Goal: Task Accomplishment & Management: Use online tool/utility

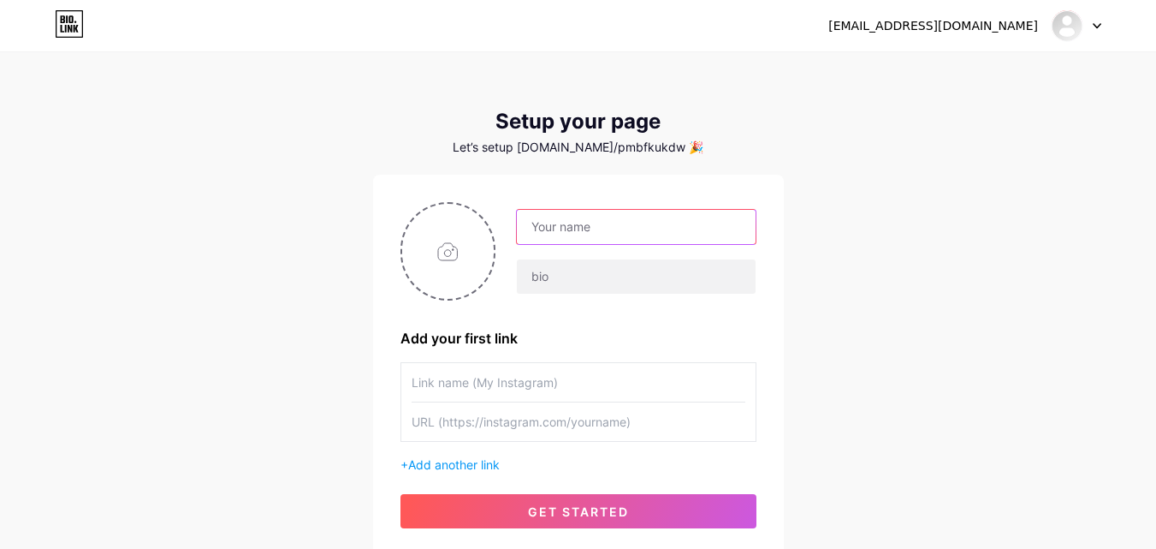
click at [565, 228] on input "text" at bounding box center [636, 227] width 238 height 34
type input "[EMAIL_ADDRESS][DOMAIN_NAME]"
drag, startPoint x: 679, startPoint y: 230, endPoint x: 459, endPoint y: 221, distance: 221.0
click at [459, 221] on div "[EMAIL_ADDRESS][DOMAIN_NAME]" at bounding box center [578, 251] width 356 height 98
type input "PMB FK UKDW"
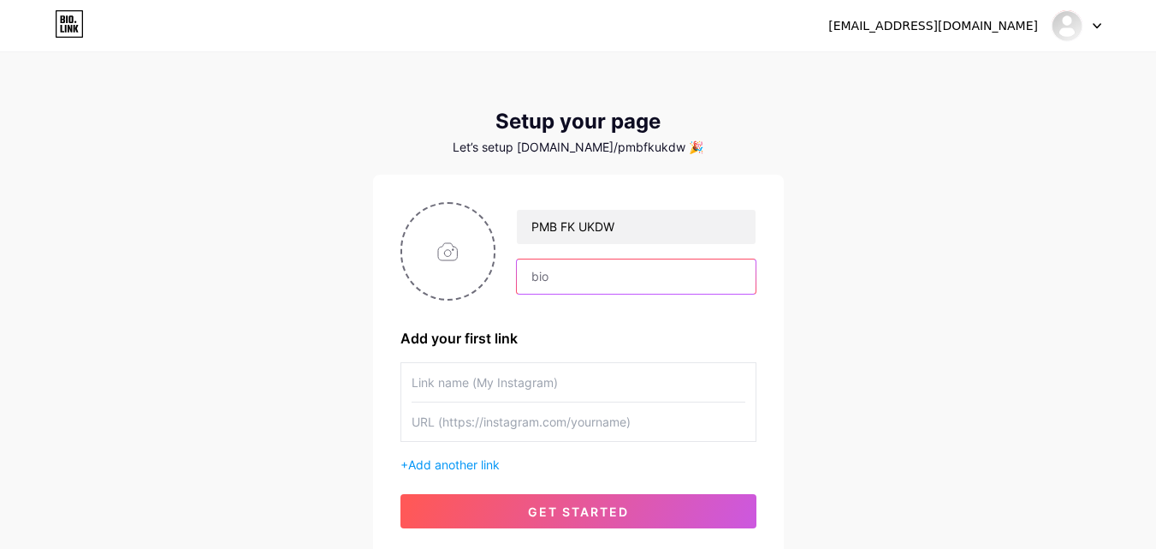
click at [649, 282] on input "text" at bounding box center [636, 276] width 238 height 34
type input "Informasi Penerimaan Mahasiswa Baru Fakultas Kedokteran Universitas Kristen Dut…"
click at [632, 388] on input "text" at bounding box center [579, 382] width 334 height 39
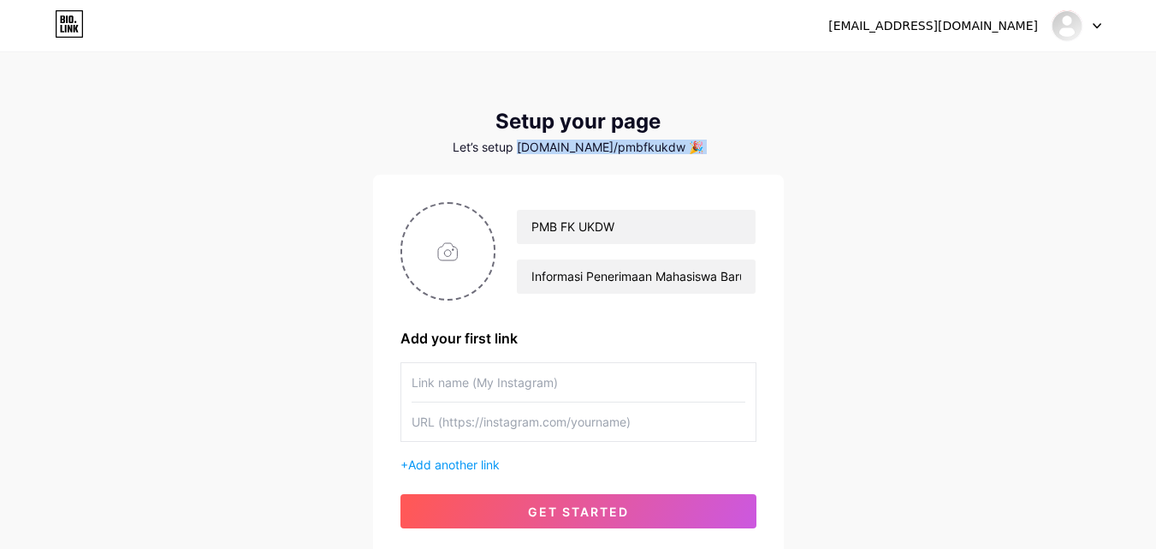
drag, startPoint x: 547, startPoint y: 145, endPoint x: 662, endPoint y: 162, distance: 116.7
click at [662, 162] on div "Setup your page Let’s setup bio.link/pmbfkukdw 🎉 PMB FK UKDW Informasi Penerima…" at bounding box center [578, 333] width 411 height 446
click at [599, 392] on input "text" at bounding box center [579, 382] width 334 height 39
type input "Daftar Disini"
click at [449, 415] on input "text" at bounding box center [579, 421] width 334 height 39
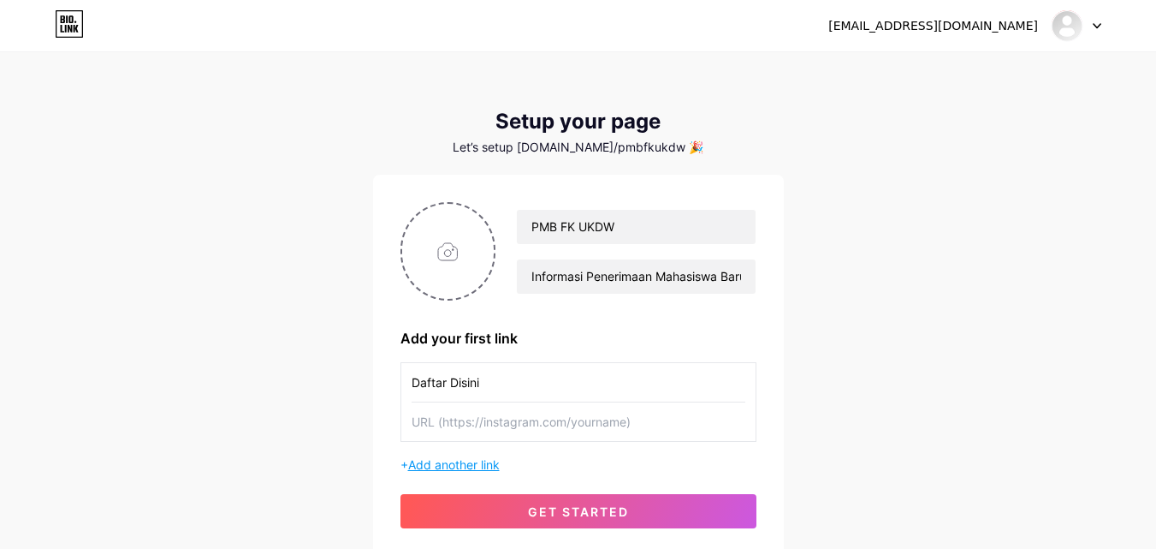
paste input "https://pmb.ukdw.ac.id/pendaftaran/index.php"
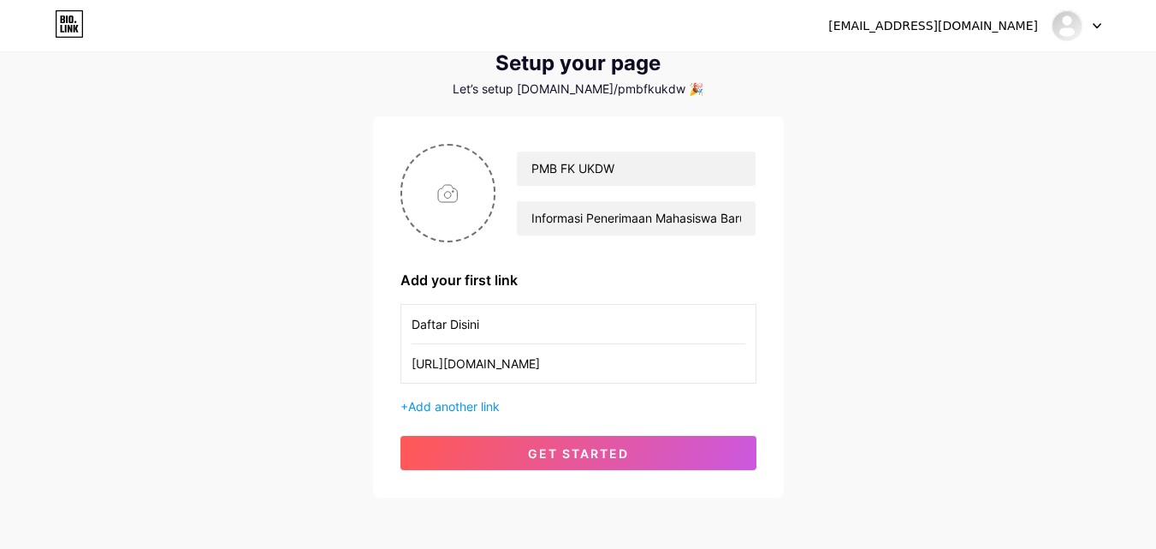
scroll to position [130, 0]
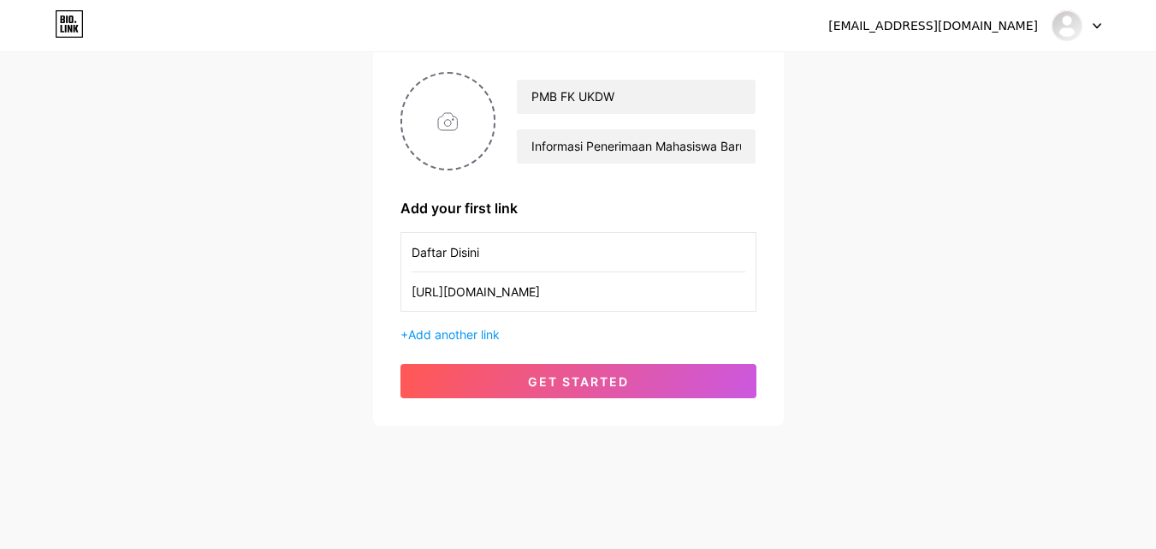
type input "https://pmb.ukdw.ac.id/pendaftaran/index.php"
drag, startPoint x: 509, startPoint y: 260, endPoint x: 311, endPoint y: 155, distance: 224.7
click at [365, 216] on div "fk_pmb@staff.ukdw.ac.id Dashboard Logout Setup your page Let’s setup bio.link/p…" at bounding box center [578, 175] width 1156 height 610
type input "Link Pendaftaran"
drag, startPoint x: 483, startPoint y: 345, endPoint x: 476, endPoint y: 334, distance: 13.5
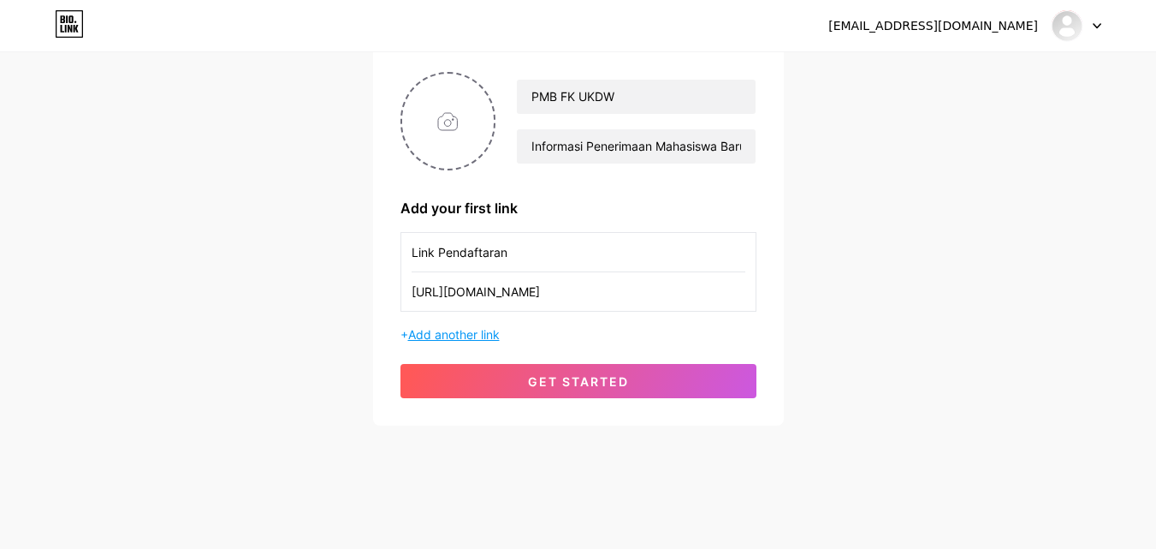
click at [483, 346] on div "PMB FK UKDW Informasi Penerimaan Mahasiswa Baru Fakultas Kedokteran Universitas…" at bounding box center [578, 235] width 356 height 326
click at [475, 334] on span "Add another link" at bounding box center [454, 334] width 92 height 15
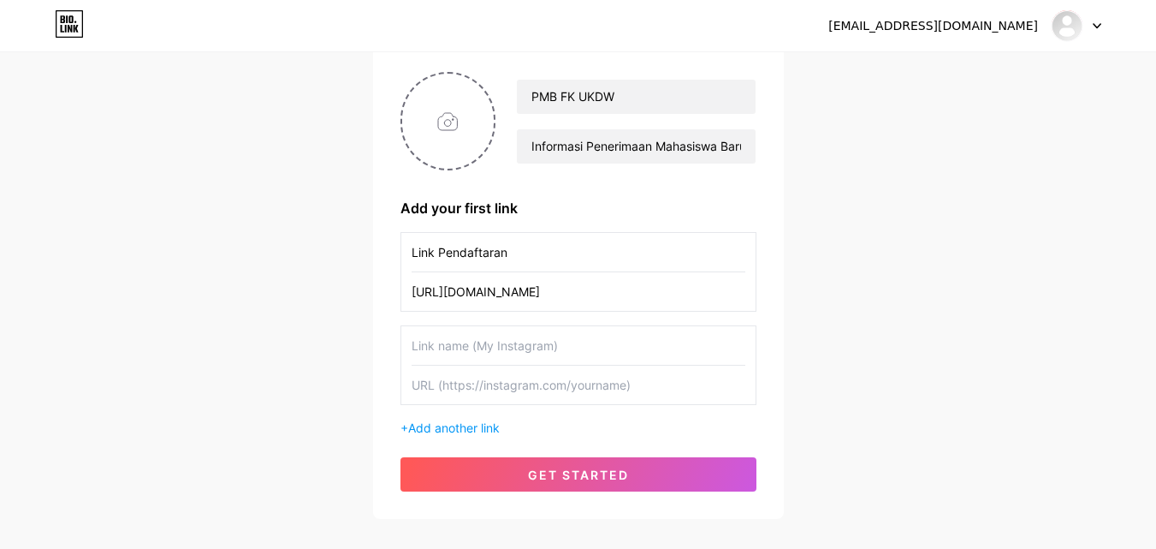
click at [455, 343] on input "text" at bounding box center [579, 345] width 334 height 39
type input "Informasi Biaya FK UKDW"
click at [455, 123] on input "file" at bounding box center [448, 121] width 92 height 95
click at [459, 133] on input "file" at bounding box center [448, 121] width 92 height 95
type input "C:\fakepath\gelombang 5.jpg"
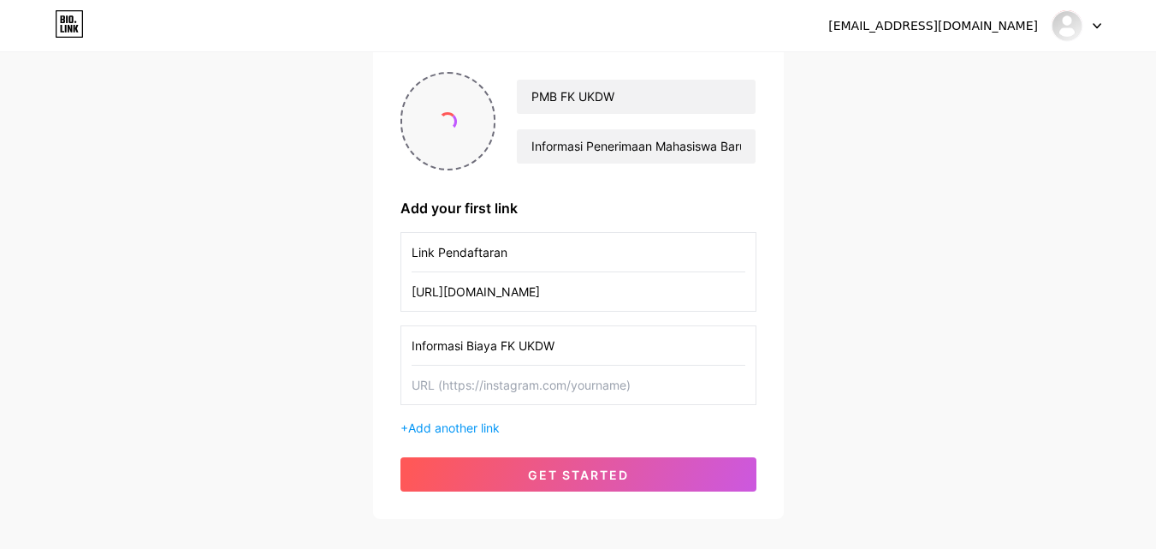
click at [445, 127] on span at bounding box center [448, 121] width 25 height 25
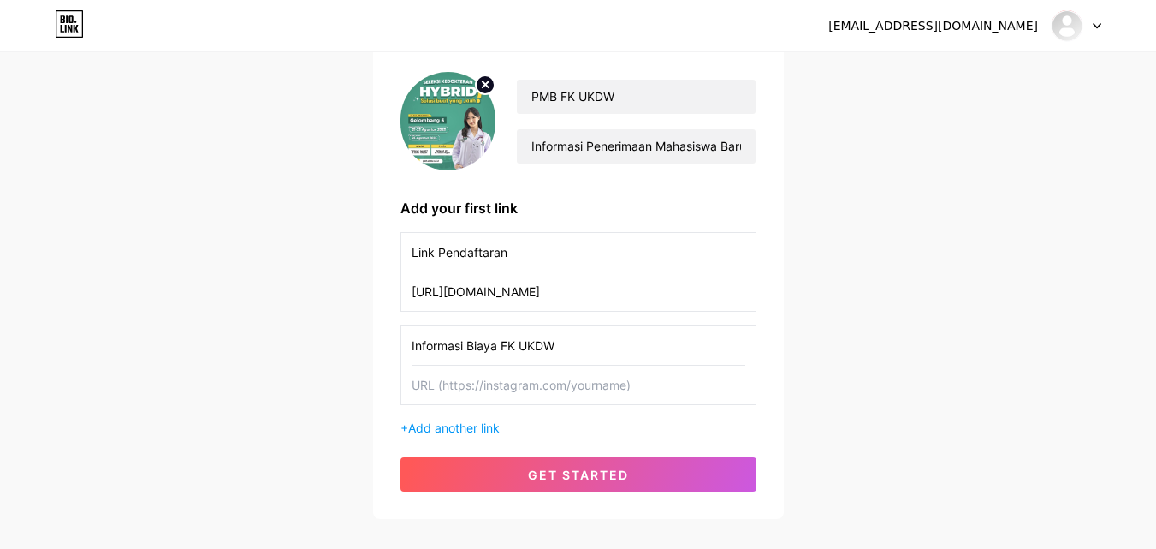
click at [449, 117] on img at bounding box center [448, 121] width 96 height 98
click at [455, 129] on img at bounding box center [448, 121] width 96 height 98
click at [483, 86] on icon at bounding box center [486, 84] width 6 height 6
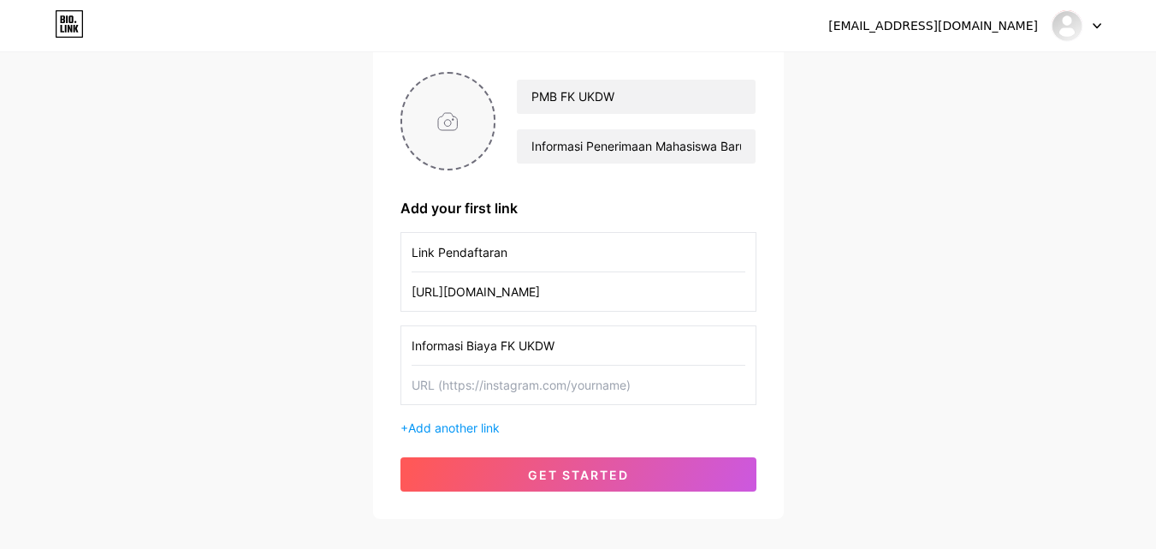
click at [454, 124] on input "file" at bounding box center [448, 121] width 92 height 95
type input "C:\fakepath\Logogram UKDW warna.png"
click at [482, 86] on circle at bounding box center [485, 84] width 19 height 19
click at [454, 133] on input "file" at bounding box center [448, 121] width 92 height 95
click at [500, 349] on input "Informasi Biaya FK UKDW" at bounding box center [579, 345] width 334 height 39
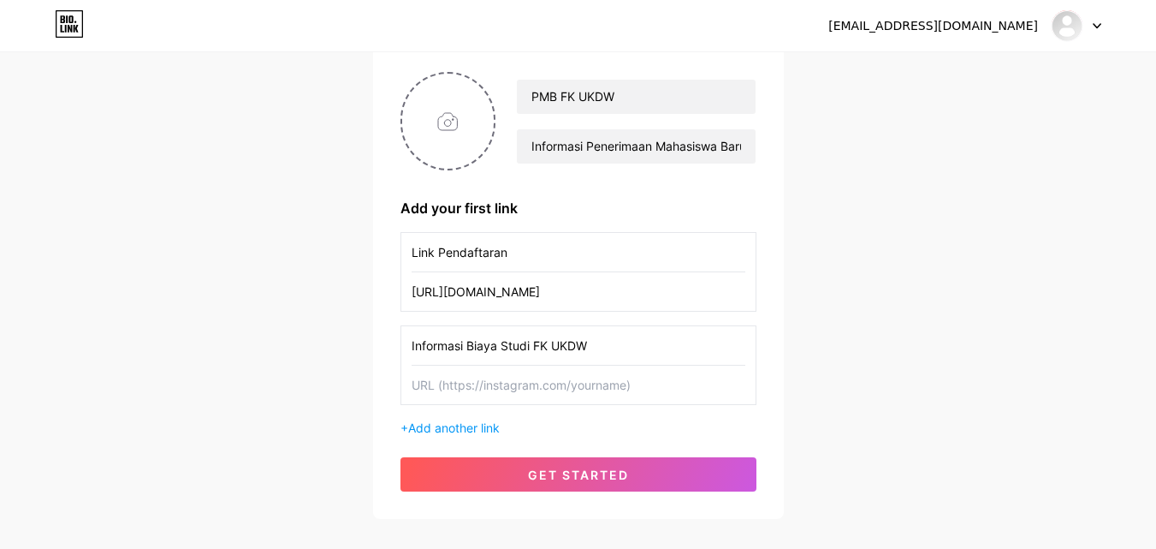
type input "Informasi Biaya Studi FK UKDW"
click at [490, 379] on input "text" at bounding box center [579, 384] width 334 height 39
click at [466, 360] on input "Informasi Biaya Studi FK UKDW" at bounding box center [579, 345] width 334 height 39
click at [399, 464] on div "PMB FK UKDW Informasi Penerimaan Mahasiswa Baru Fakultas Kedokteran Universitas…" at bounding box center [578, 281] width 411 height 474
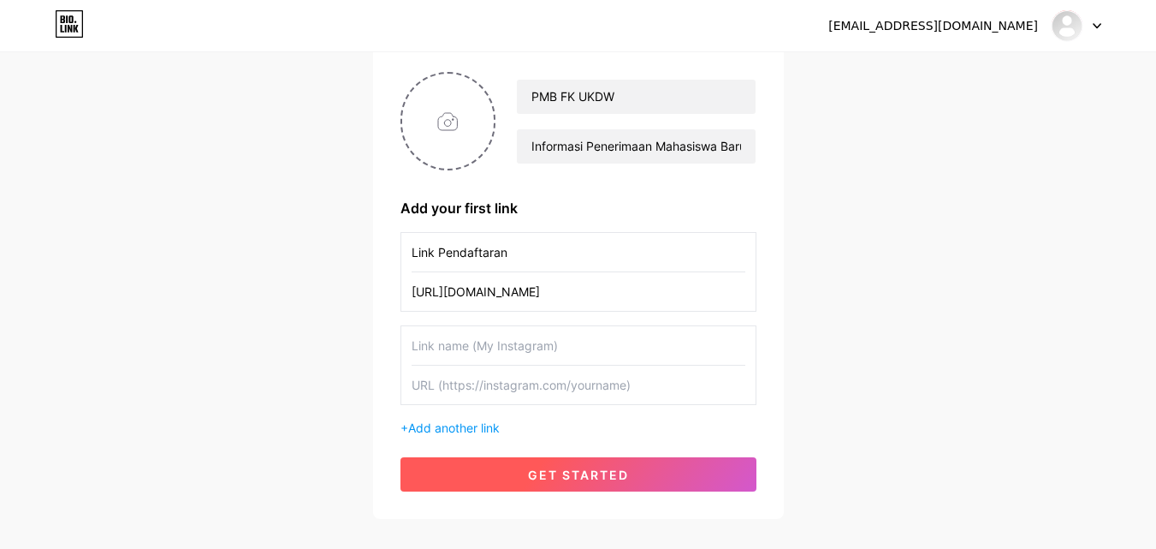
click at [411, 464] on button "get started" at bounding box center [578, 474] width 356 height 34
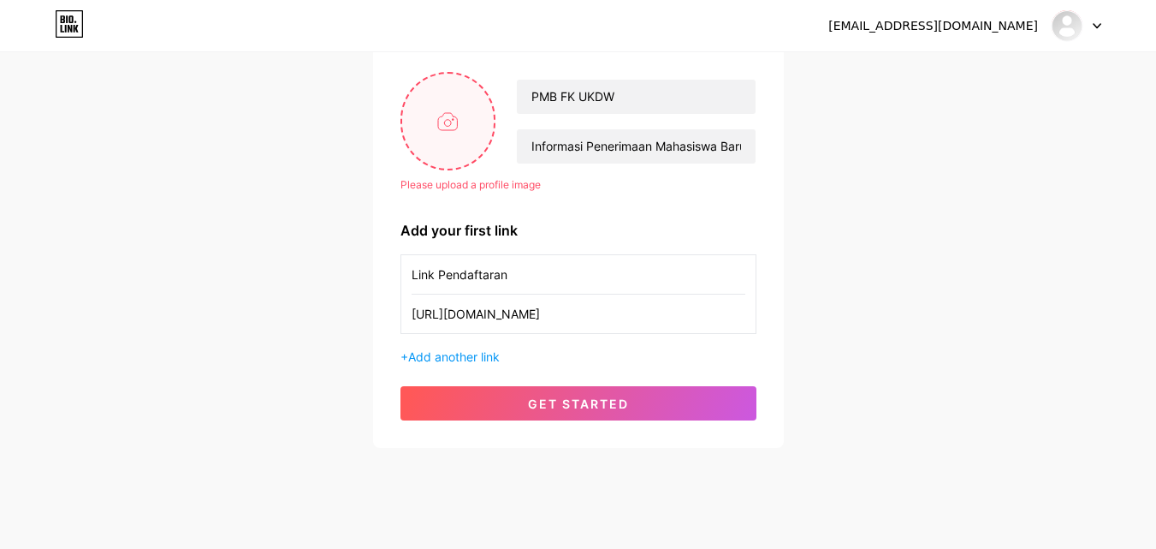
click at [439, 96] on input "file" at bounding box center [448, 121] width 92 height 95
type input "C:\fakepath\Logogram UKDW warna.png"
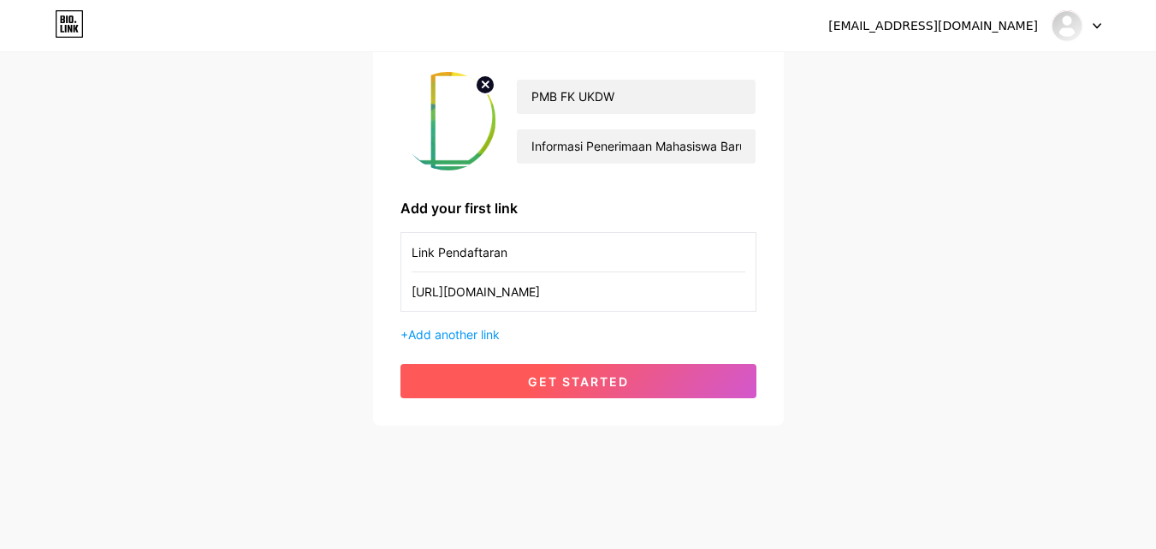
click at [681, 388] on button "get started" at bounding box center [578, 381] width 356 height 34
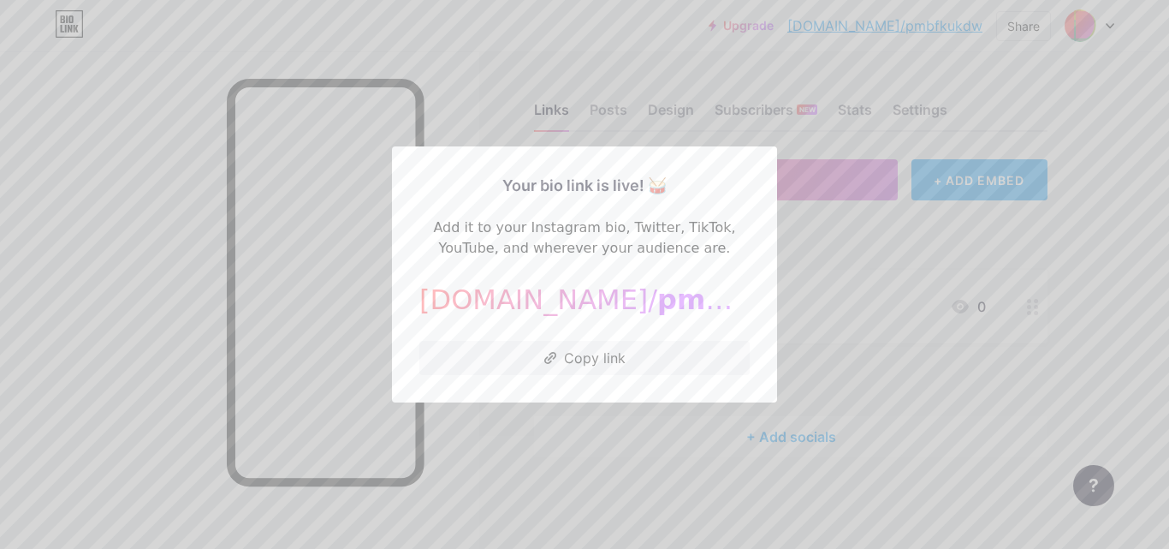
click at [858, 283] on div at bounding box center [584, 274] width 1169 height 549
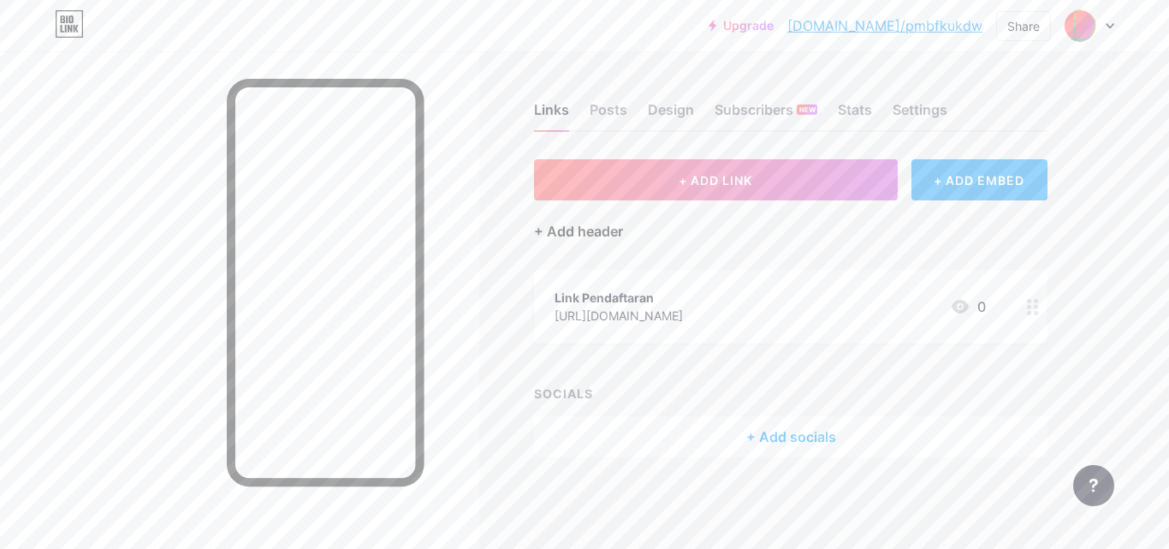
click at [606, 228] on div "+ Add header" at bounding box center [578, 231] width 89 height 21
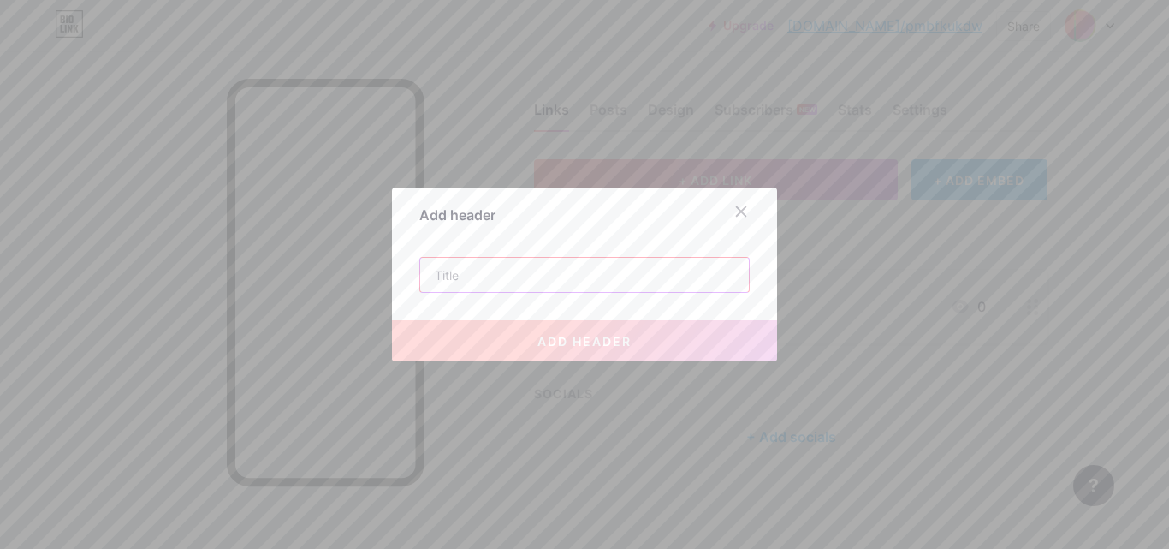
click at [613, 269] on input "text" at bounding box center [584, 275] width 329 height 34
click at [734, 215] on icon at bounding box center [741, 212] width 14 height 14
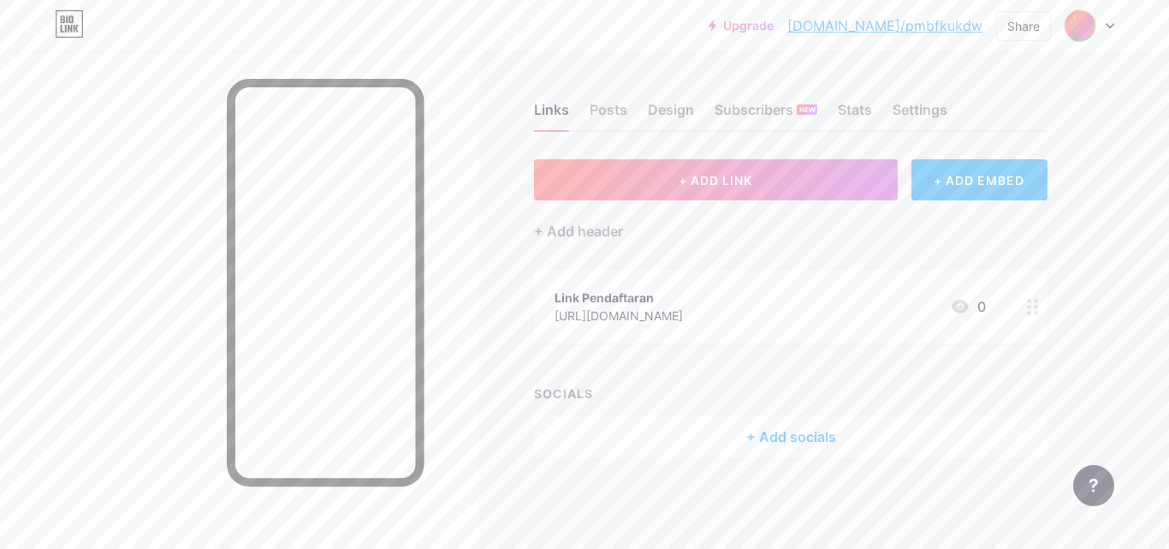
click at [775, 444] on div "+ Add socials" at bounding box center [790, 436] width 513 height 41
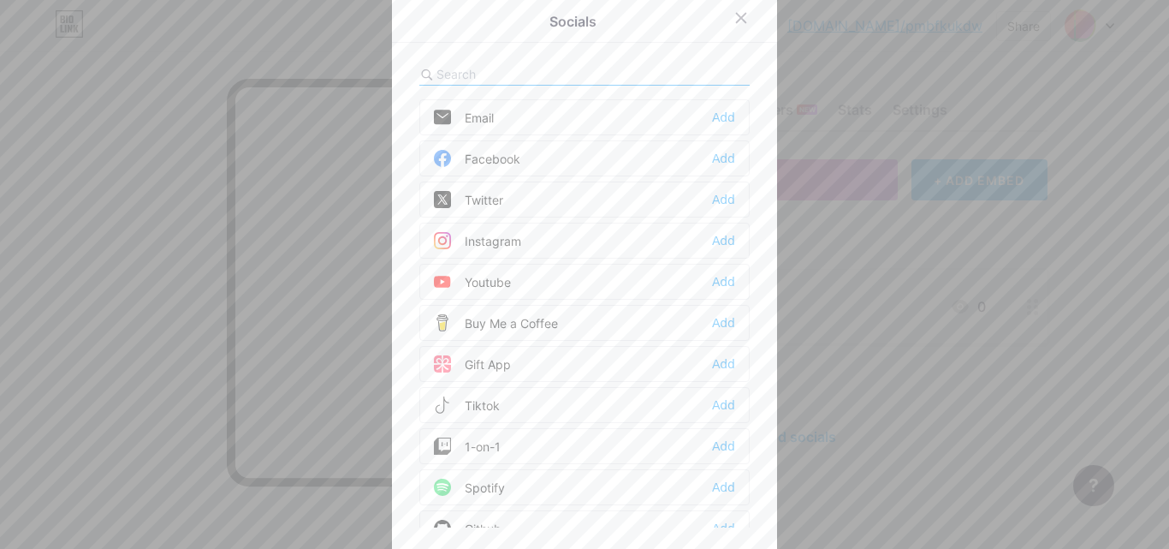
click at [644, 244] on div "Instagram Add" at bounding box center [584, 240] width 330 height 36
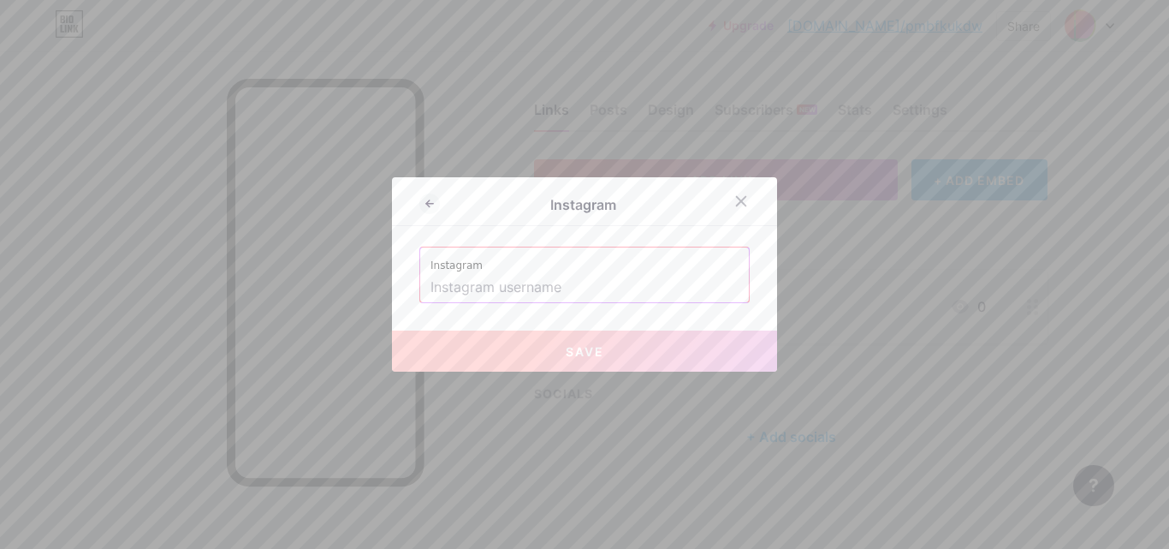
click at [608, 286] on input "text" at bounding box center [584, 287] width 308 height 29
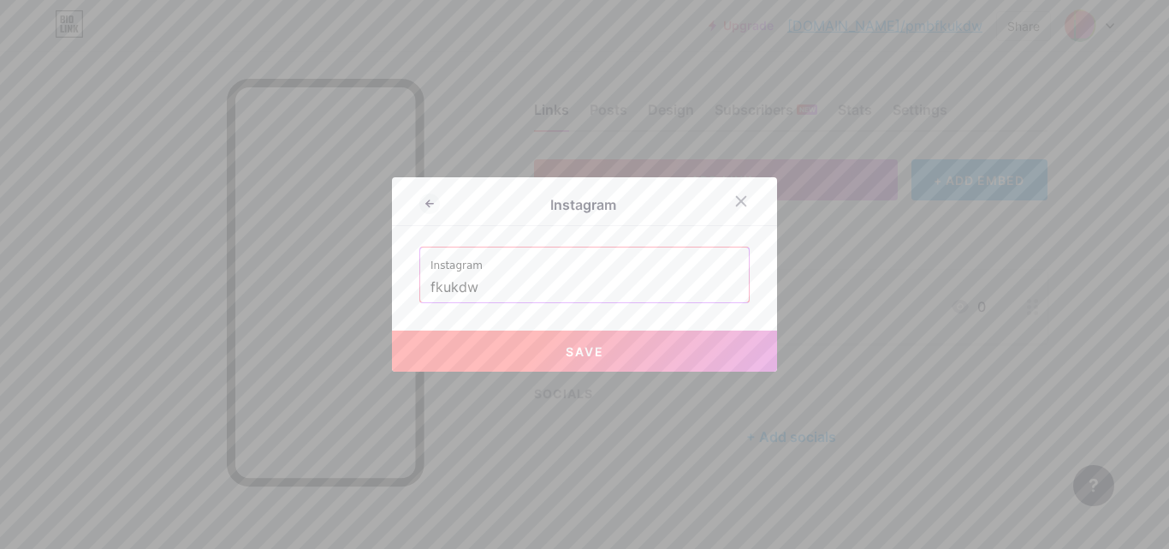
click at [575, 336] on button "Save" at bounding box center [584, 350] width 385 height 41
type input "https://instagram.com/fkukdw"
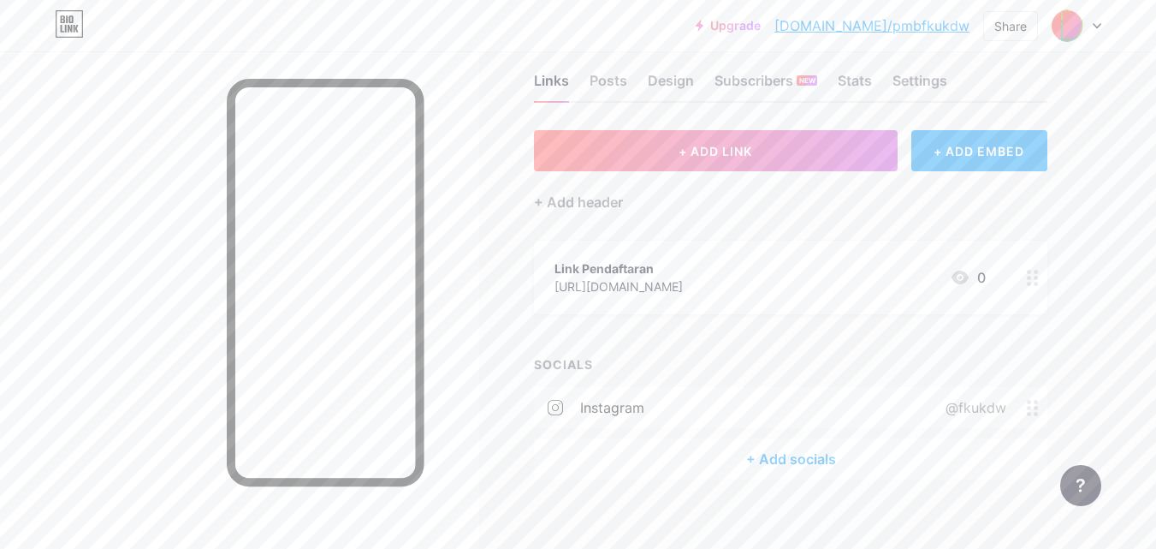
scroll to position [44, 0]
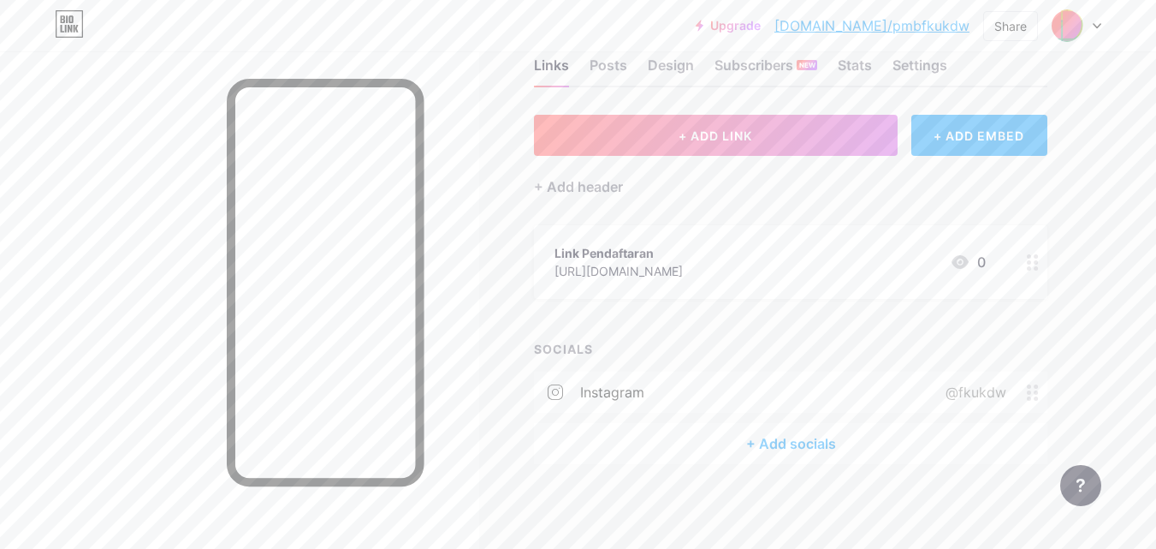
click at [798, 434] on div "+ Add socials" at bounding box center [790, 443] width 513 height 41
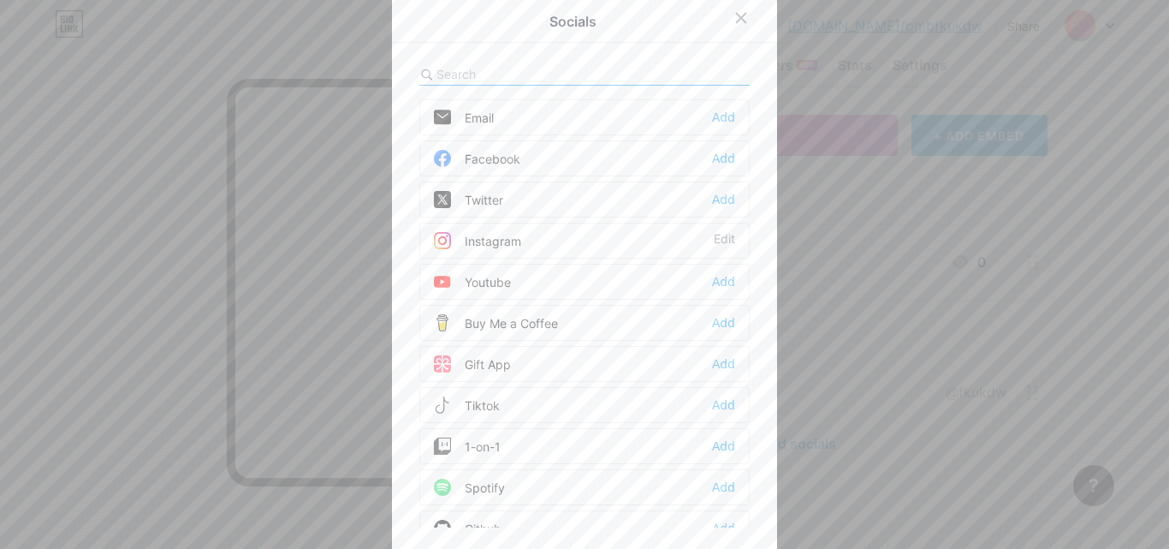
click at [729, 278] on div "Youtube Add" at bounding box center [584, 282] width 330 height 36
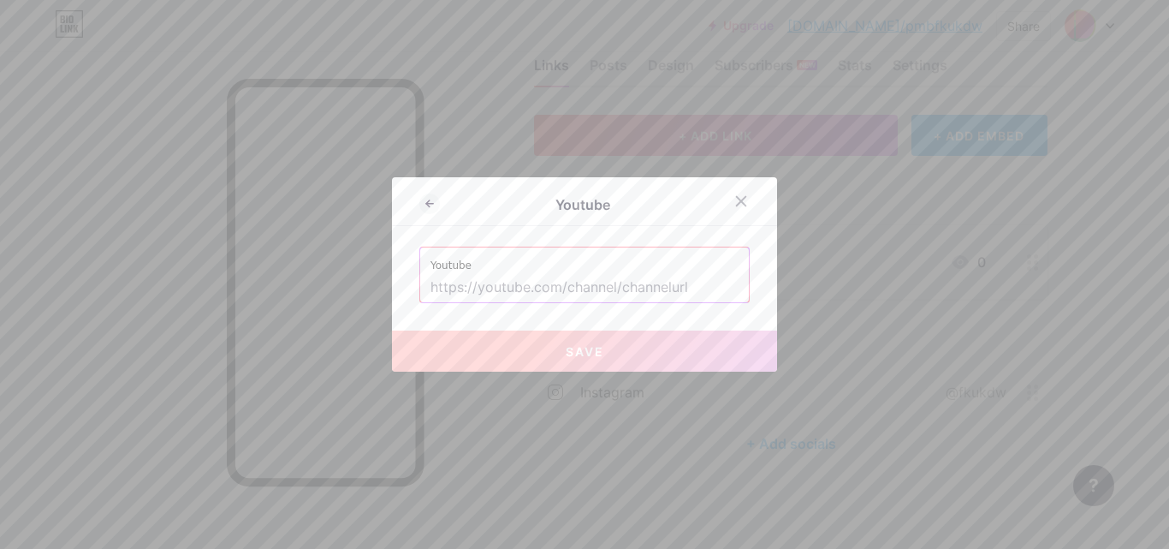
click at [667, 282] on input "text" at bounding box center [584, 287] width 308 height 29
paste input "https://www.youtube.com/@fkukdw"
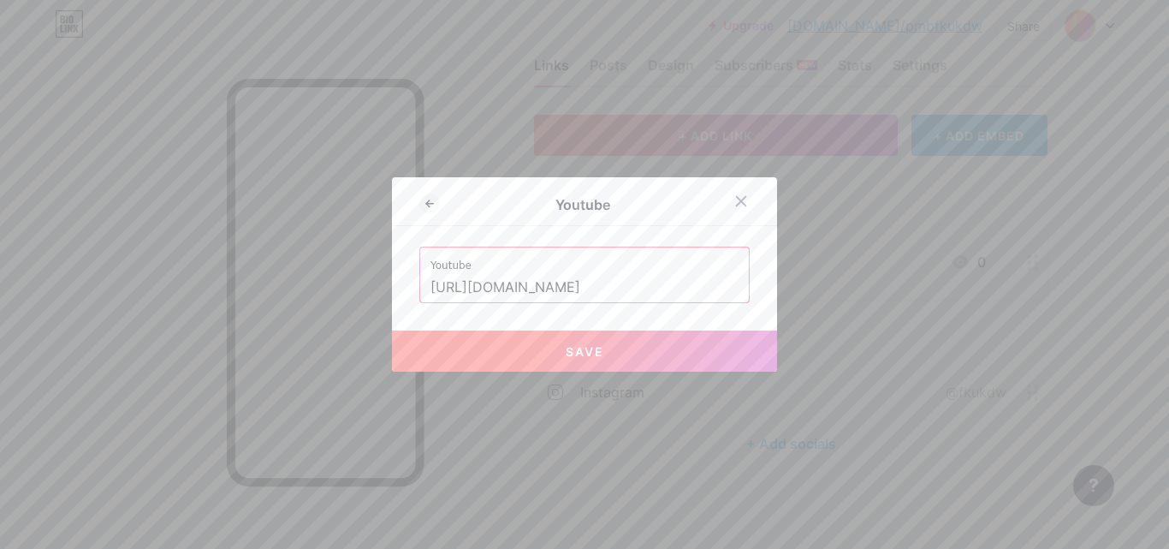
type input "https://www.youtube.com/@fkukdw"
click at [575, 360] on button "Save" at bounding box center [584, 350] width 385 height 41
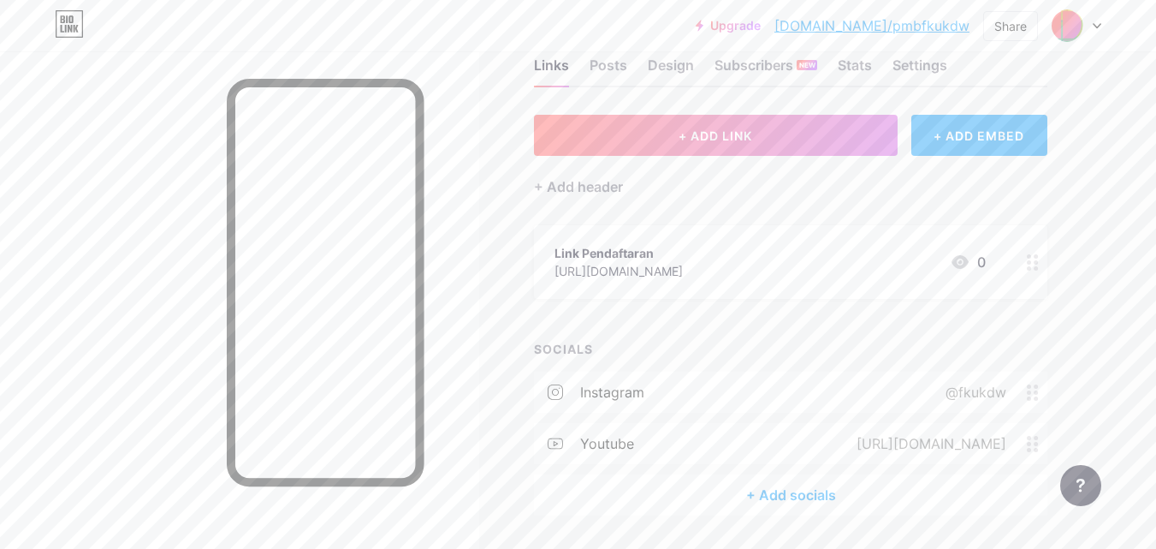
click at [775, 493] on div "+ Add socials" at bounding box center [790, 494] width 513 height 41
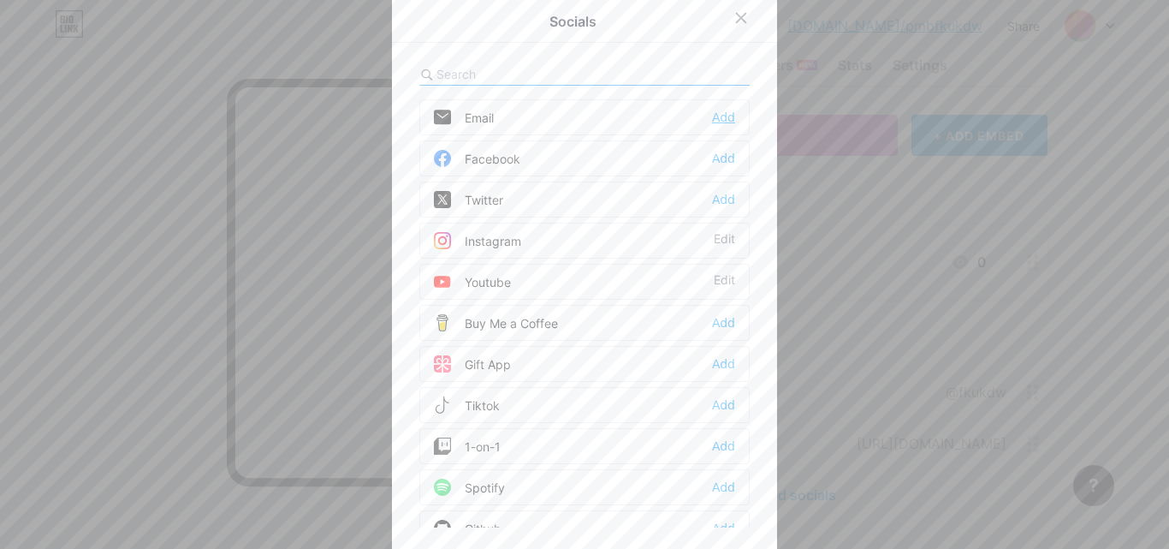
click at [716, 121] on div "Add" at bounding box center [723, 117] width 23 height 17
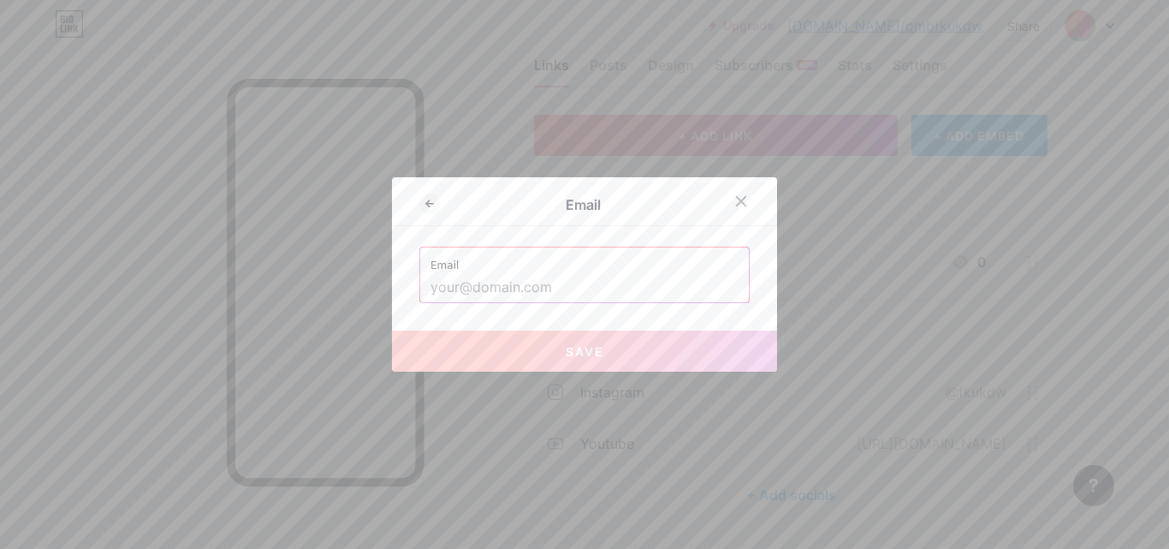
click at [591, 296] on input "text" at bounding box center [584, 287] width 308 height 29
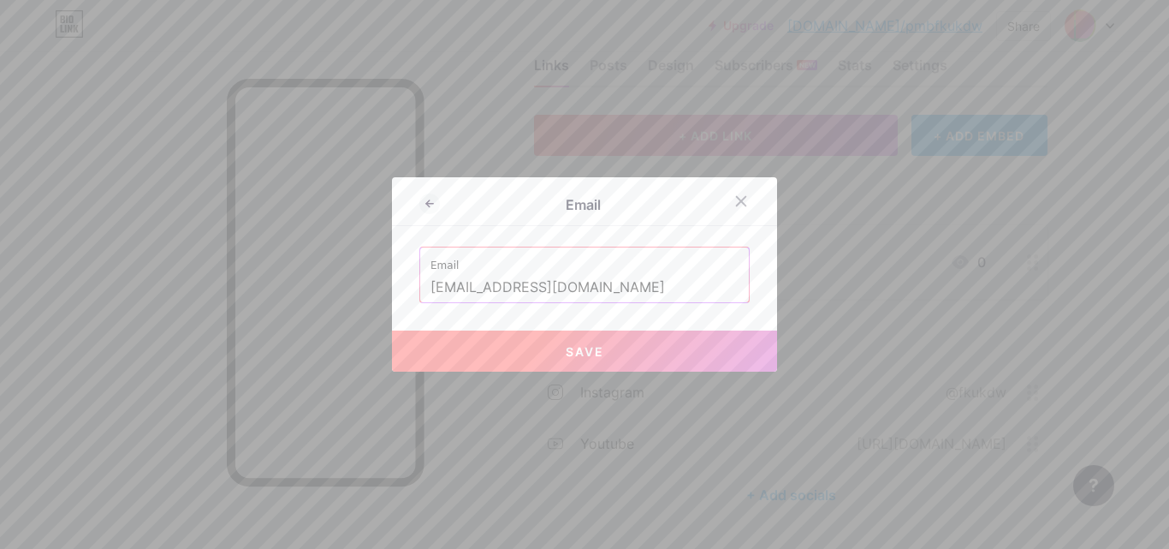
click at [526, 348] on button "Save" at bounding box center [584, 350] width 385 height 41
type input "mailto:kedokteran@staff.ukdw.ac.id"
drag, startPoint x: 544, startPoint y: 345, endPoint x: 520, endPoint y: 334, distance: 26.4
click at [520, 334] on button "Save" at bounding box center [584, 350] width 385 height 41
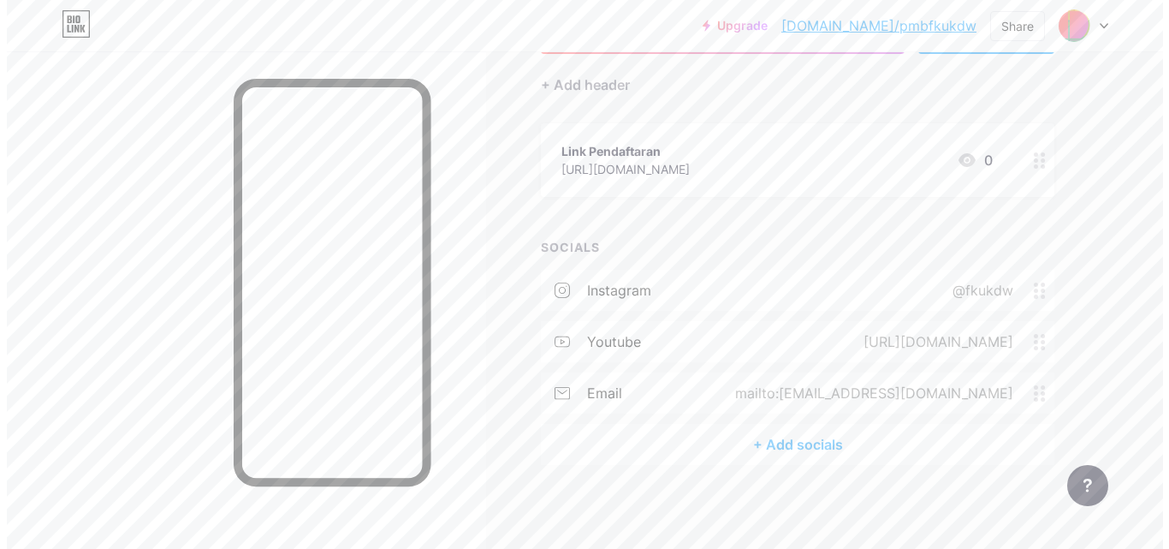
scroll to position [147, 0]
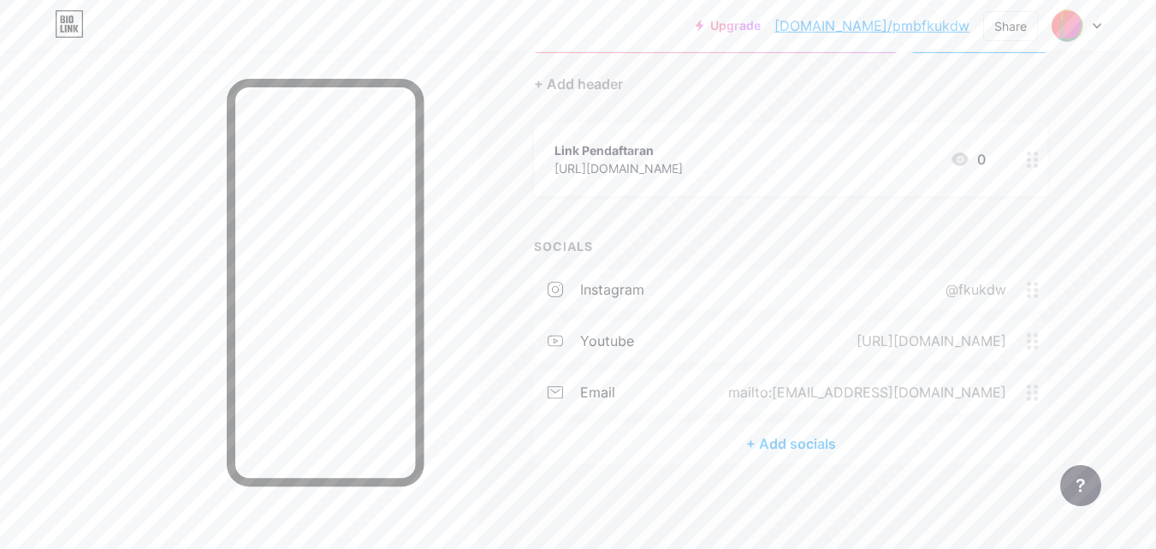
click at [807, 449] on div "+ Add socials" at bounding box center [790, 443] width 513 height 41
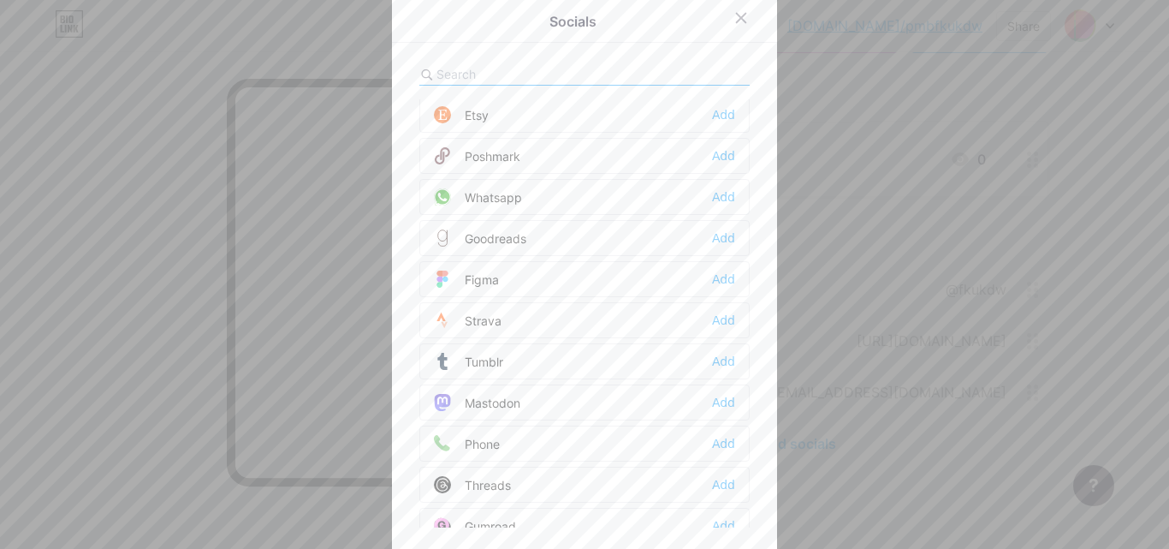
scroll to position [1369, 0]
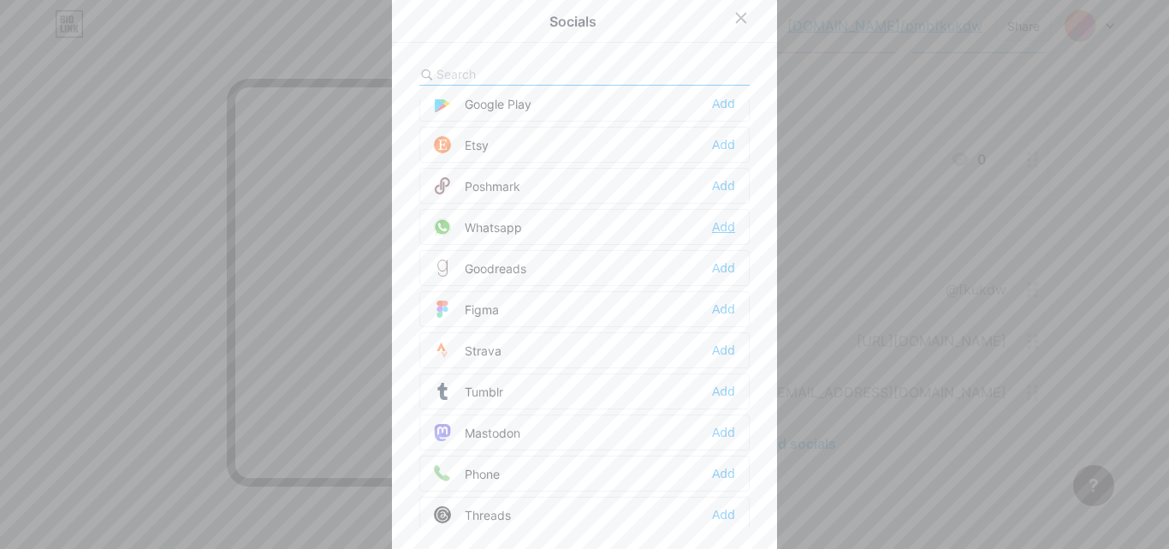
click at [712, 233] on div "Add" at bounding box center [723, 226] width 23 height 17
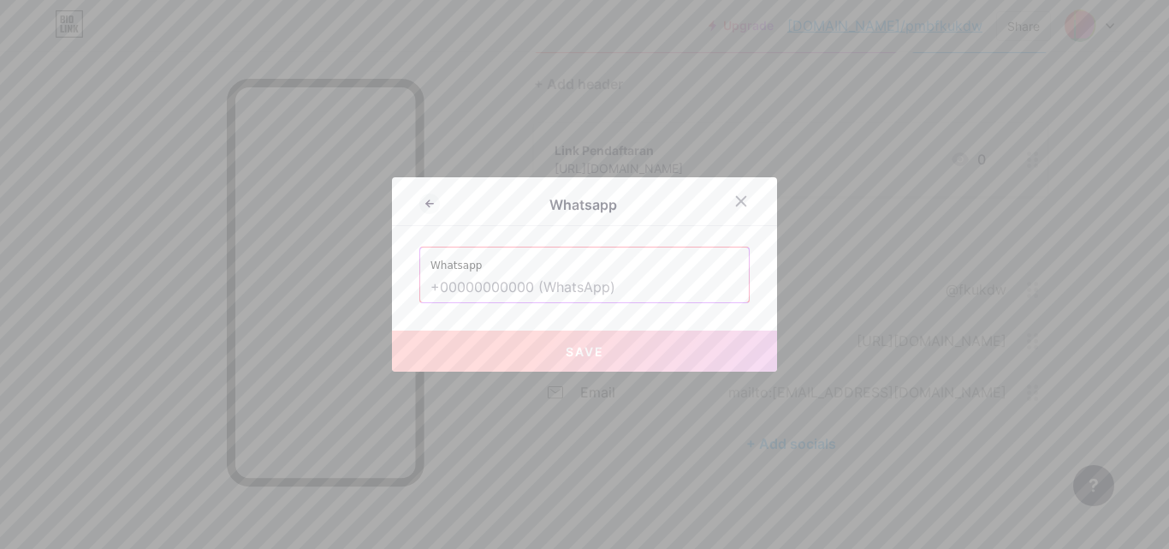
click at [631, 282] on input "text" at bounding box center [584, 287] width 308 height 29
paste input "https://wa.me/628112643837"
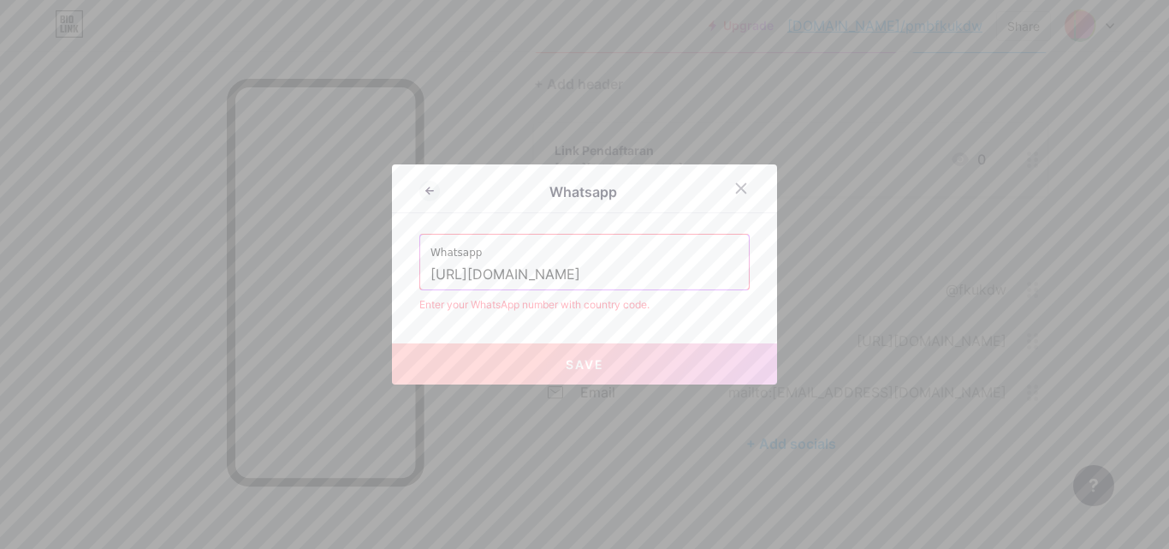
drag, startPoint x: 522, startPoint y: 276, endPoint x: 302, endPoint y: 273, distance: 219.9
click at [302, 273] on div "Whatsapp Whatsapp https://wa.me/628112643837 Enter your WhatsApp number with co…" at bounding box center [584, 274] width 1169 height 549
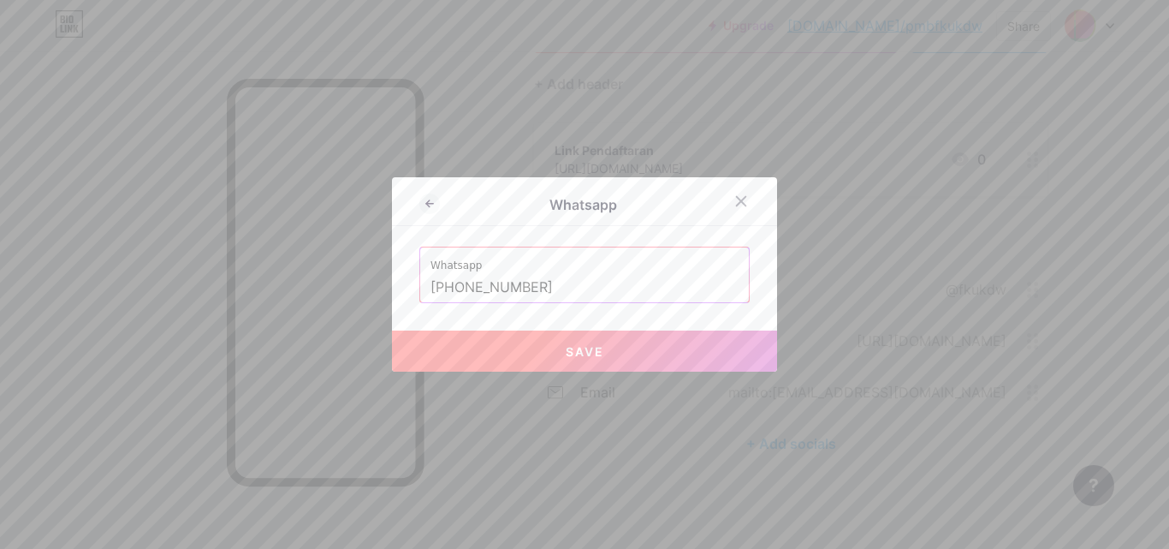
click at [525, 347] on button "Save" at bounding box center [584, 350] width 385 height 41
type input "https://wa.me/+628112643837"
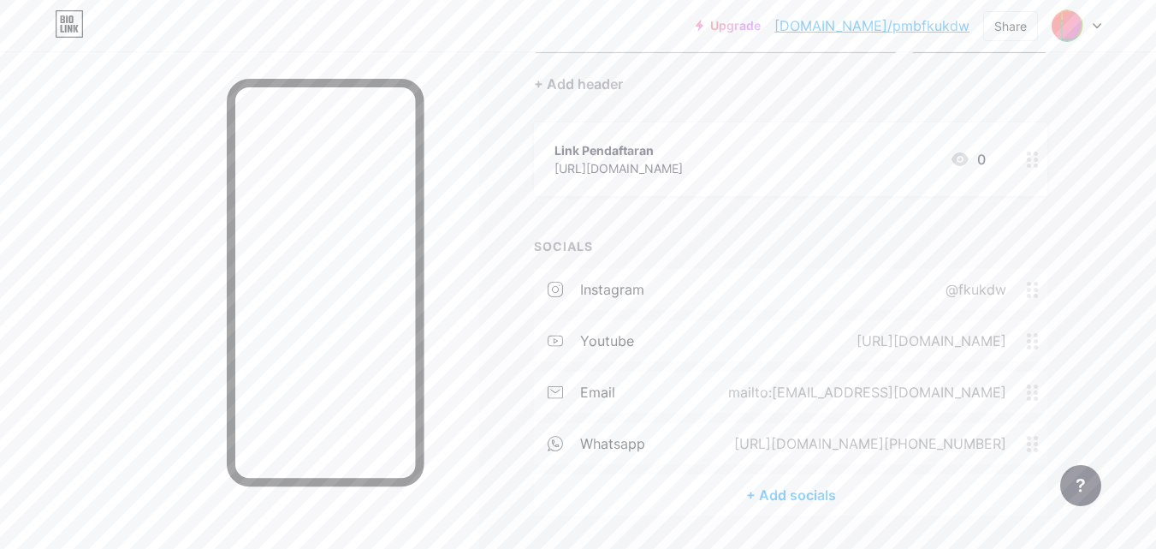
click at [803, 497] on div "+ Add socials" at bounding box center [790, 494] width 513 height 41
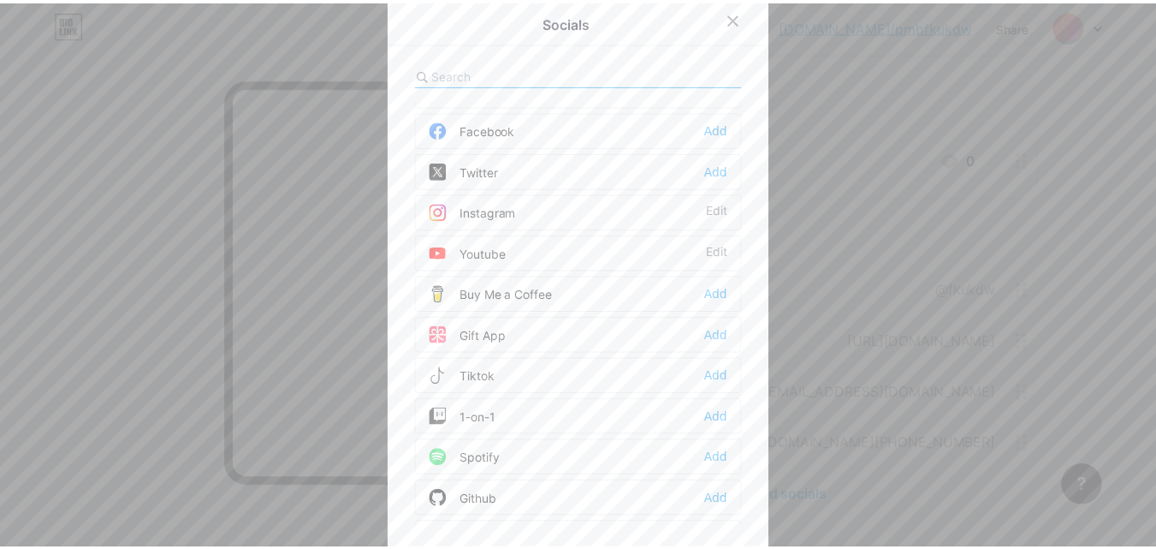
scroll to position [0, 0]
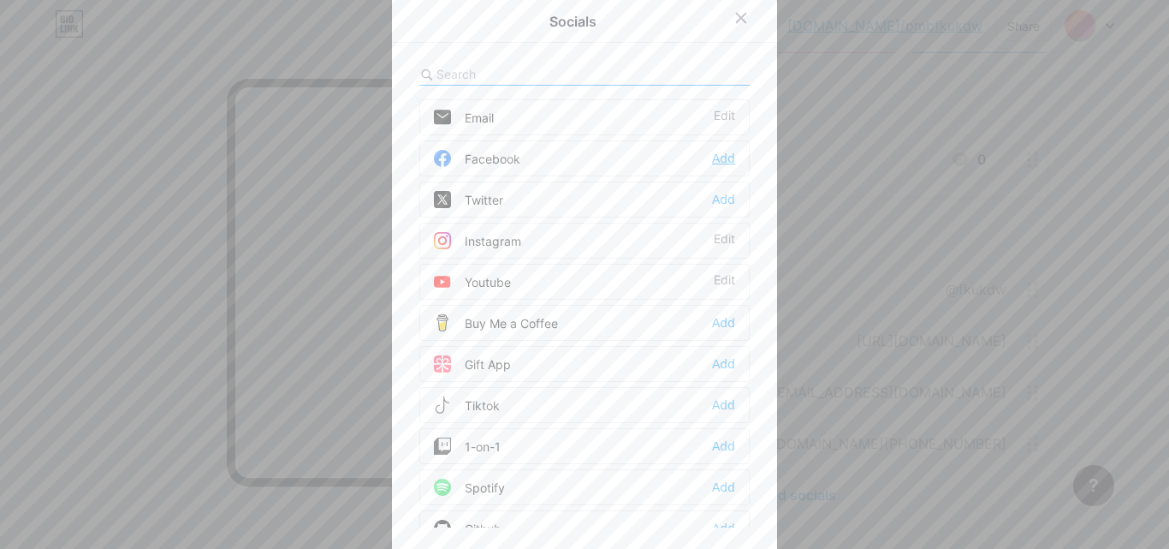
click at [716, 157] on div "Add" at bounding box center [723, 158] width 23 height 17
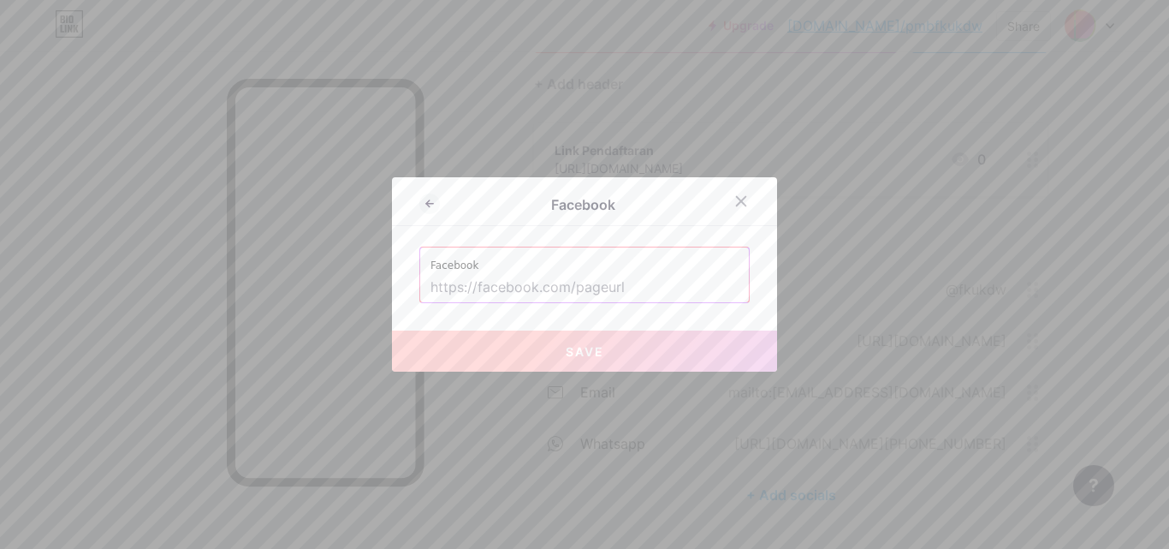
click at [543, 284] on input "text" at bounding box center [584, 287] width 308 height 29
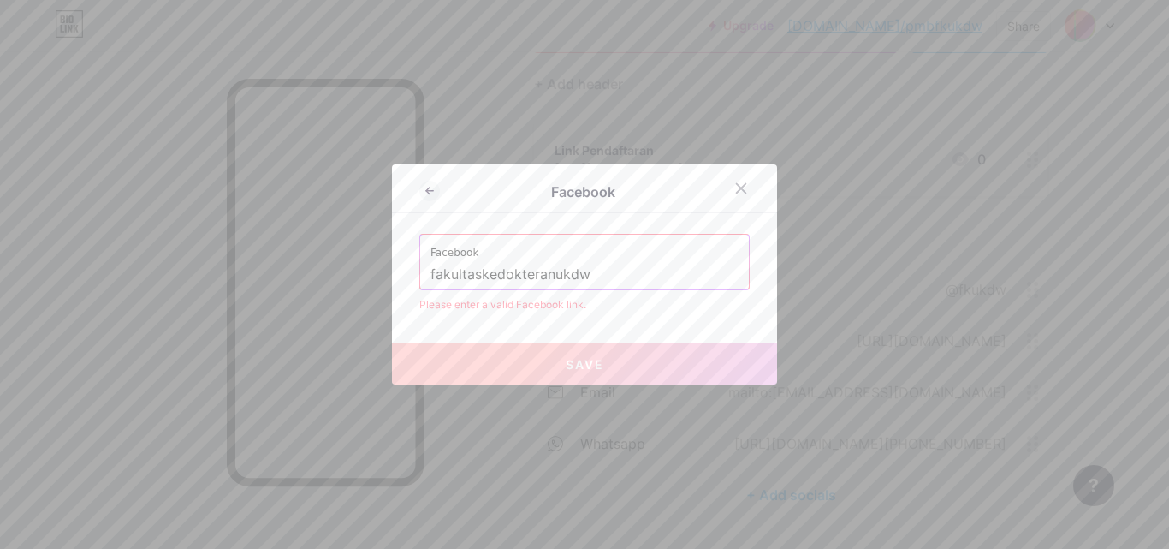
drag, startPoint x: 592, startPoint y: 274, endPoint x: 211, endPoint y: 294, distance: 382.2
click at [211, 294] on div "Facebook Facebook fakultaskedokteranukdw Please enter a valid Facebook link. Sa…" at bounding box center [584, 274] width 1169 height 549
paste input "https://www.facebook.com/fk"
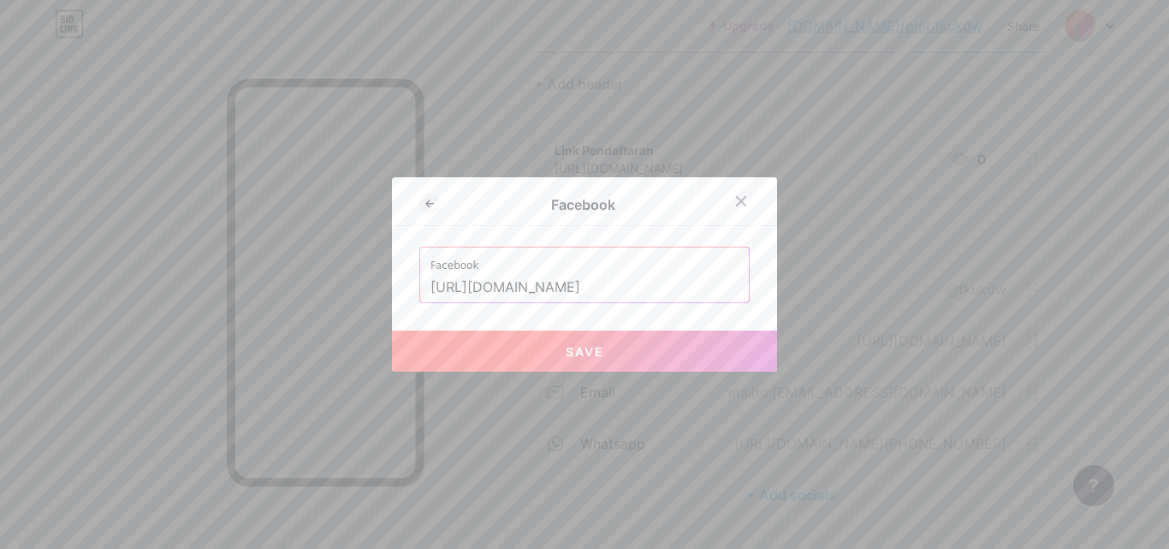
type input "https://www.facebook.com/fkukdw"
click at [649, 344] on button "Save" at bounding box center [584, 350] width 385 height 41
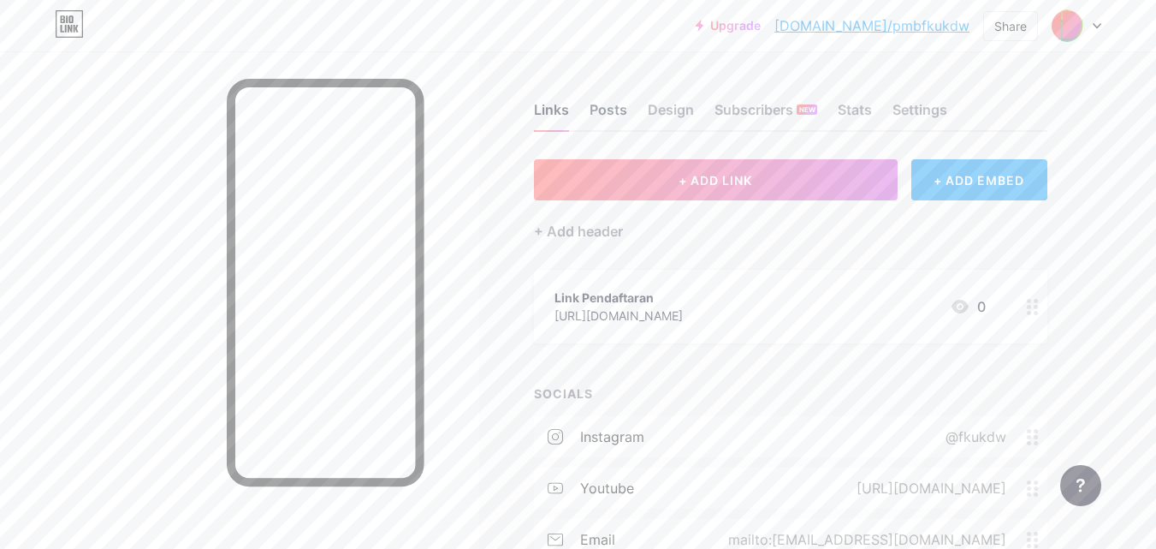
click at [602, 103] on div "Posts" at bounding box center [609, 114] width 38 height 31
click at [665, 109] on div "Design" at bounding box center [671, 114] width 46 height 31
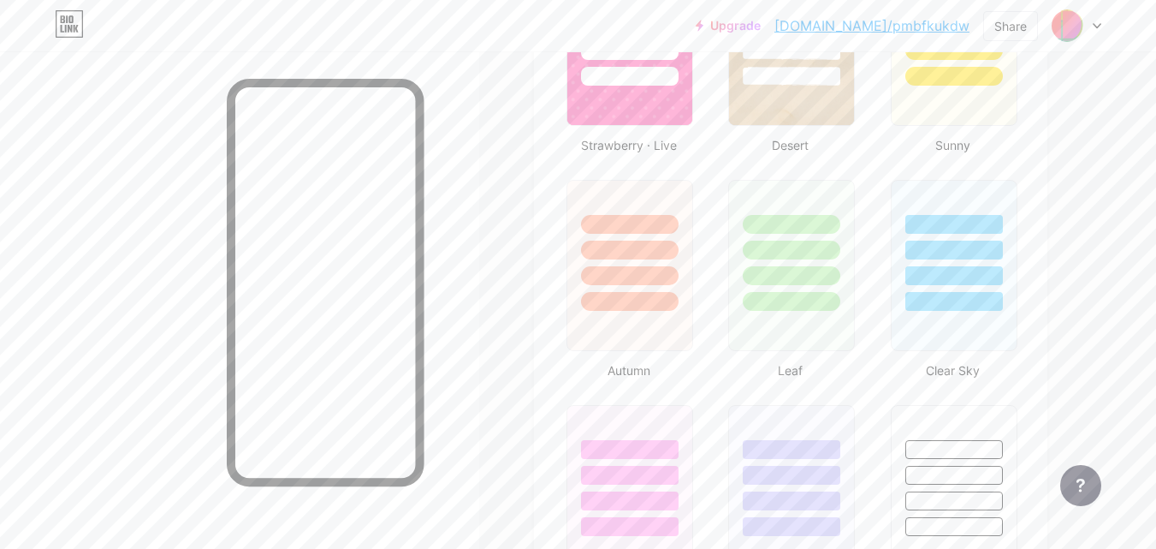
scroll to position [1455, 0]
click at [768, 299] on div at bounding box center [792, 304] width 100 height 20
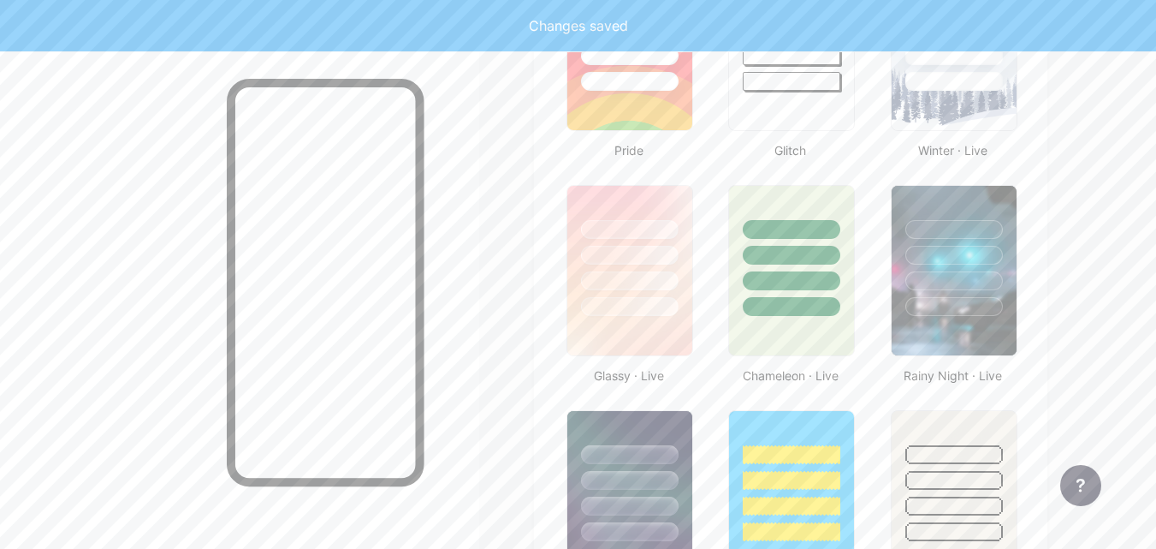
scroll to position [770, 0]
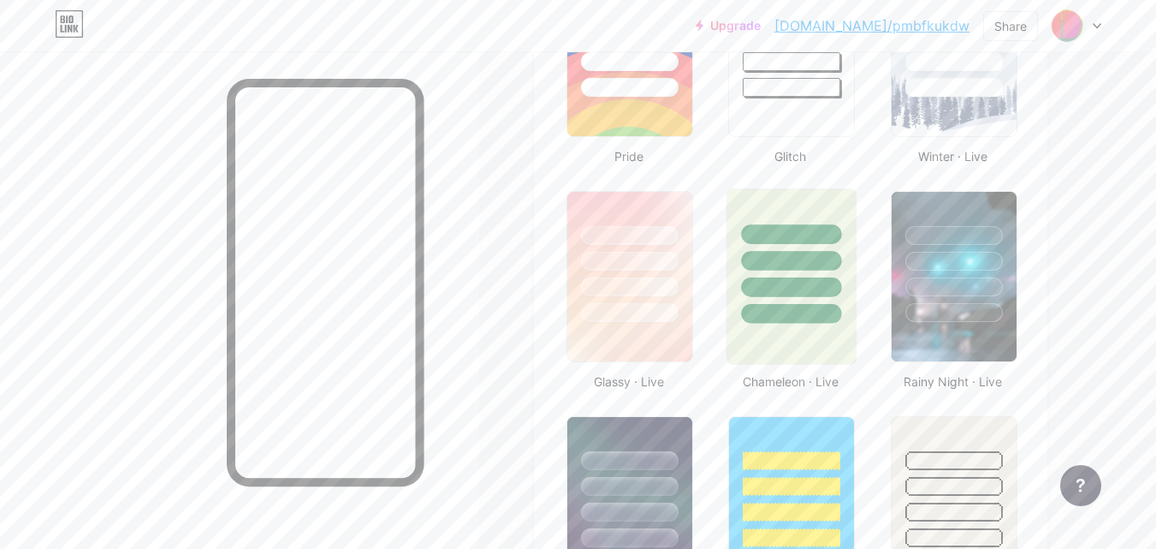
click at [793, 272] on div at bounding box center [791, 256] width 128 height 134
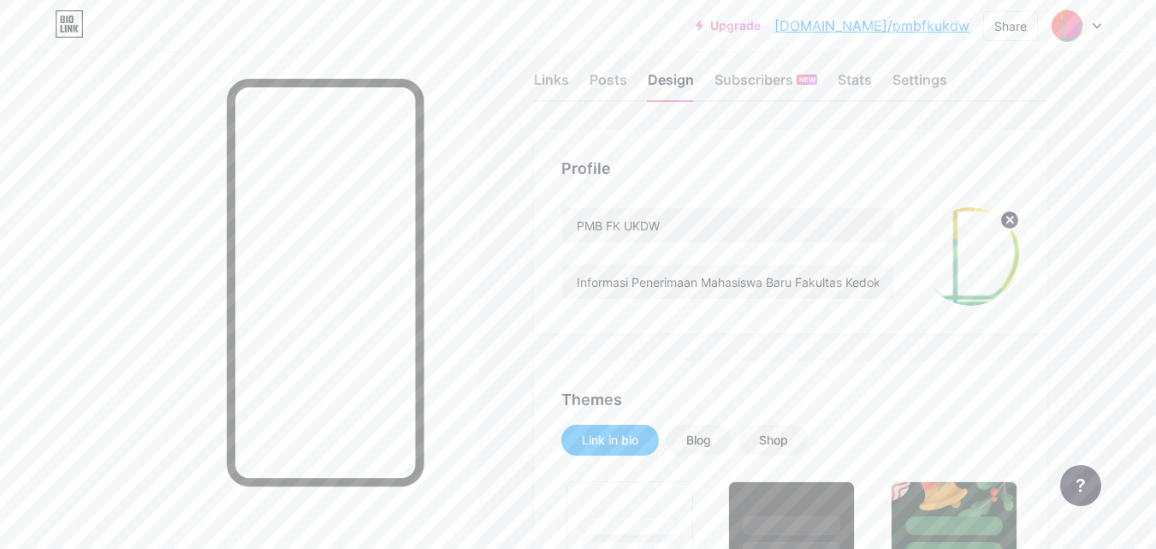
scroll to position [0, 0]
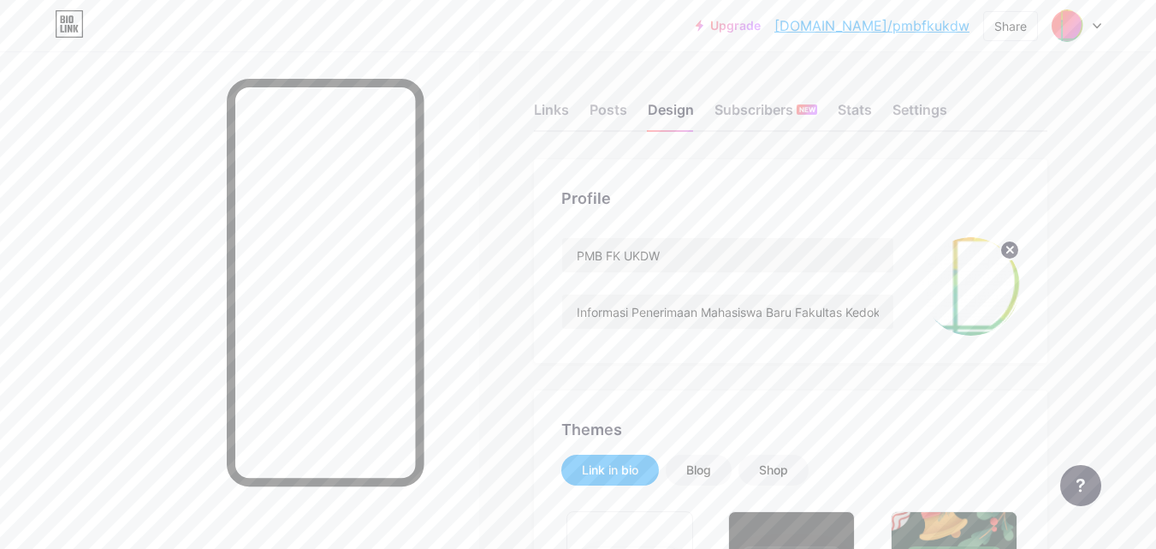
click at [931, 29] on link "bio.link/pmbfkukdw" at bounding box center [871, 25] width 195 height 21
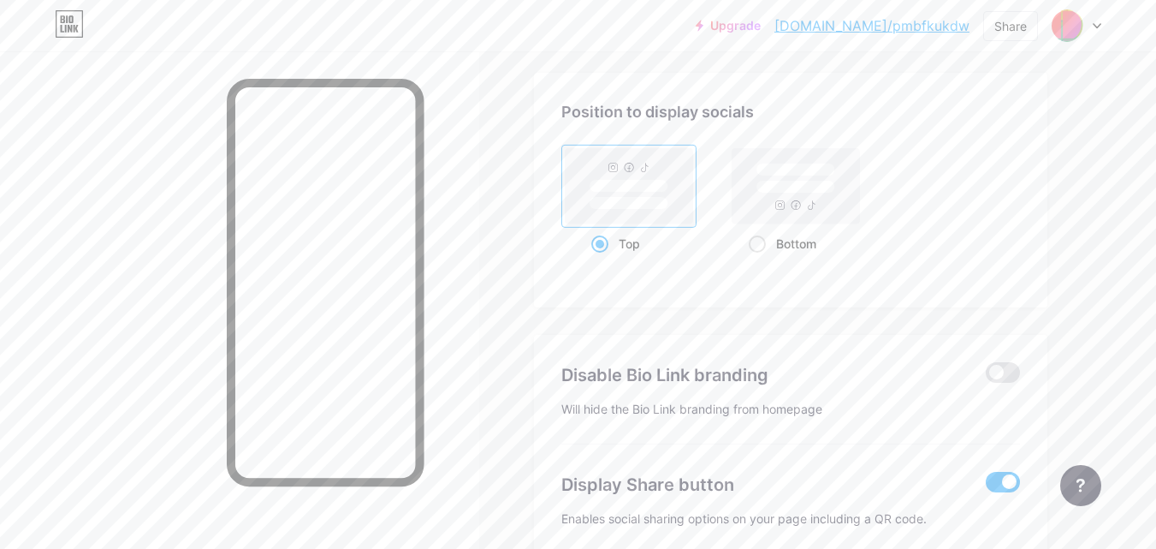
scroll to position [2358, 0]
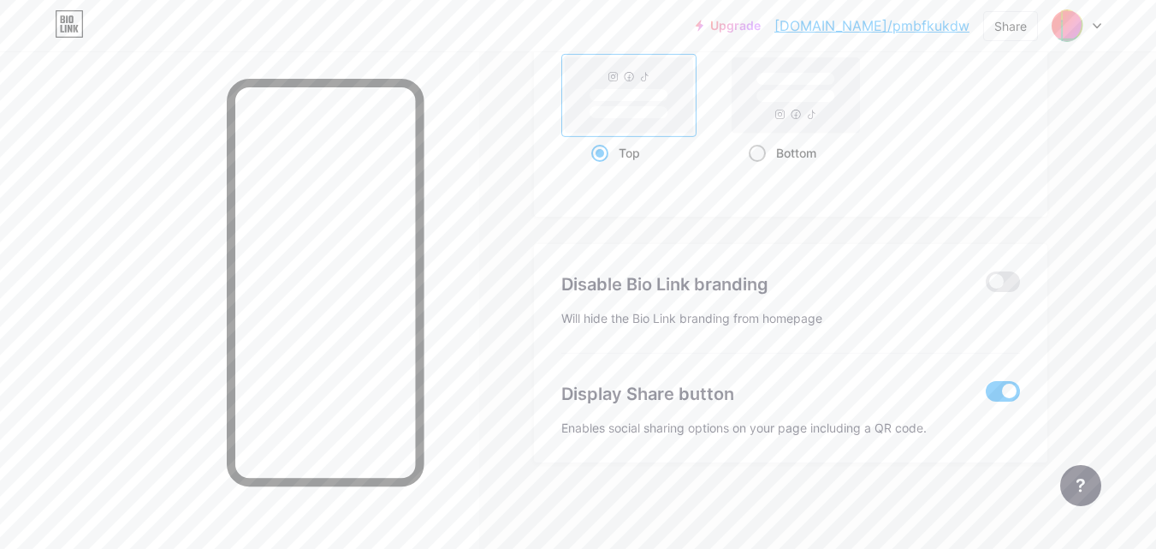
click at [780, 81] on rect at bounding box center [795, 79] width 79 height 13
click at [760, 169] on input "Bottom" at bounding box center [754, 174] width 11 height 11
radio input "true"
click at [876, 155] on div "Top Bottom" at bounding box center [790, 111] width 459 height 116
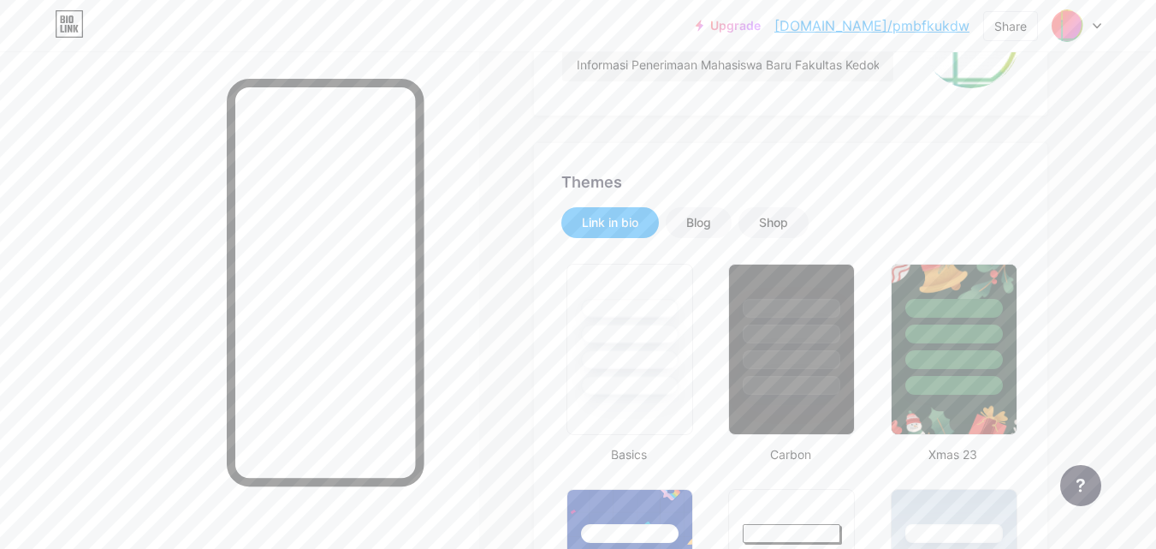
scroll to position [0, 0]
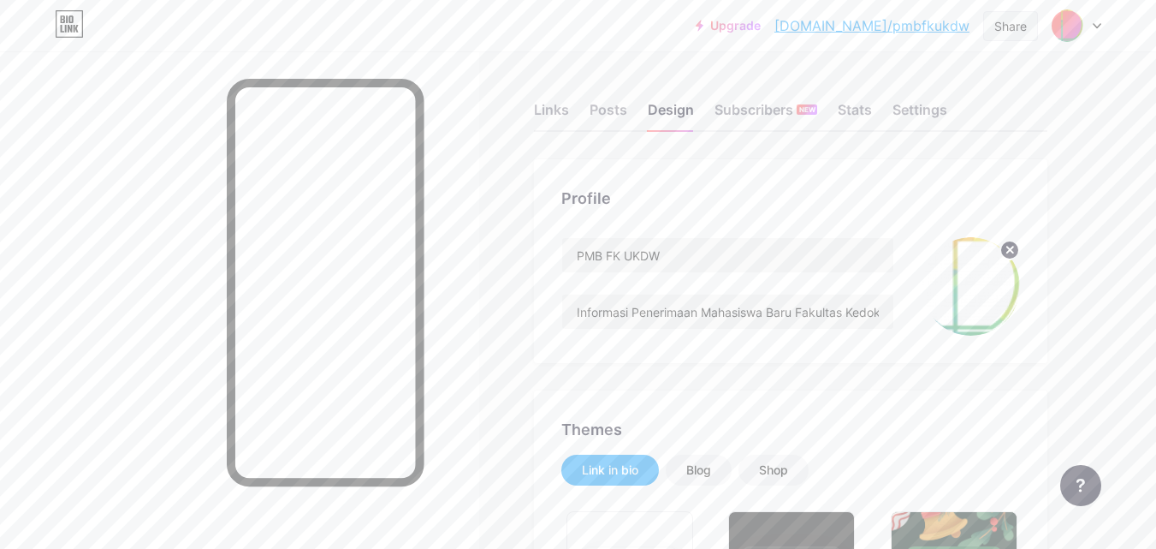
click at [1022, 34] on div "Share" at bounding box center [1010, 26] width 33 height 18
click at [935, 131] on div "Get my QR code" at bounding box center [890, 129] width 107 height 21
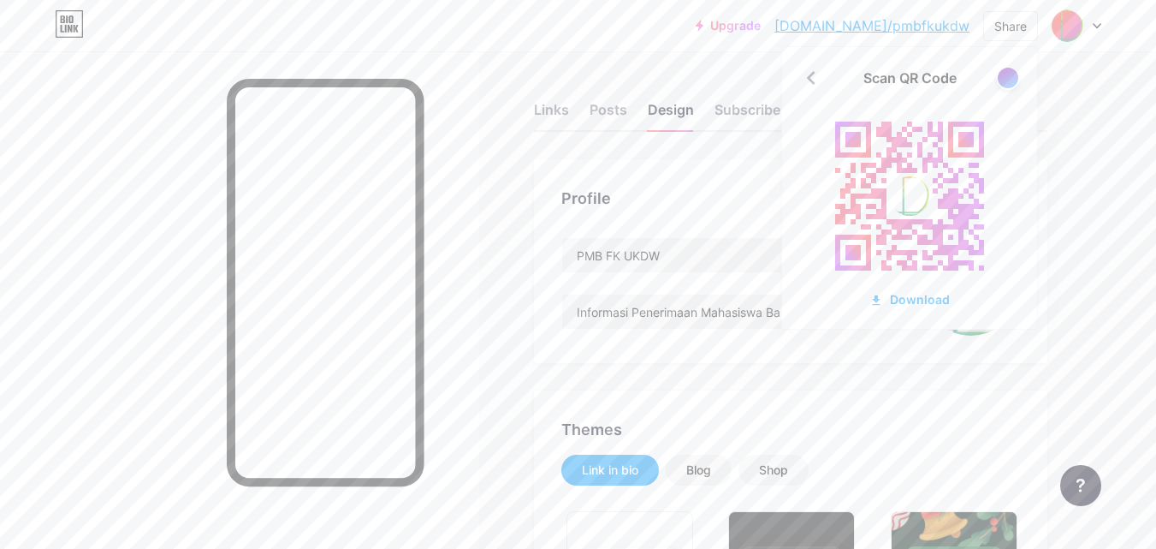
click at [848, 137] on rect at bounding box center [852, 139] width 15 height 15
click at [1005, 83] on div at bounding box center [1007, 77] width 21 height 21
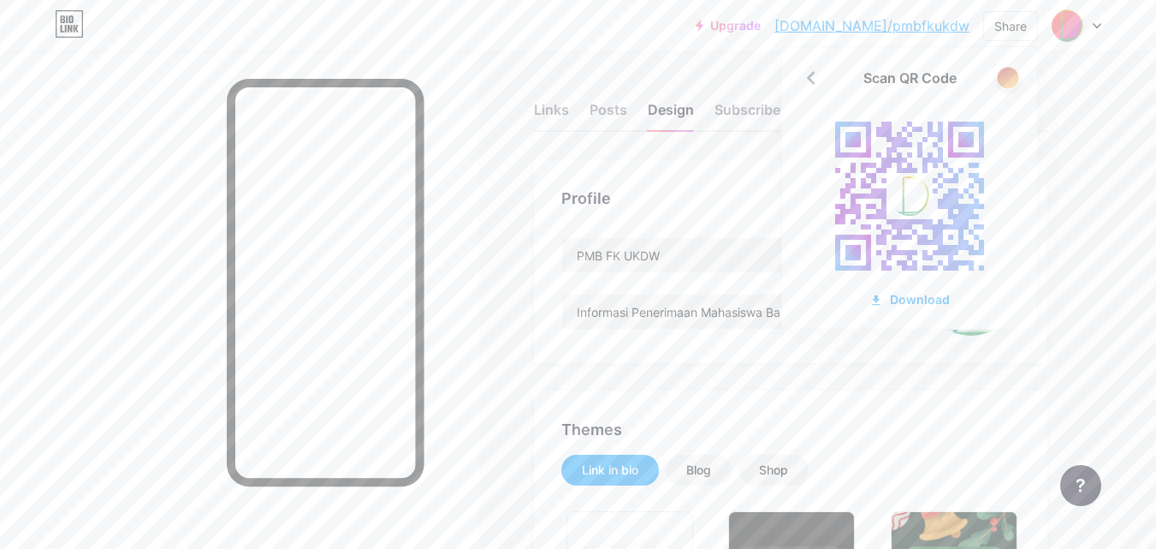
click at [1005, 83] on div at bounding box center [1007, 77] width 21 height 21
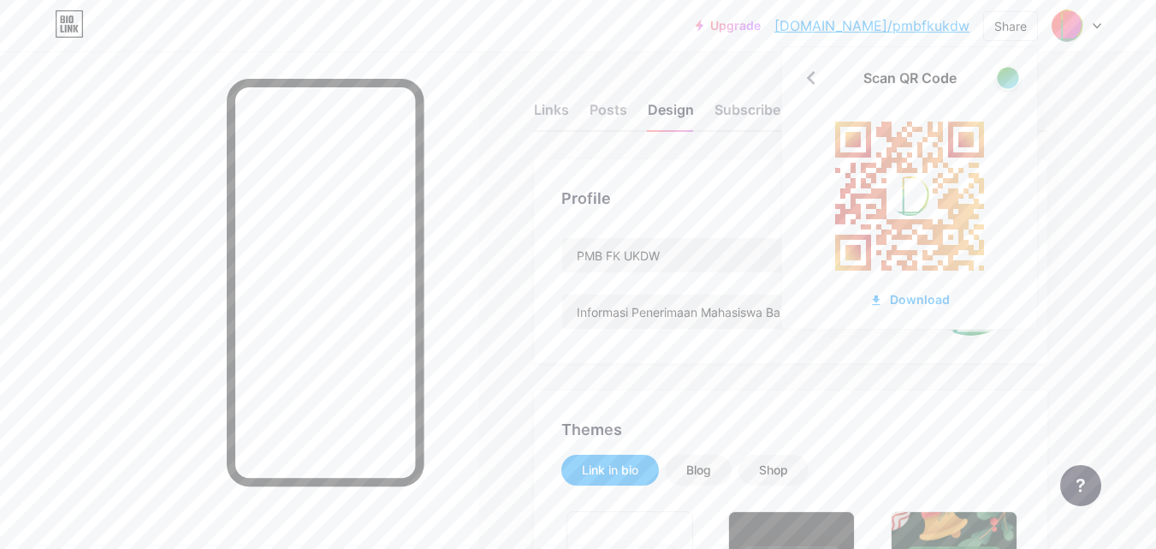
click at [1005, 83] on div at bounding box center [1007, 77] width 21 height 21
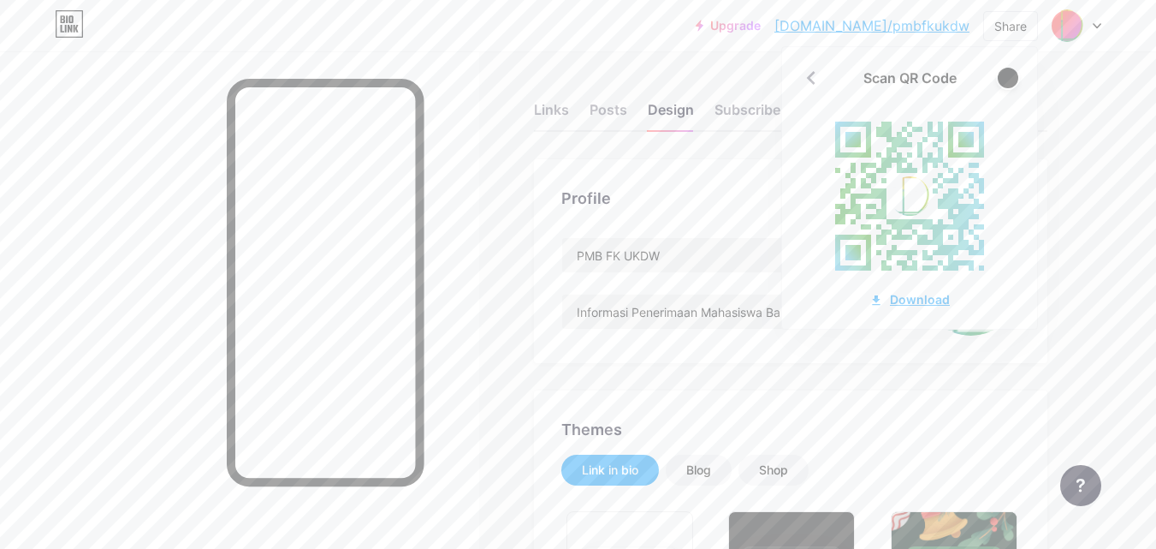
click at [922, 297] on div "Download" at bounding box center [909, 299] width 80 height 18
click at [537, 110] on div "Links" at bounding box center [551, 114] width 35 height 31
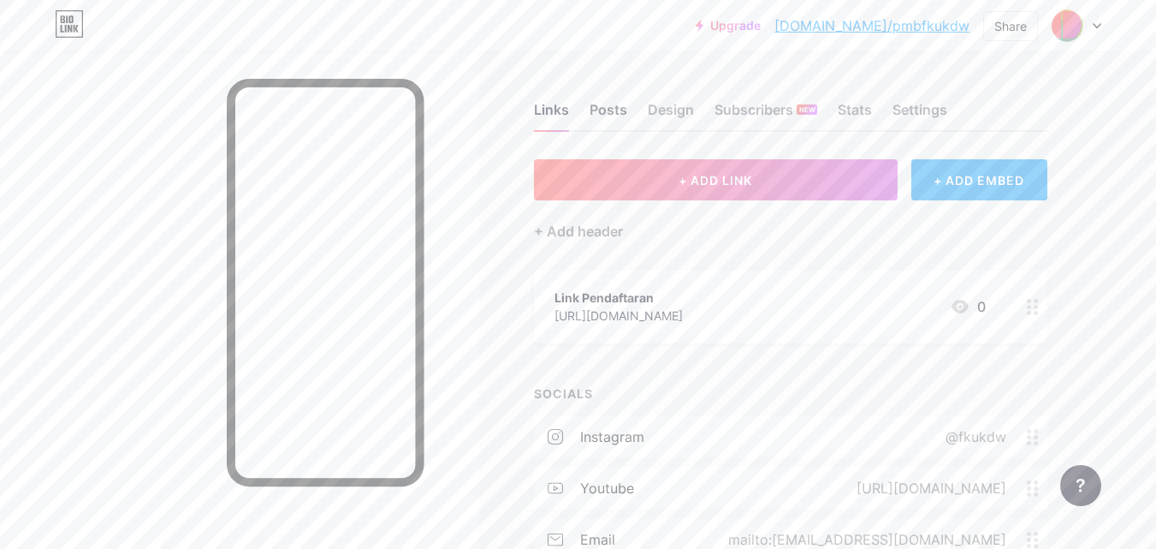
click at [621, 108] on div "Posts" at bounding box center [609, 114] width 38 height 31
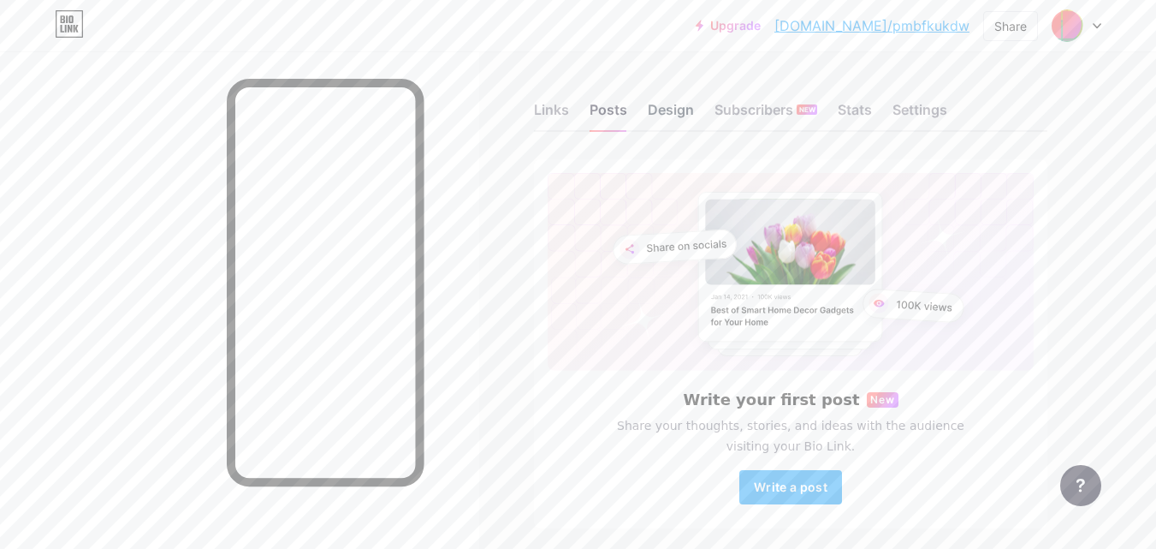
click at [664, 111] on div "Design" at bounding box center [671, 114] width 46 height 31
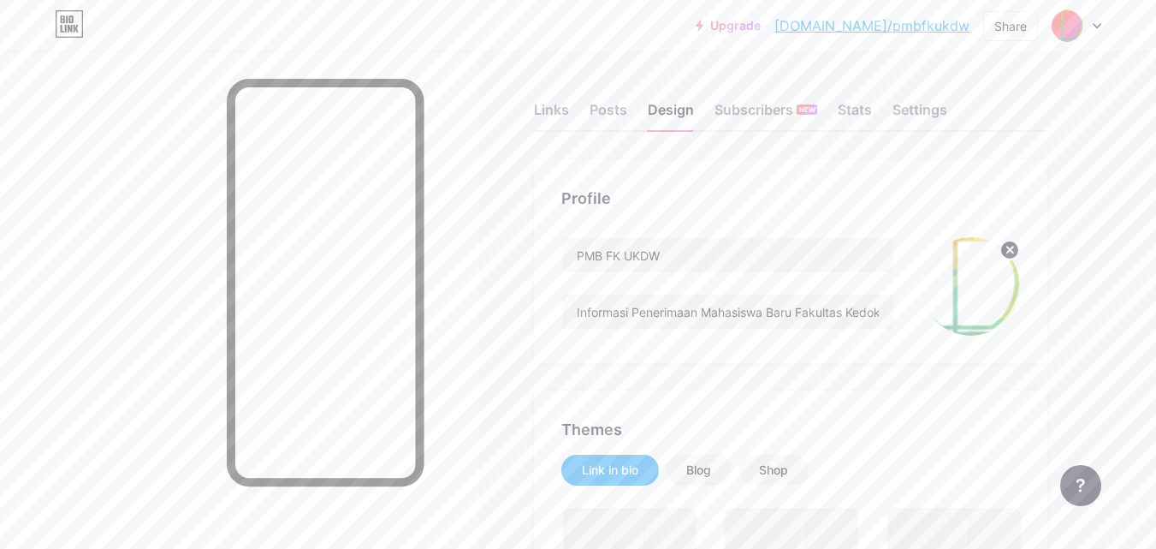
click at [1011, 251] on icon at bounding box center [1010, 249] width 6 height 6
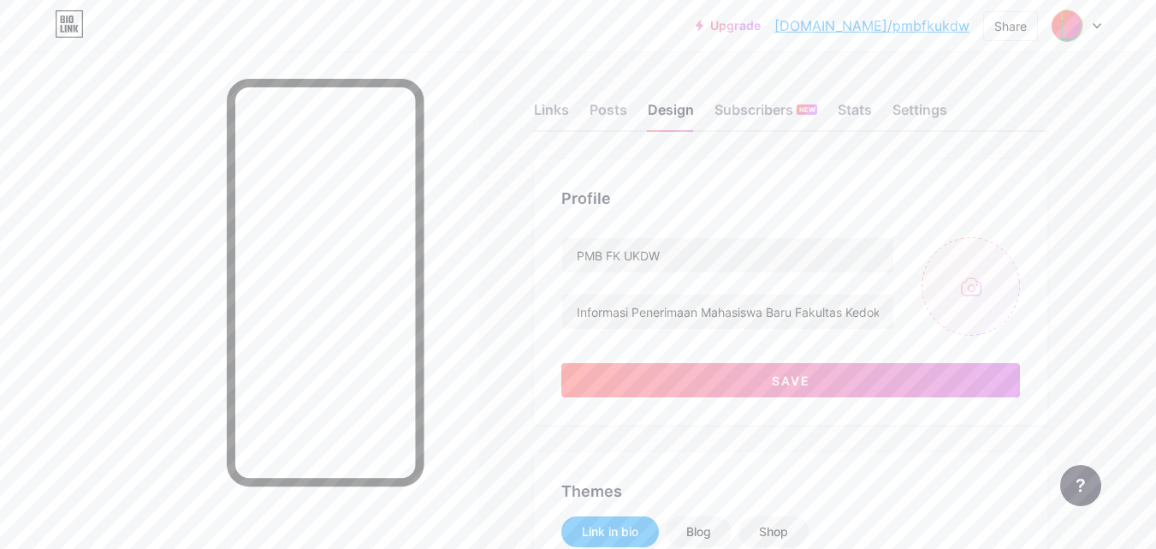
click at [993, 276] on input "file" at bounding box center [971, 286] width 98 height 98
type input "C:\fakepath\Logo warna fk ukdw.png"
click at [182, 45] on div "Upgrade bio.link/pmbfku... bio.link/pmbfkukdw Share Switch accounts PMB FK UKDW…" at bounding box center [578, 25] width 1156 height 51
click at [1012, 253] on circle at bounding box center [1009, 249] width 19 height 19
click at [973, 289] on input "file" at bounding box center [971, 286] width 98 height 98
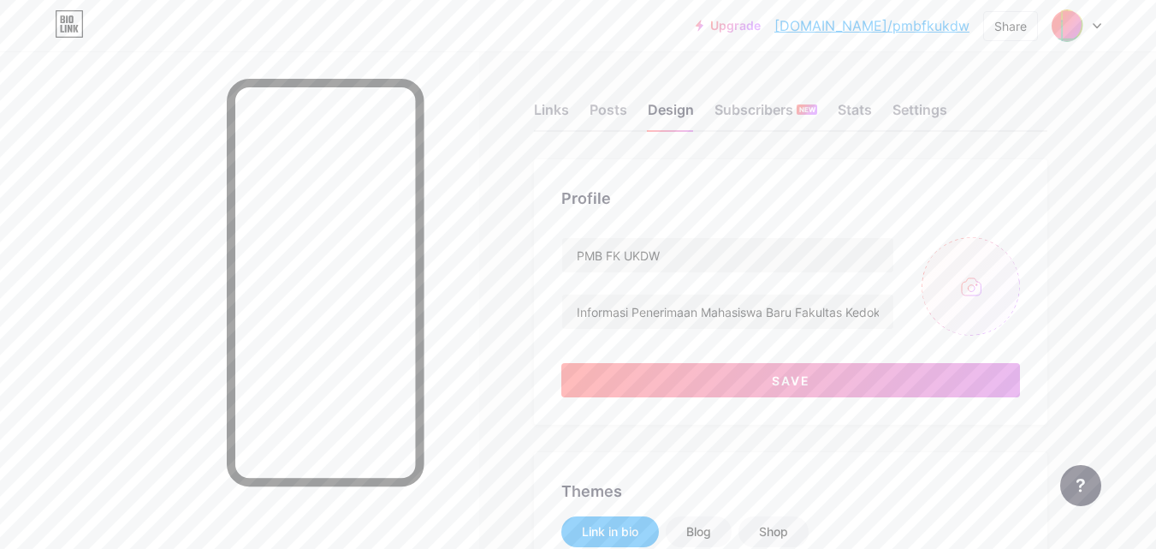
type input "C:\fakepath\Logo warna fk ukdw_2.png"
click at [1013, 241] on circle at bounding box center [1009, 249] width 19 height 19
click at [976, 289] on input "file" at bounding box center [971, 286] width 98 height 98
type input "C:\fakepath\Logo warna fk ukdw_3.png"
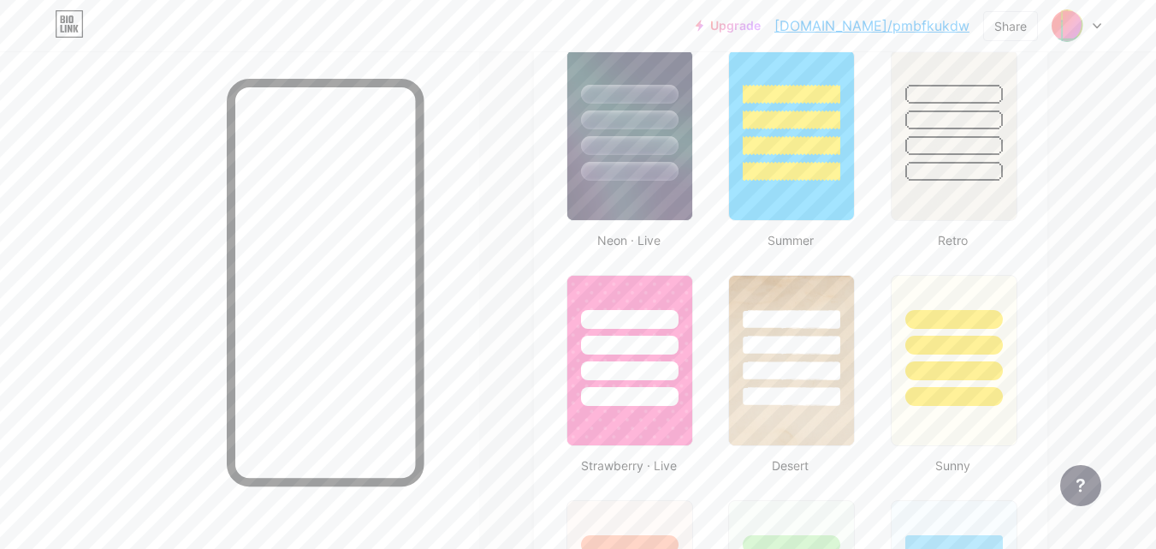
scroll to position [1455, 0]
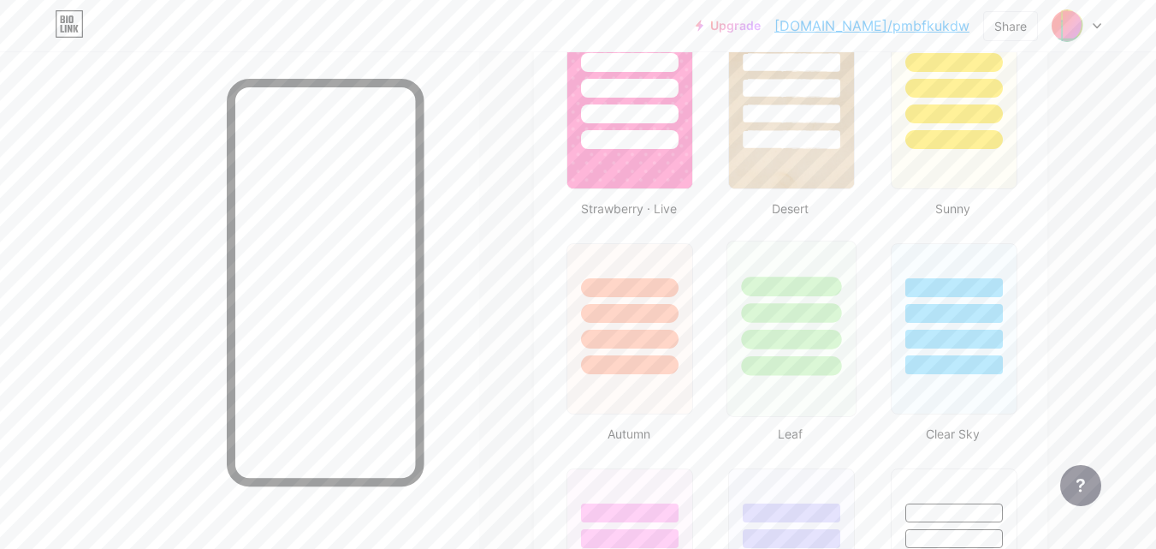
click at [783, 318] on div at bounding box center [792, 313] width 100 height 20
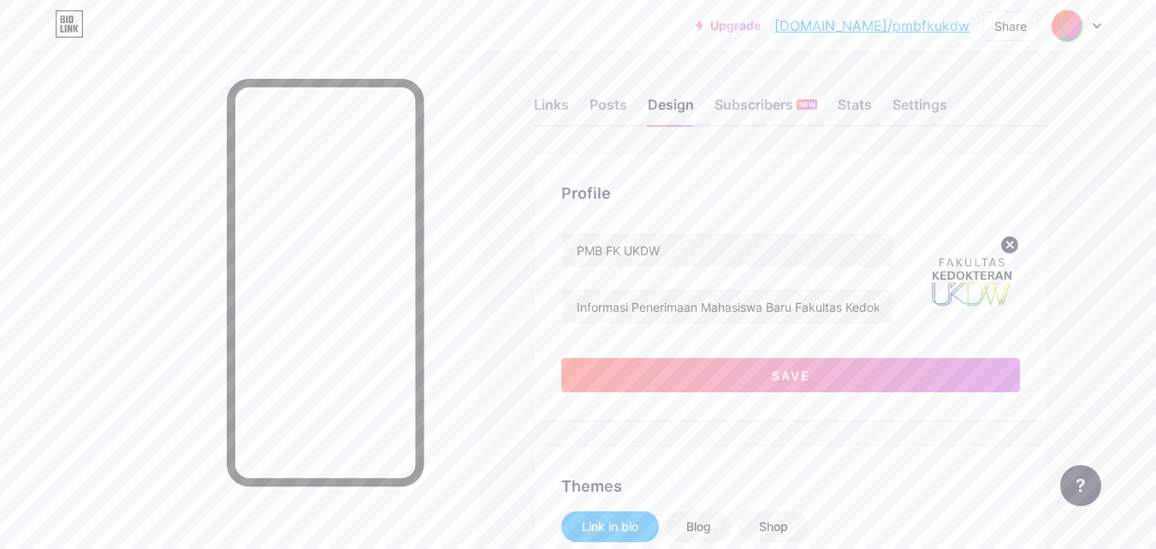
scroll to position [0, 0]
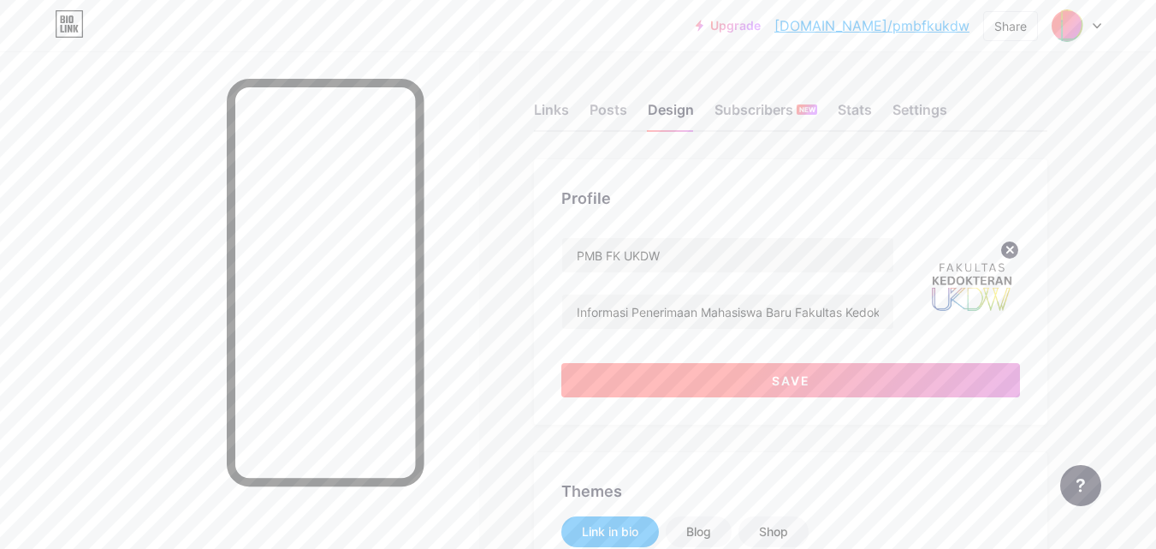
click at [916, 375] on button "Save" at bounding box center [790, 380] width 459 height 34
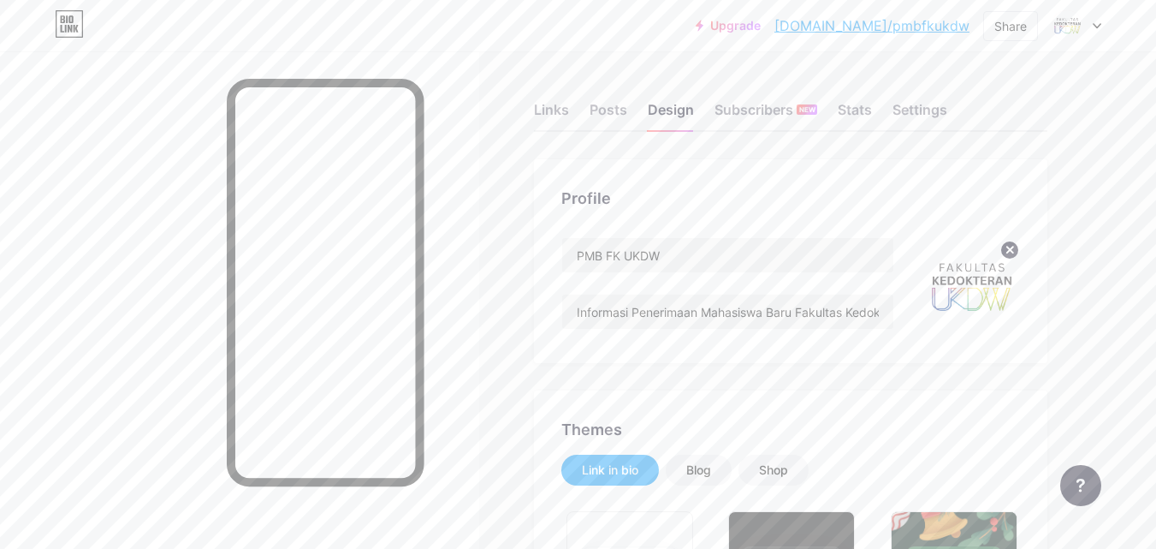
click at [1104, 31] on div "Upgrade bio.link/pmbfku... bio.link/pmbfkukdw Share Switch accounts PMB FK UKDW…" at bounding box center [578, 25] width 1156 height 31
click at [1100, 30] on div at bounding box center [1077, 25] width 50 height 31
click at [1006, 31] on div "Share" at bounding box center [1010, 26] width 33 height 18
click at [964, 126] on div "Get my QR code" at bounding box center [909, 129] width 255 height 41
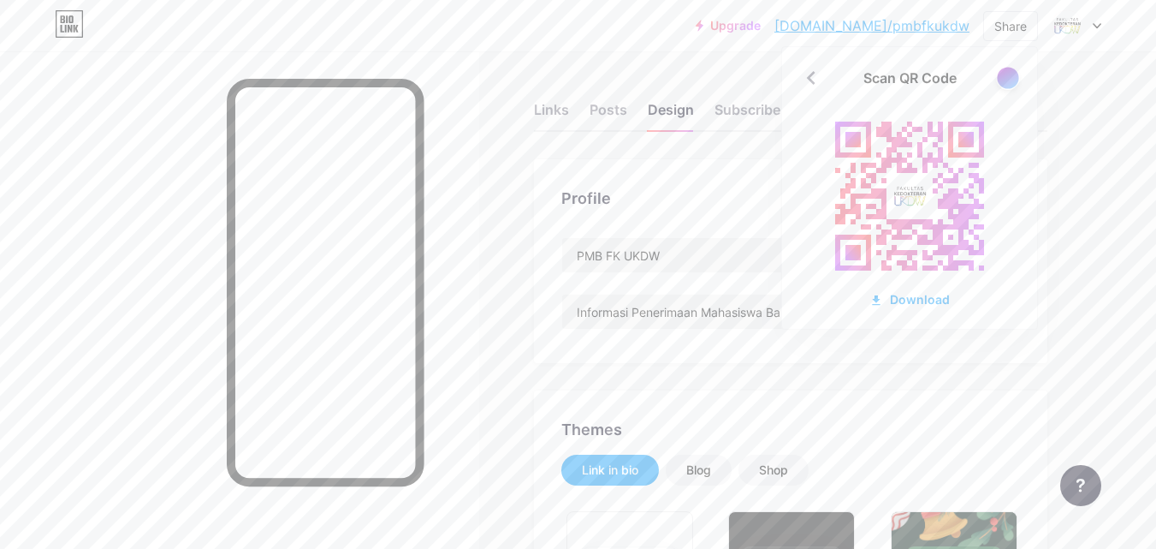
click at [1006, 79] on div at bounding box center [1007, 77] width 21 height 21
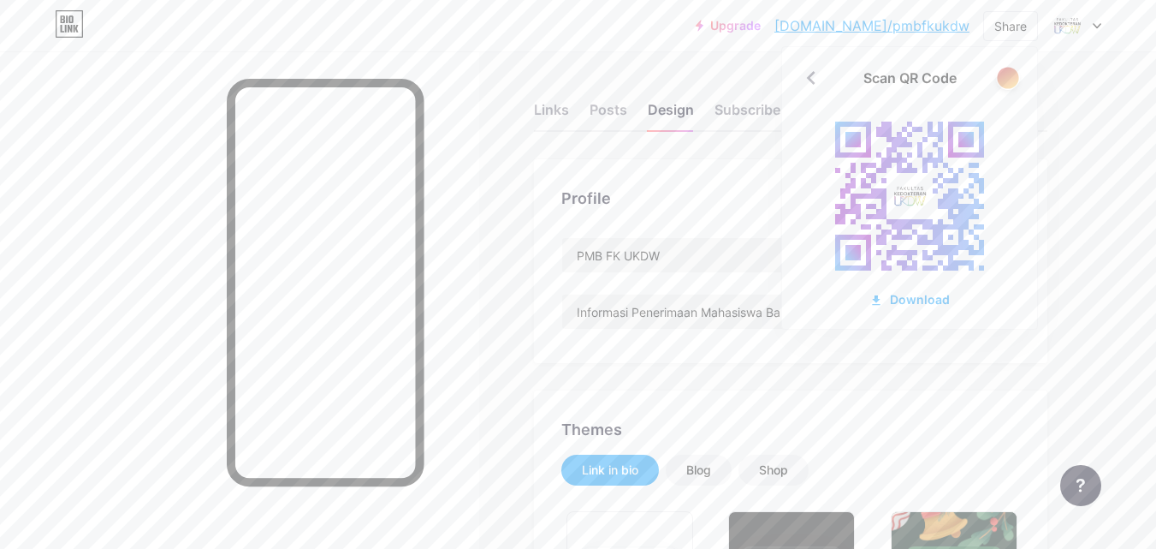
click at [1006, 79] on div at bounding box center [1007, 77] width 21 height 21
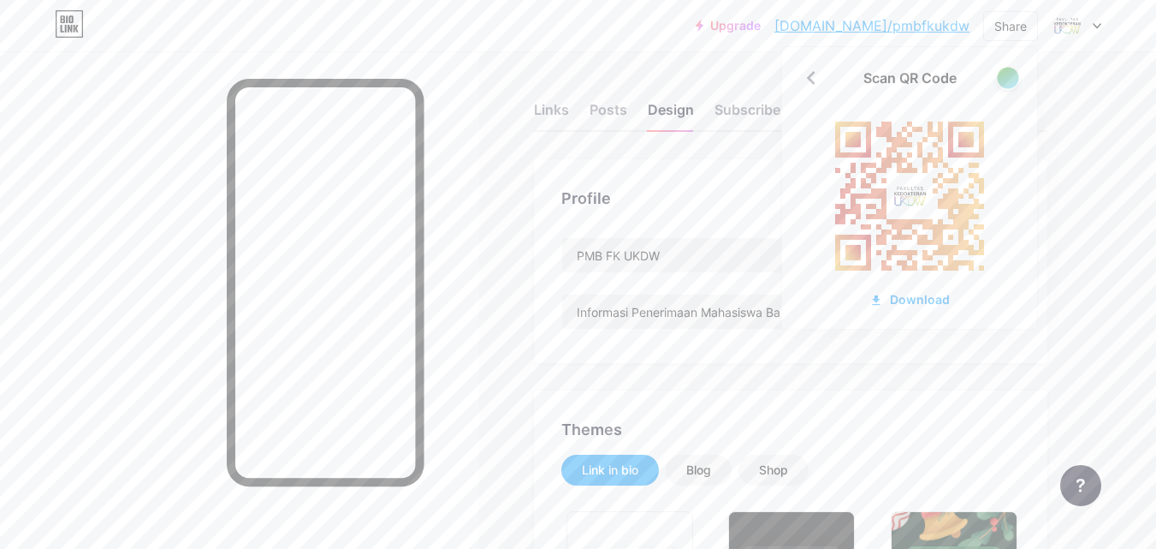
click at [1006, 79] on div at bounding box center [1007, 77] width 21 height 21
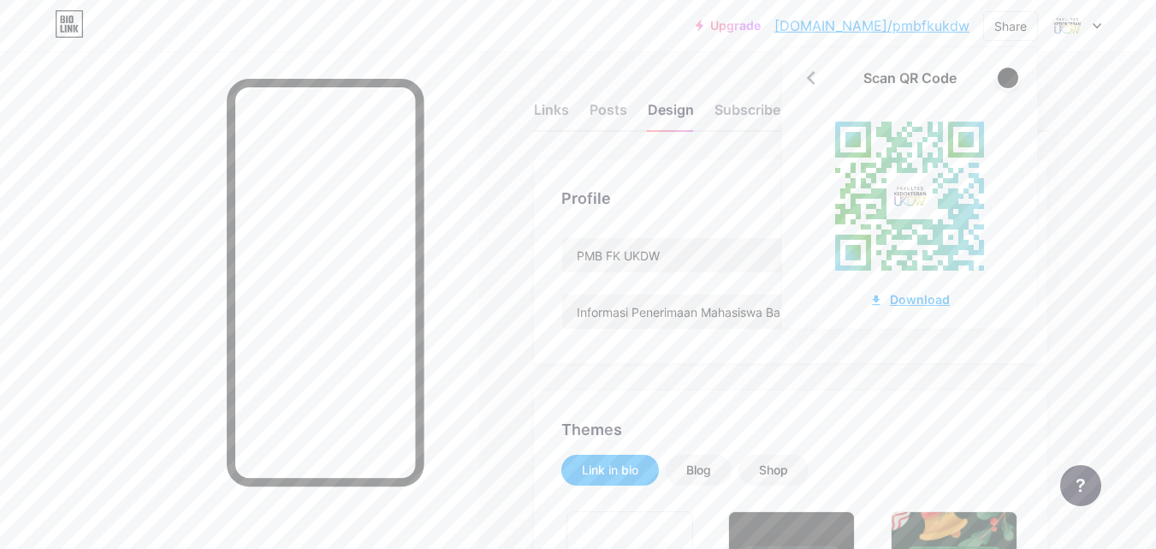
click at [919, 307] on div "Download" at bounding box center [909, 299] width 80 height 18
click at [1008, 83] on div at bounding box center [1007, 77] width 21 height 21
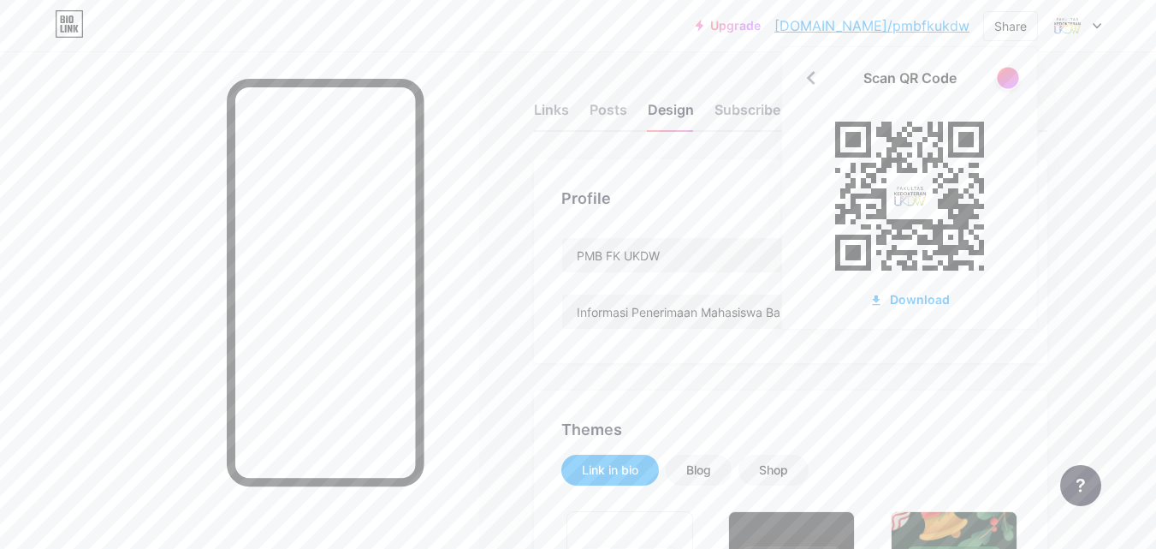
click at [1008, 82] on div at bounding box center [1007, 77] width 21 height 21
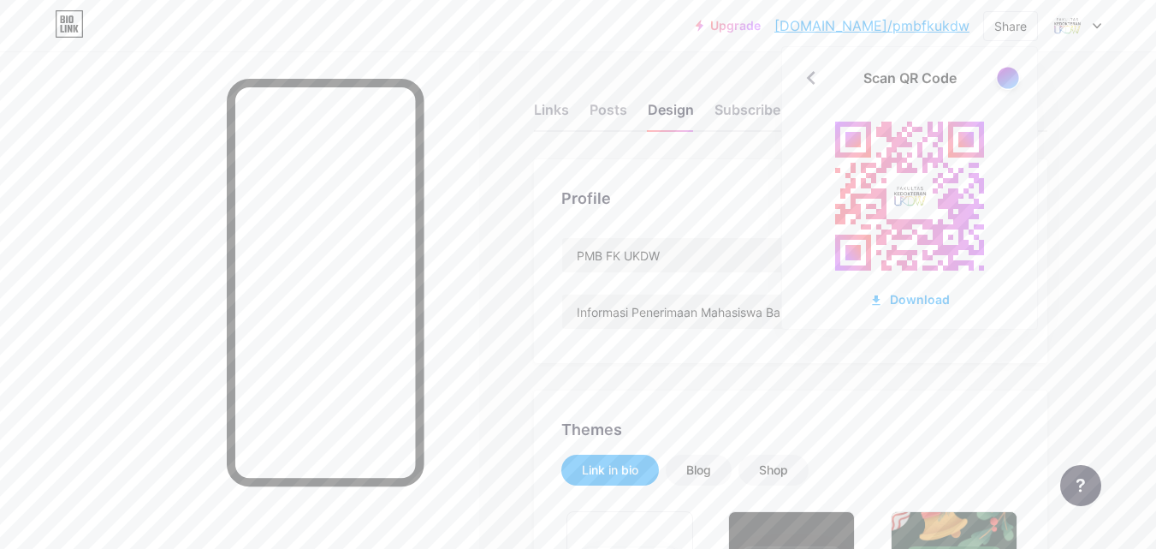
click at [1008, 82] on div at bounding box center [1007, 77] width 21 height 21
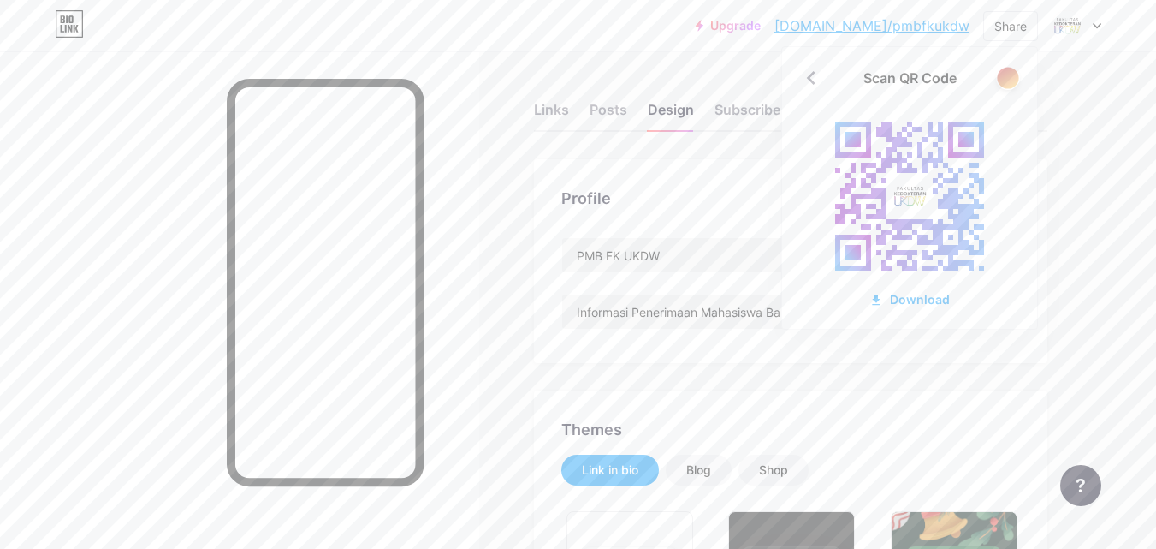
click at [1008, 82] on div at bounding box center [1007, 77] width 21 height 21
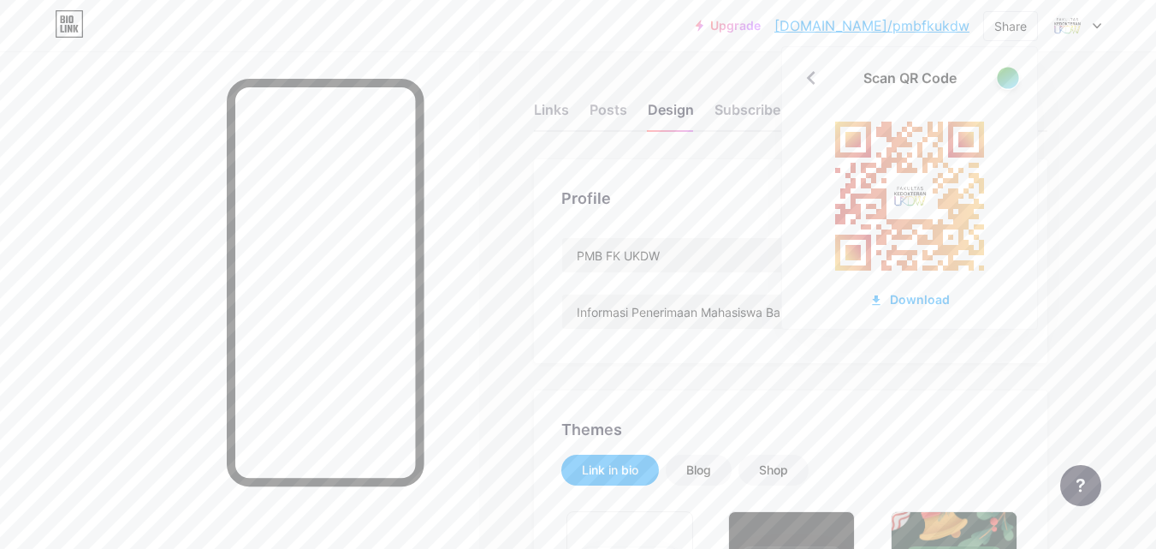
click at [1008, 82] on div at bounding box center [1007, 77] width 21 height 21
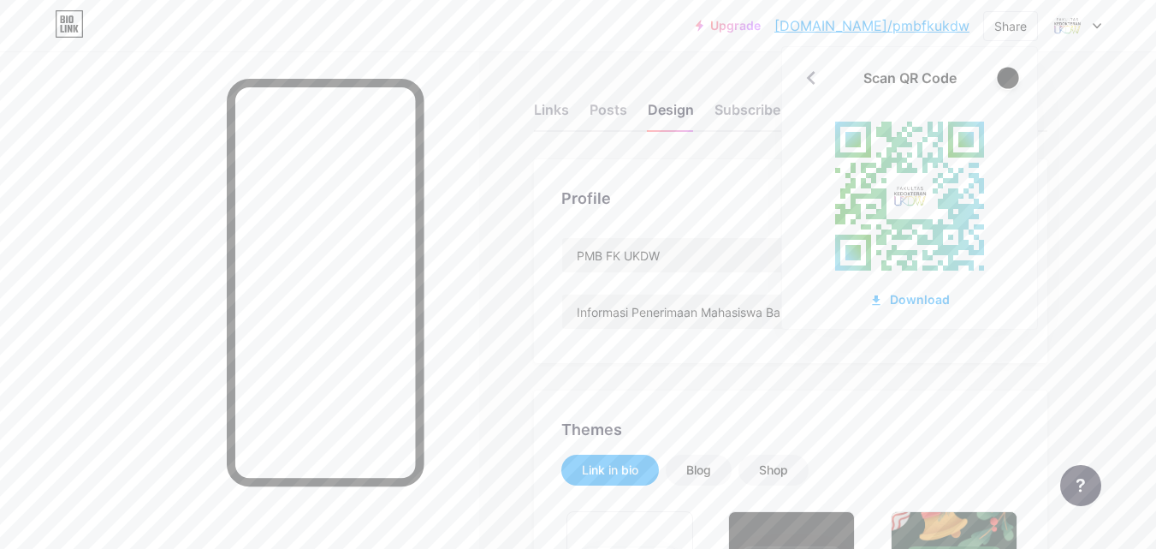
click at [1008, 82] on div at bounding box center [1007, 77] width 21 height 21
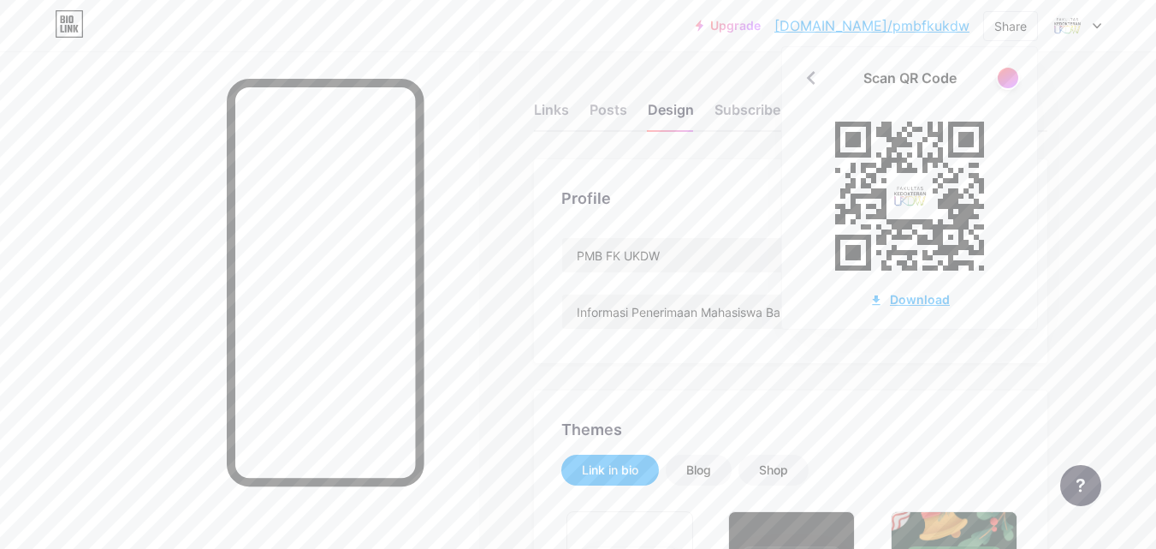
click at [907, 303] on div "Download" at bounding box center [909, 299] width 80 height 18
click at [857, 21] on link "bio.link/pmbfkukdw" at bounding box center [871, 25] width 195 height 21
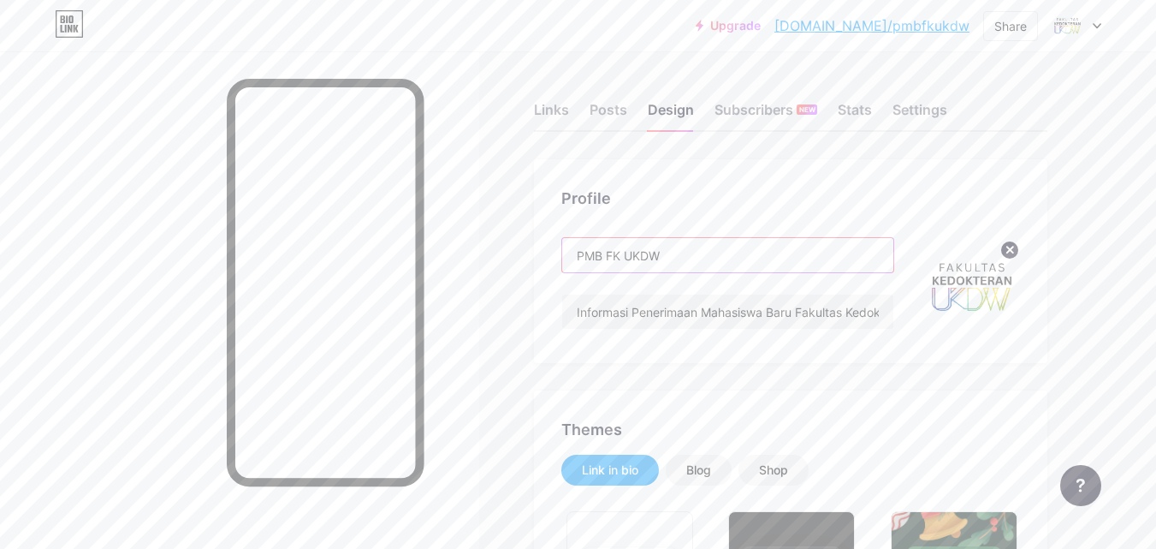
click at [679, 264] on input "PMB FK UKDW" at bounding box center [727, 255] width 331 height 34
drag, startPoint x: 675, startPoint y: 262, endPoint x: 535, endPoint y: 241, distance: 141.8
click at [535, 241] on div "Profile PMB FK UKDW Informasi Penerimaan Mahasiswa Baru Fakultas Kedokteran Uni…" at bounding box center [790, 261] width 513 height 204
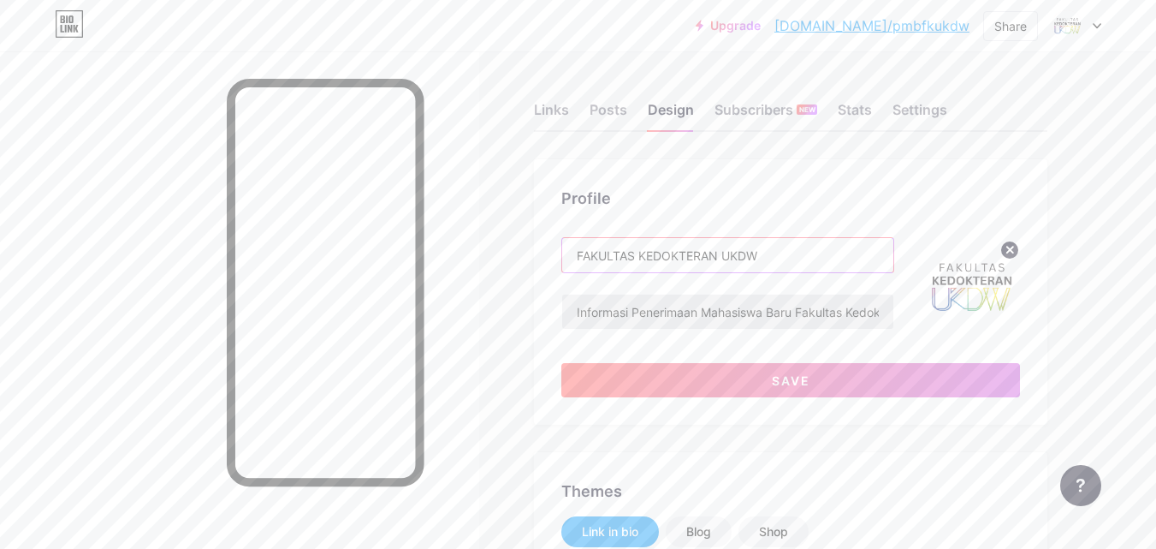
type input "FAKULTAS KEDOKTERAN UKDW"
drag, startPoint x: 637, startPoint y: 312, endPoint x: 798, endPoint y: 307, distance: 161.8
click at [798, 307] on input "Informasi Penerimaan Mahasiswa Baru Fakultas Kedokteran Universitas Kristen Dut…" at bounding box center [727, 311] width 331 height 34
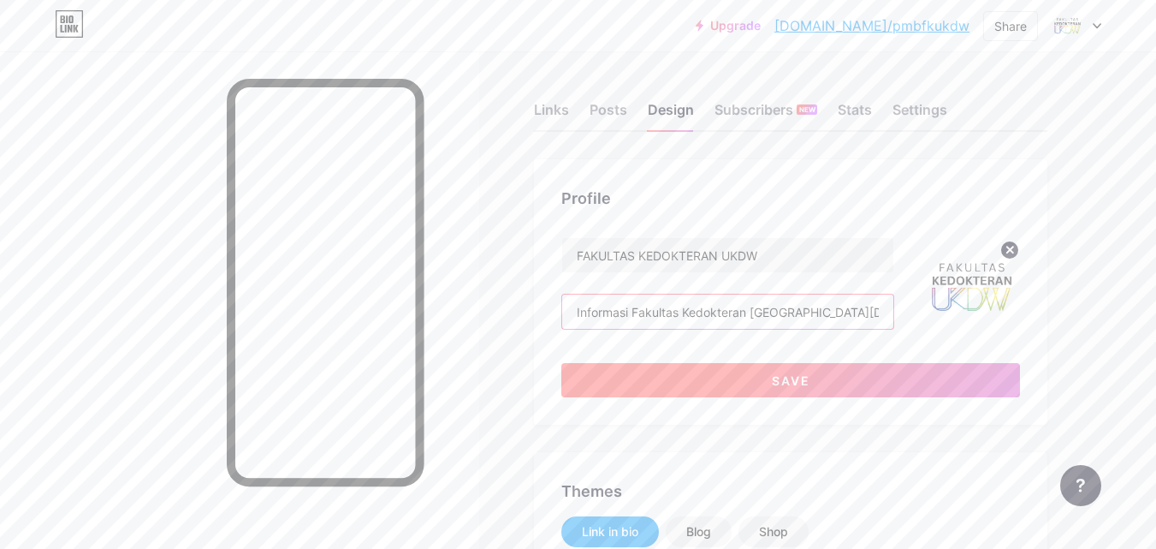
type input "Informasi Fakultas Kedokteran Universitas Kristen Duta Wacana"
click at [786, 381] on span "Save" at bounding box center [791, 380] width 39 height 15
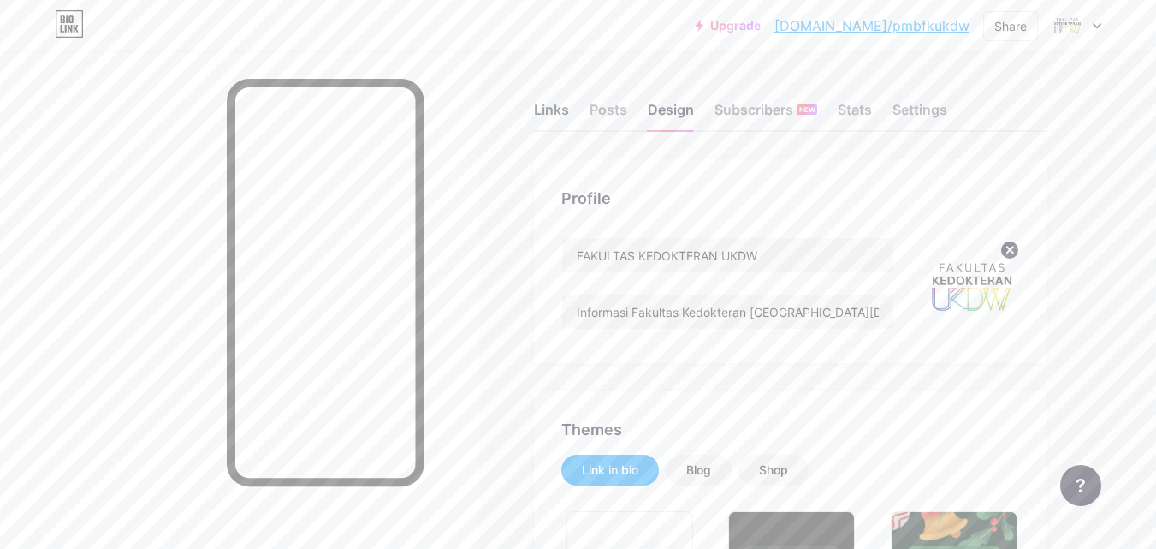
click at [544, 104] on div "Links" at bounding box center [551, 114] width 35 height 31
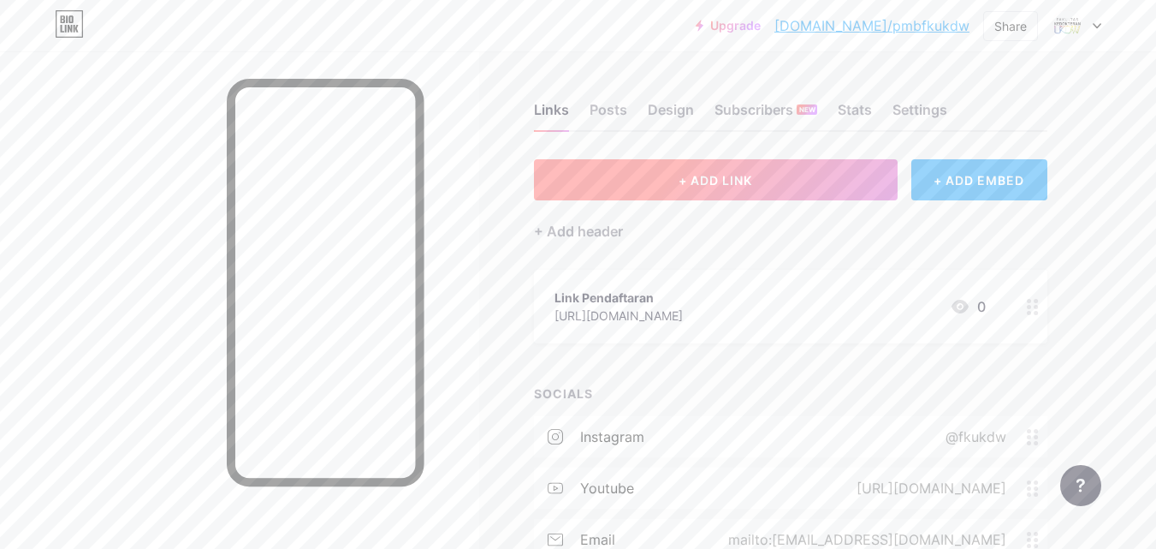
click at [731, 185] on span "+ ADD LINK" at bounding box center [716, 180] width 74 height 15
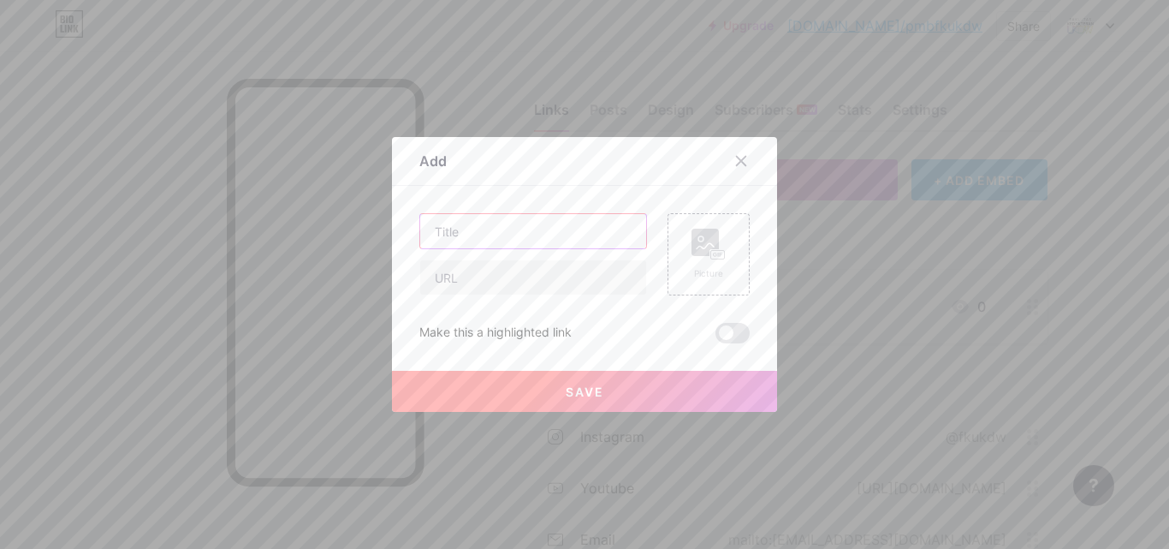
click at [504, 237] on input "text" at bounding box center [533, 231] width 226 height 34
type input "i"
type input "I"
click at [734, 159] on icon at bounding box center [741, 161] width 14 height 14
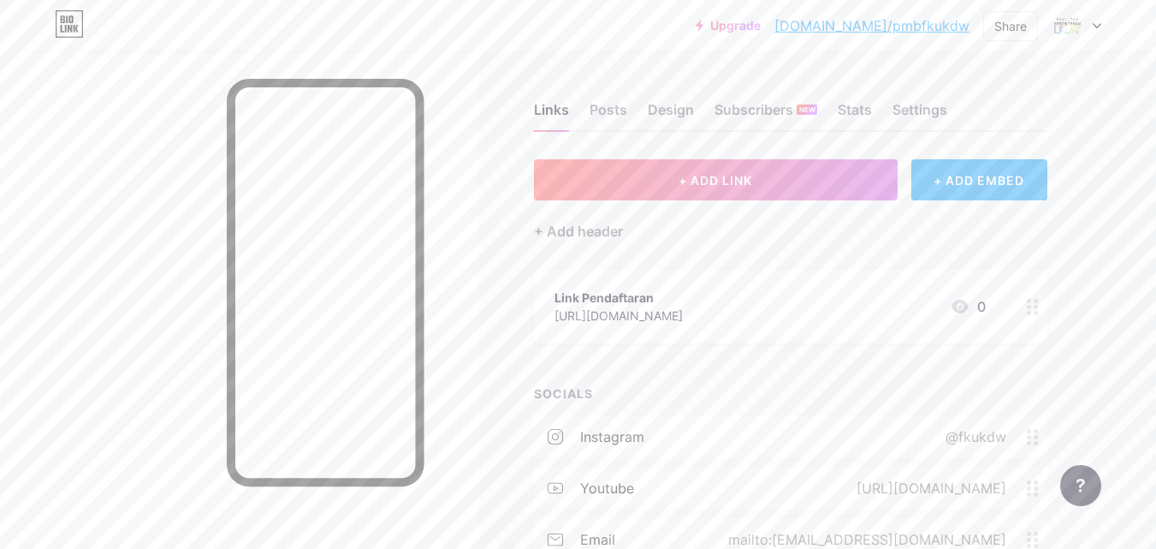
click at [1035, 311] on circle at bounding box center [1036, 313] width 4 height 4
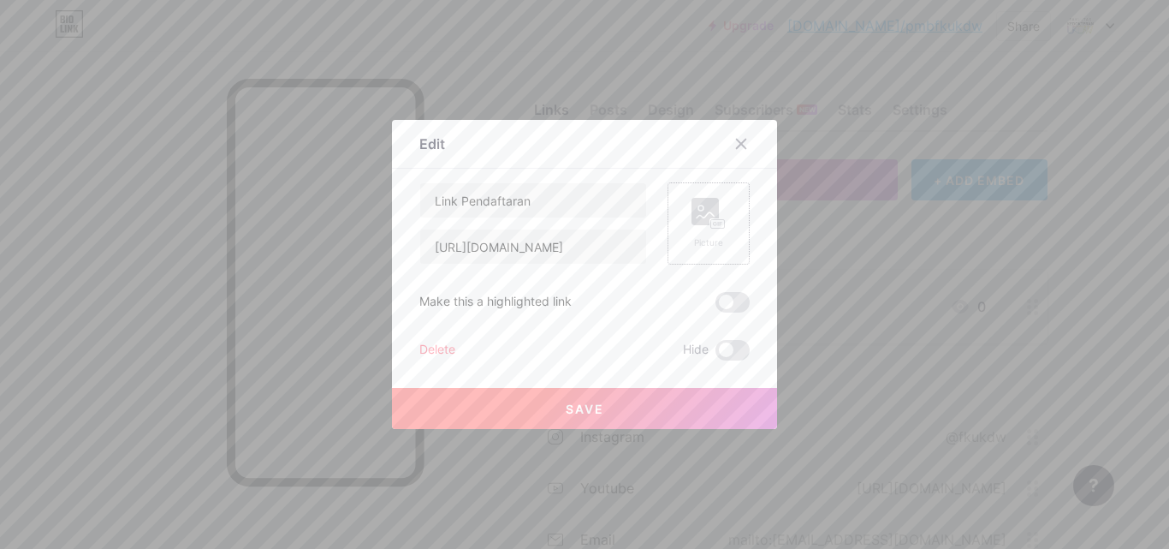
click at [726, 249] on div "Picture" at bounding box center [708, 223] width 82 height 82
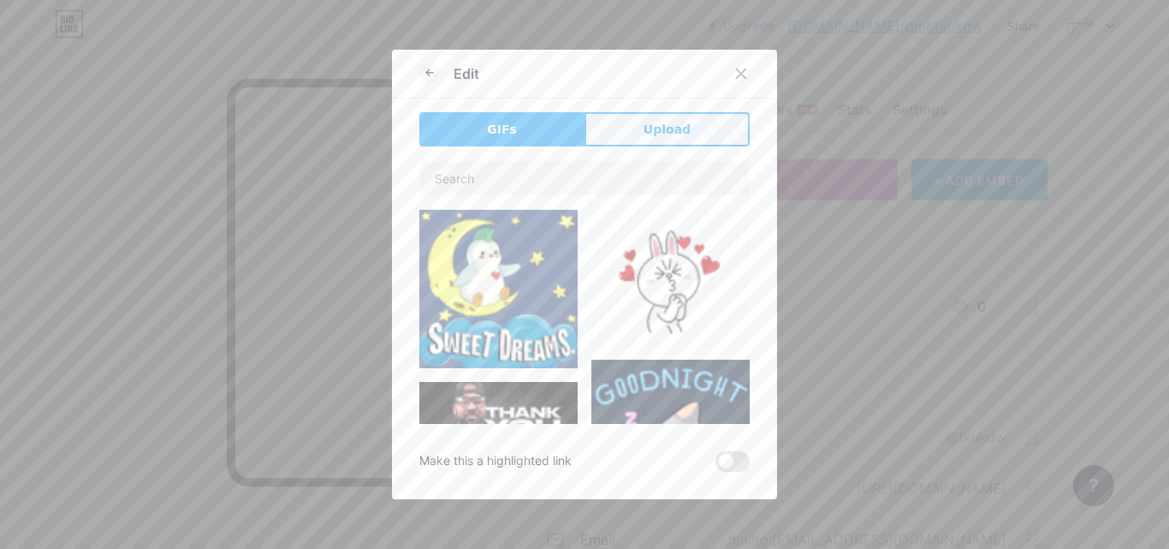
click at [645, 137] on span "Upload" at bounding box center [666, 130] width 47 height 18
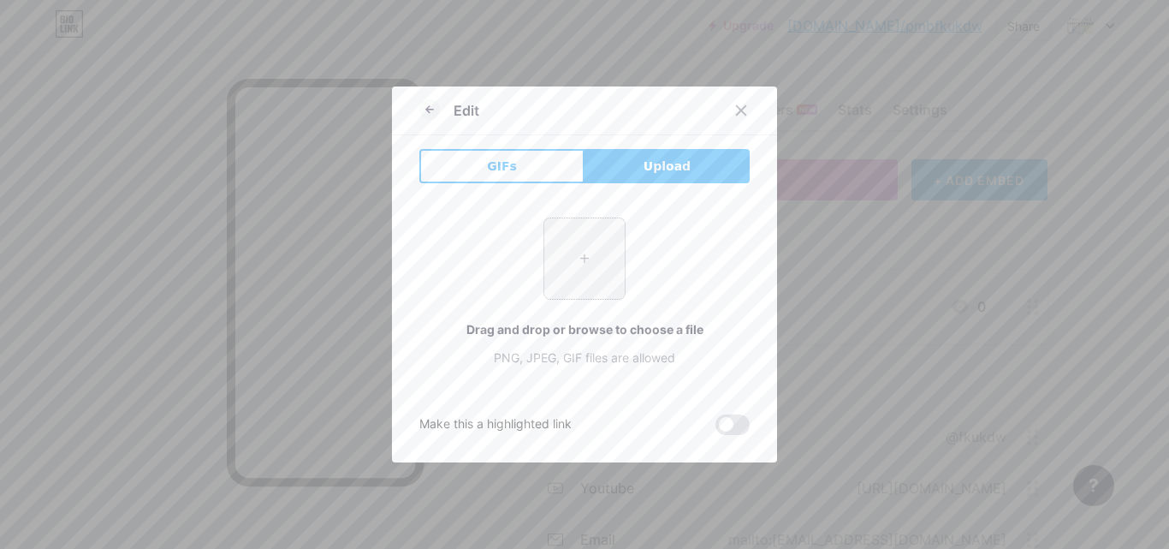
click at [580, 268] on input "file" at bounding box center [584, 258] width 80 height 80
type input "C:\fakepath\logo.png"
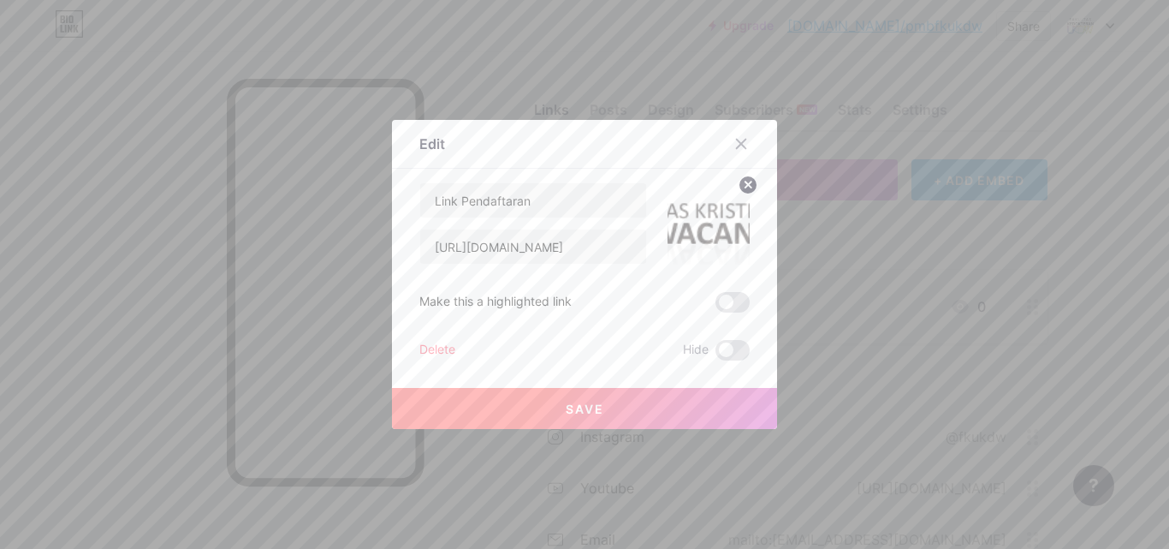
click at [743, 187] on circle at bounding box center [747, 184] width 19 height 19
click at [737, 146] on icon at bounding box center [741, 143] width 9 height 9
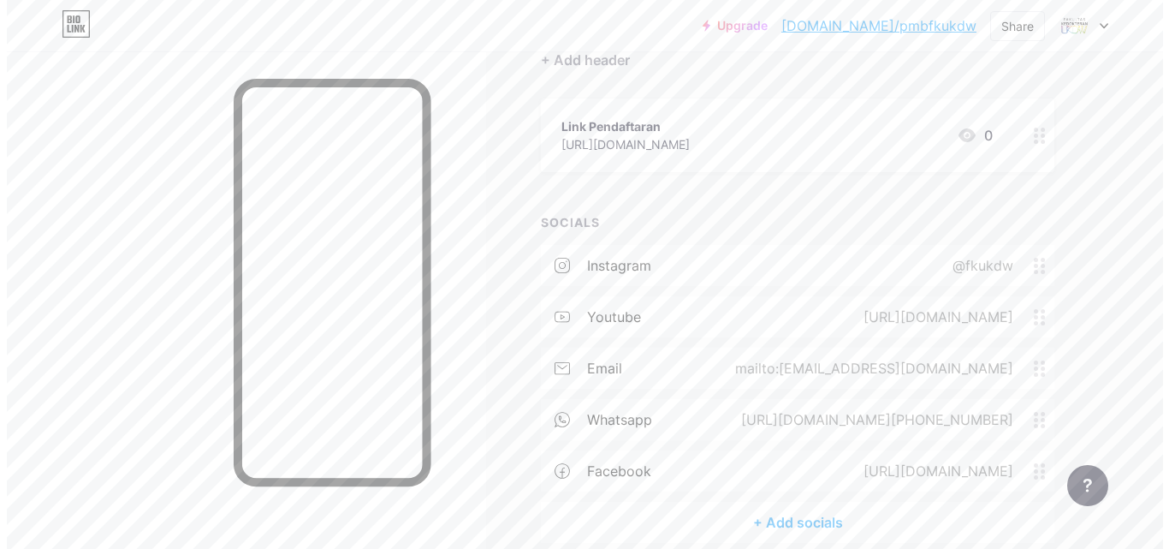
scroll to position [86, 0]
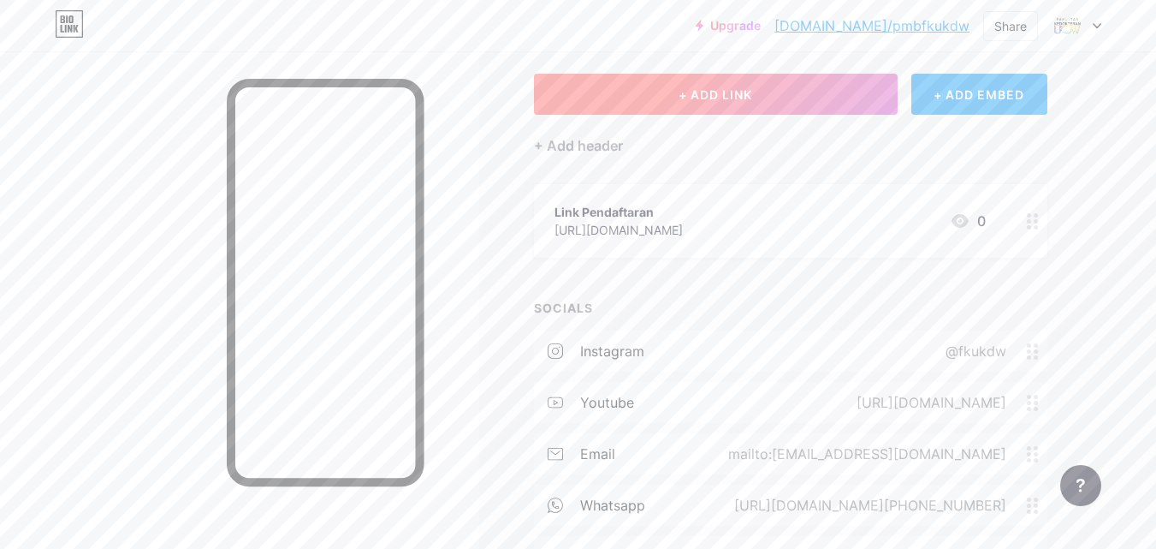
click at [747, 97] on span "+ ADD LINK" at bounding box center [716, 94] width 74 height 15
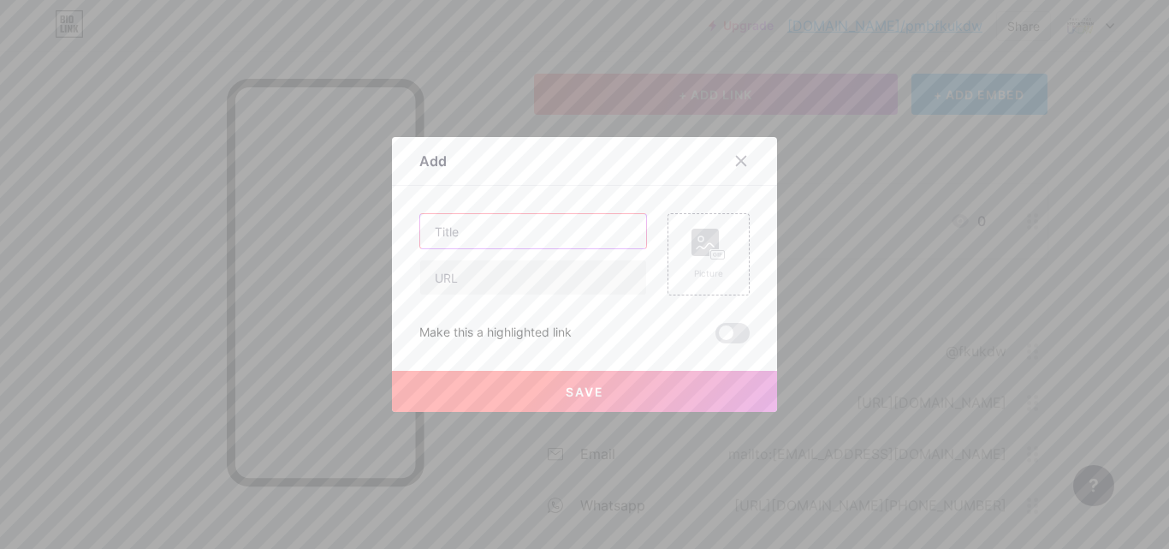
click at [540, 227] on input "text" at bounding box center [533, 231] width 226 height 34
type input "i"
type input "Informasi Biaya Studi FK UKDW"
click at [499, 276] on input "text" at bounding box center [533, 277] width 226 height 34
paste input "https://drive.google.com/file/d/1LkSgtRkwT6a3751MphJGKYDcfxzegX0p/view?usp=driv…"
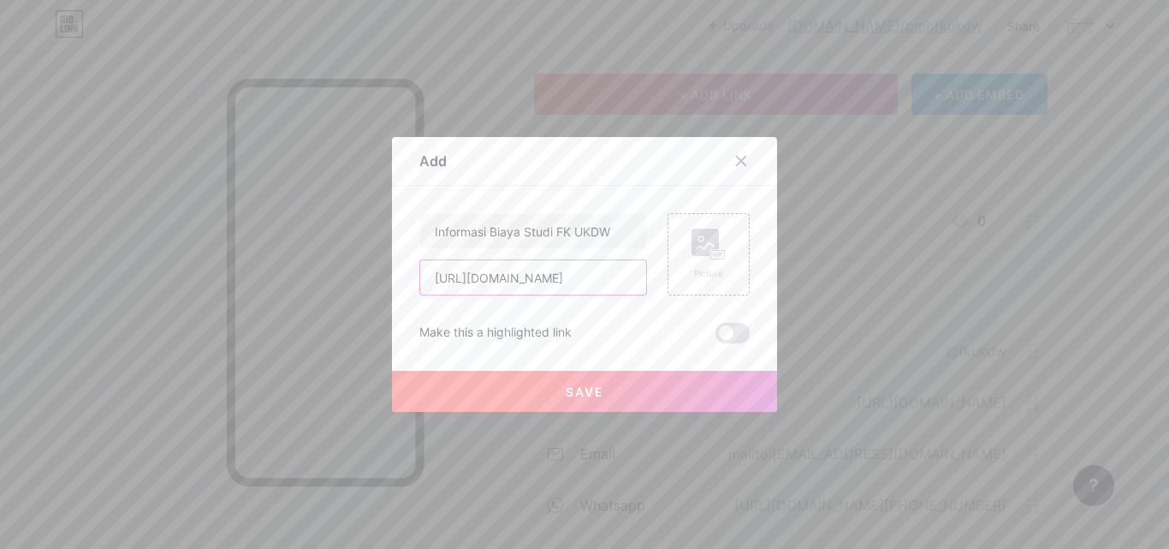
scroll to position [0, 333]
type input "https://drive.google.com/file/d/1LkSgtRkwT6a3751MphJGKYDcfxzegX0p/view?usp=driv…"
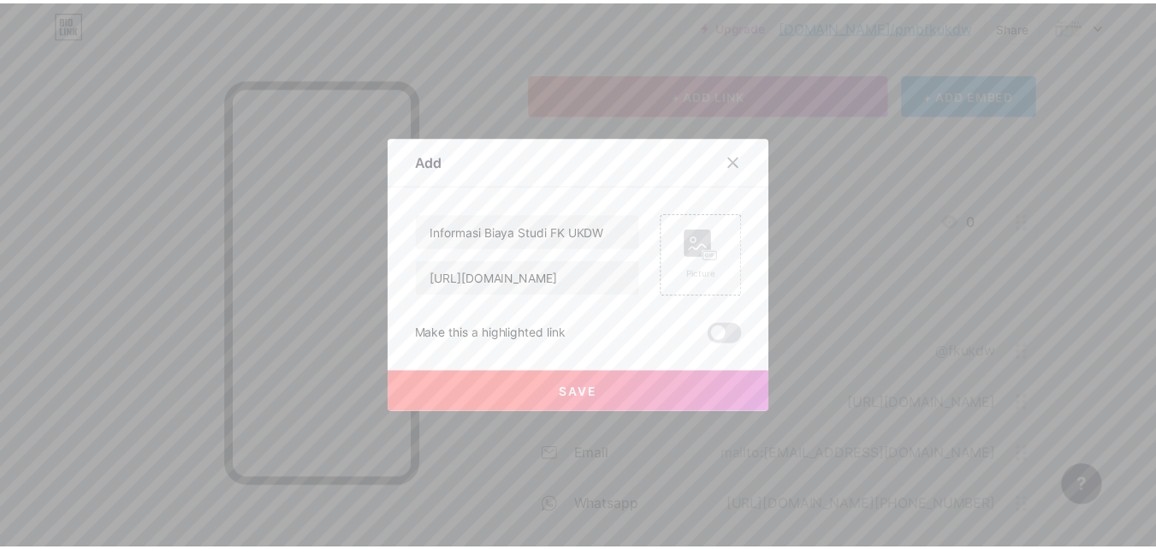
scroll to position [0, 0]
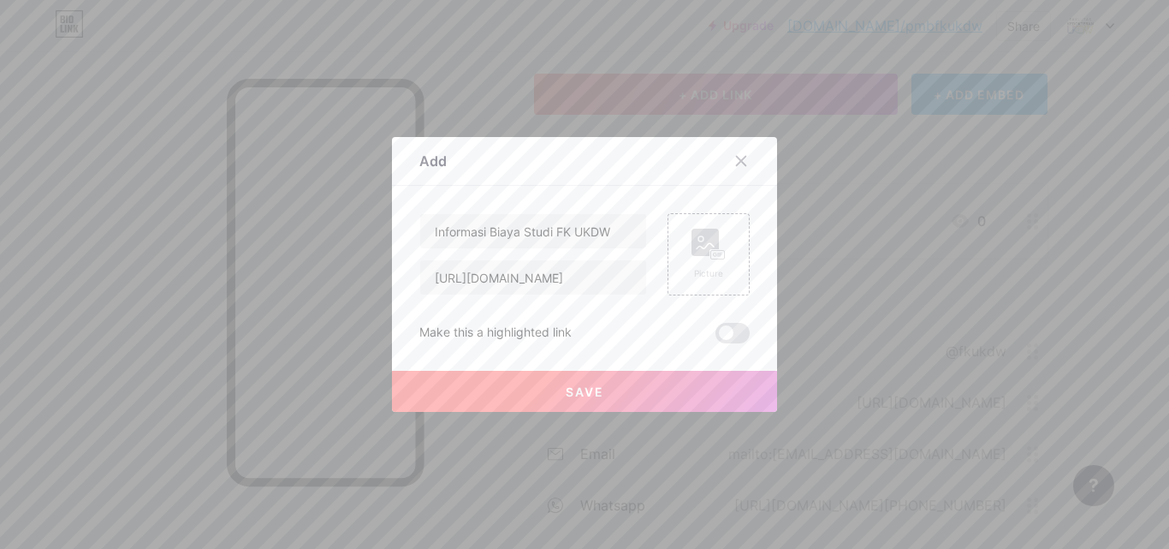
click at [566, 384] on span "Save" at bounding box center [585, 391] width 39 height 15
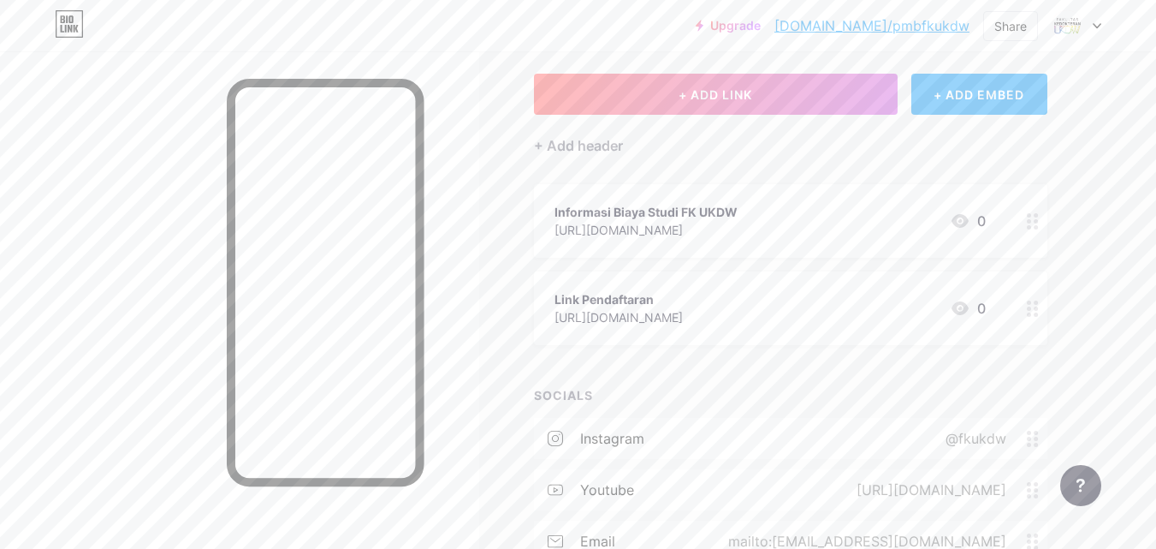
click at [714, 282] on div "Link Pendaftaran https://pmb.ukdw.ac.id/pendaftaran/index.php 0" at bounding box center [790, 308] width 513 height 74
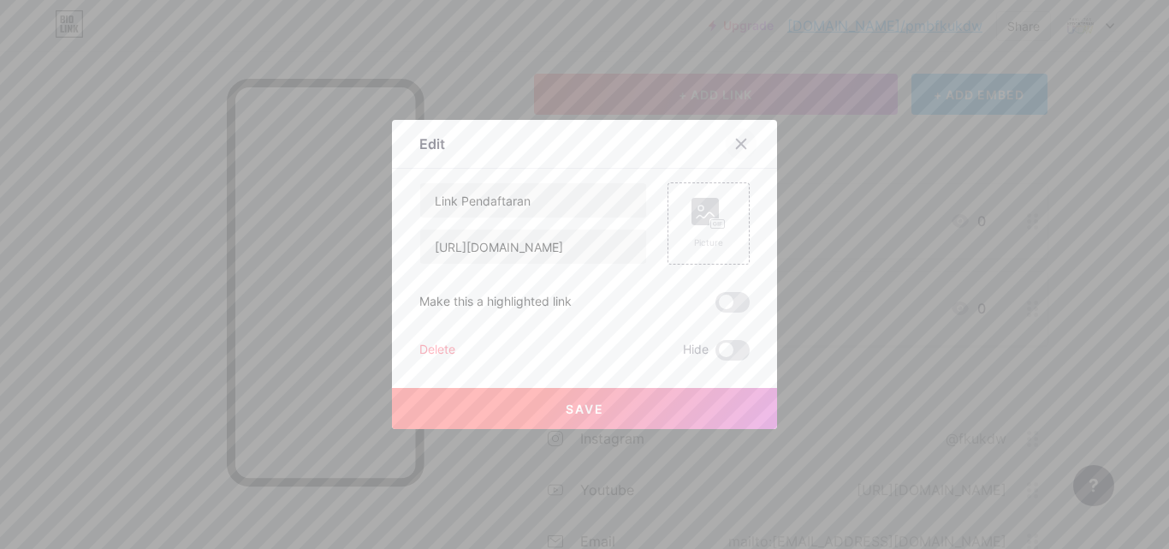
click at [736, 136] on div at bounding box center [741, 143] width 31 height 31
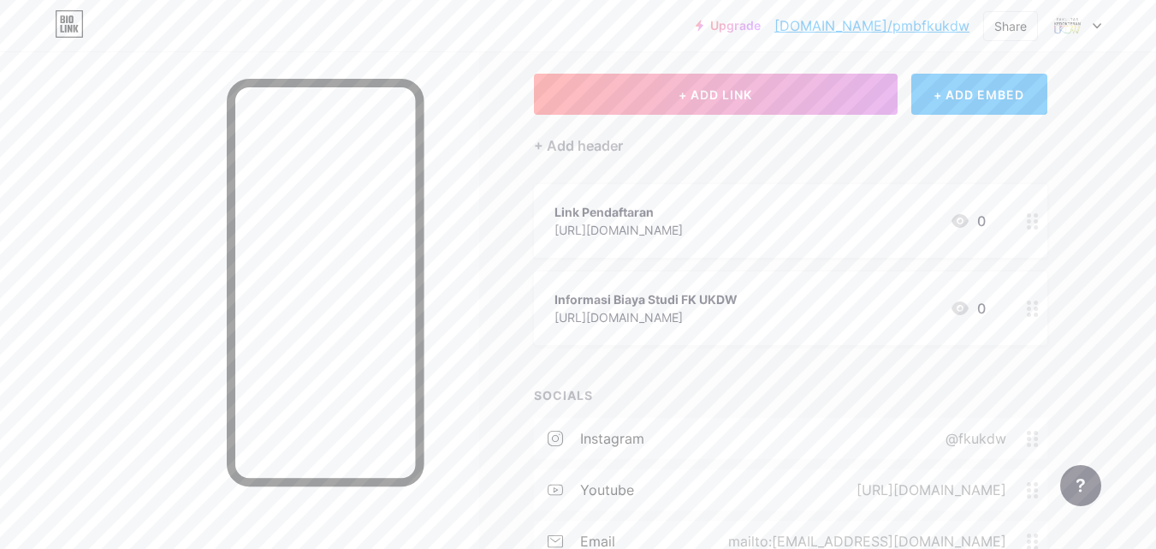
click at [1136, 276] on div "Upgrade bio.link/pmbfku... bio.link/pmbfkukdw Share Switch accounts FAKULTAS KE…" at bounding box center [578, 357] width 1156 height 887
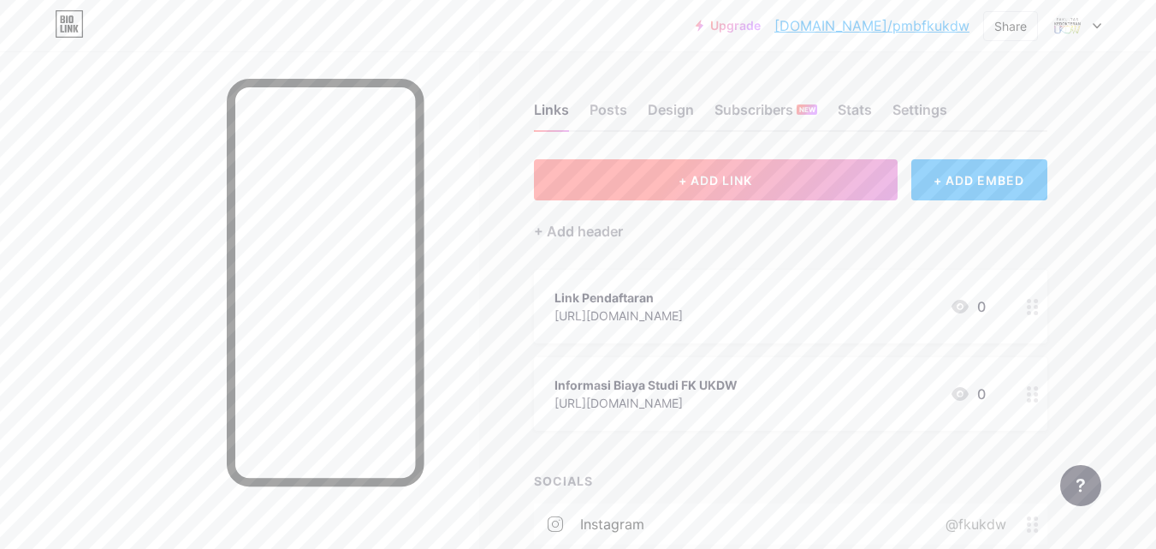
click at [735, 189] on button "+ ADD LINK" at bounding box center [716, 179] width 364 height 41
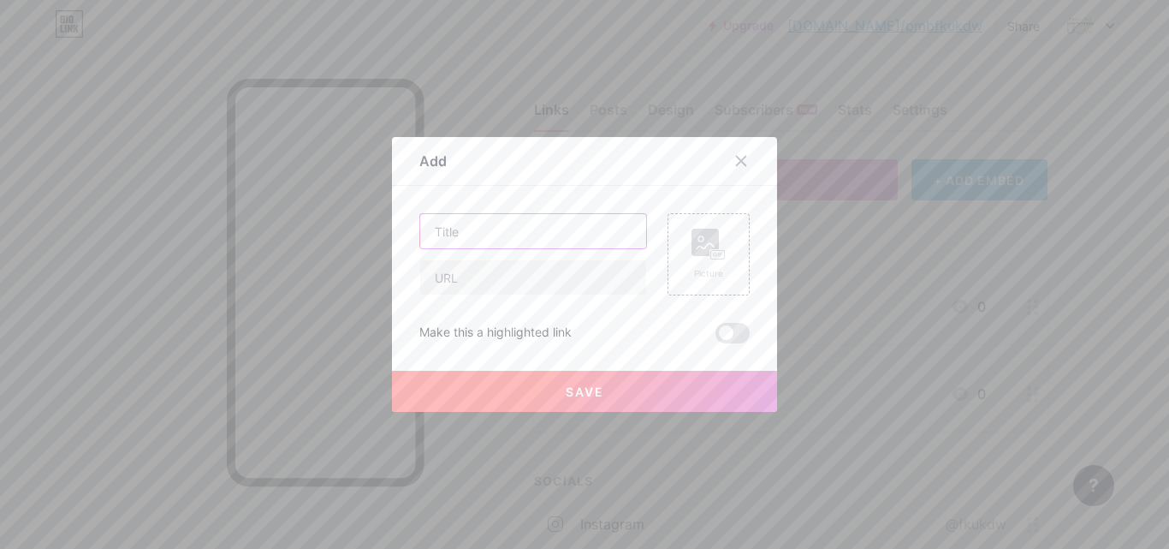
click at [565, 244] on input "text" at bounding box center [533, 231] width 226 height 34
type input "i"
type input "I"
type input "p"
type input "P"
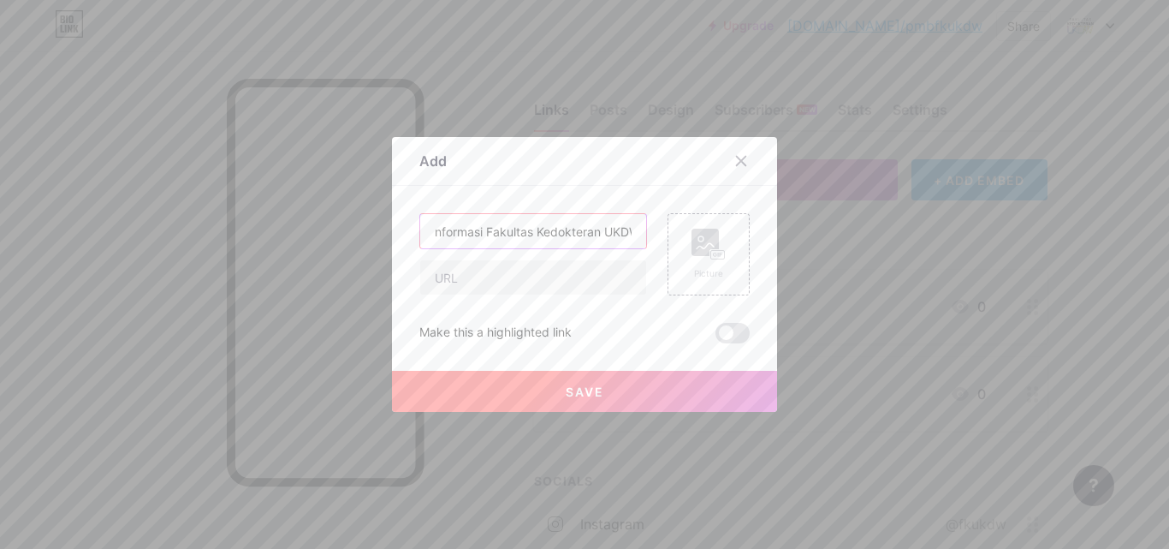
scroll to position [0, 15]
type input "Informasi Fakultas Kedokteran UKDW"
click at [579, 284] on input "text" at bounding box center [533, 277] width 226 height 34
paste input "https://drive.google.com/drive/folders/1tqtyIT9B6W-PS5p74JIhDyg3iXxILowq?usp=dr…"
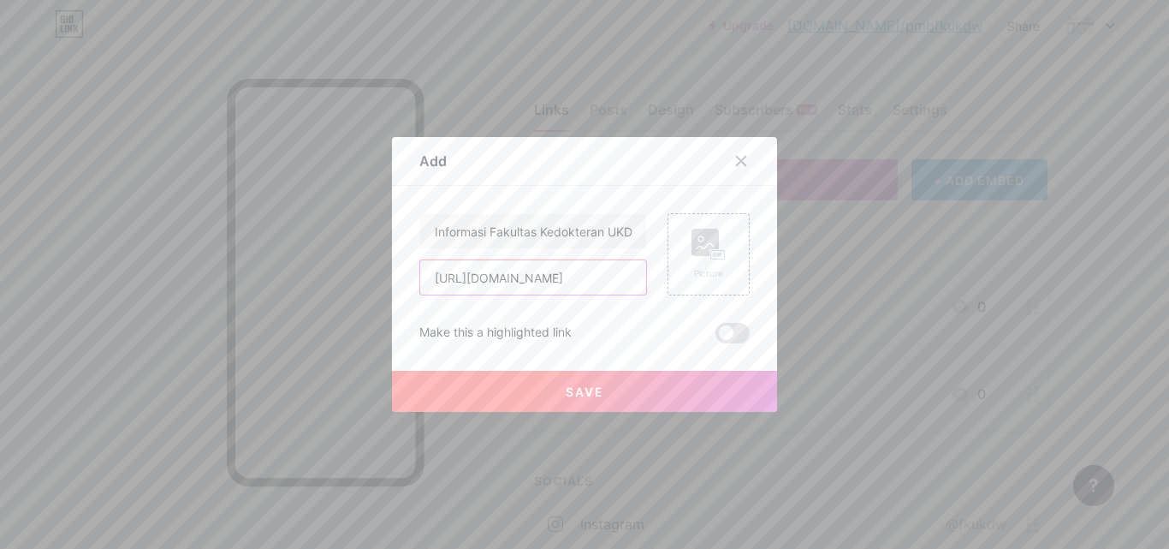
scroll to position [0, 329]
type input "https://drive.google.com/drive/folders/1tqtyIT9B6W-PS5p74JIhDyg3iXxILowq?usp=dr…"
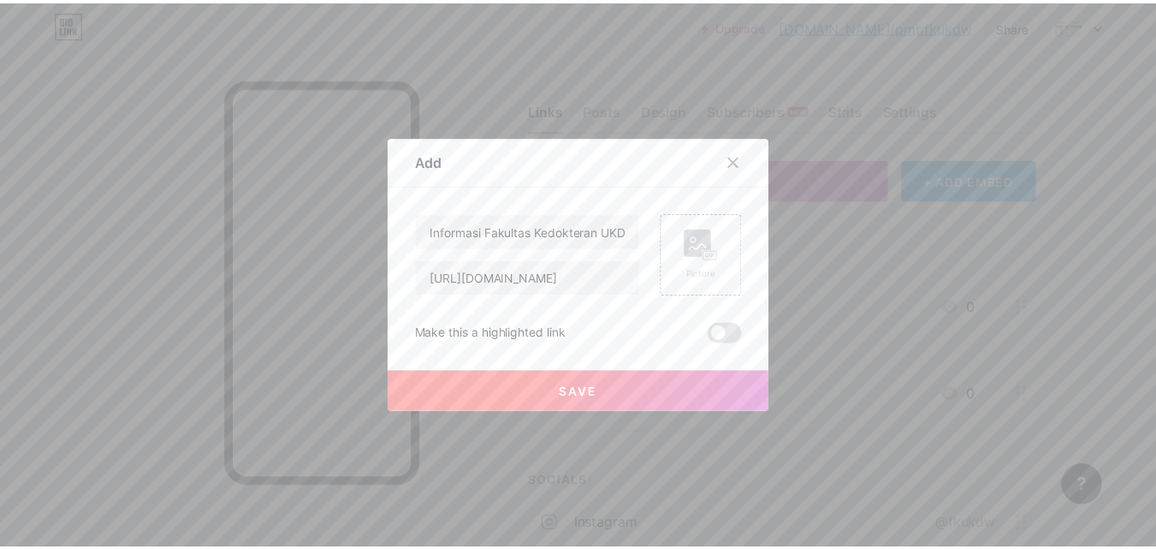
scroll to position [0, 0]
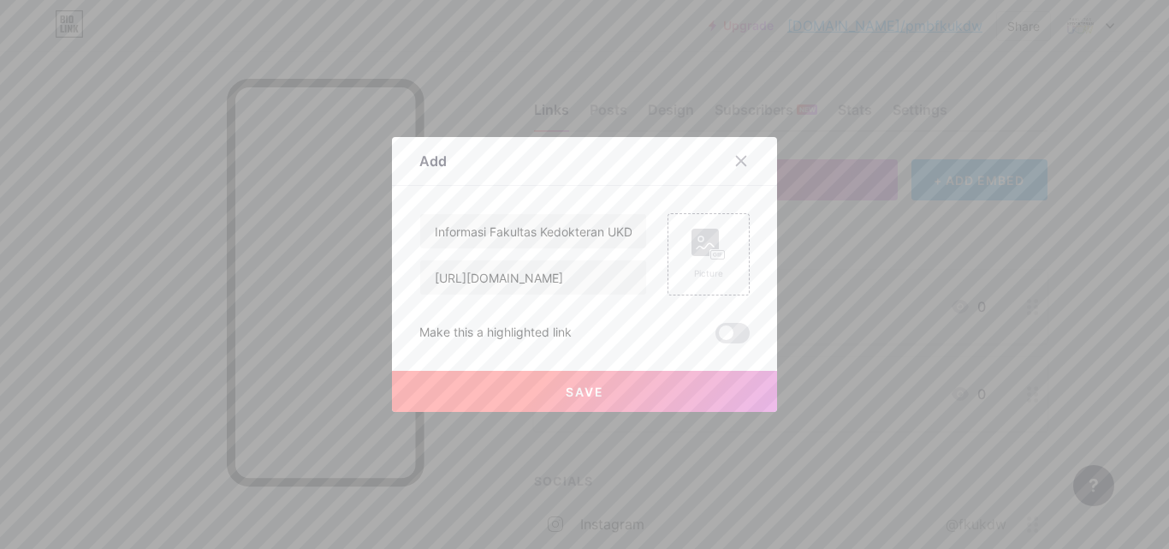
click at [649, 380] on button "Save" at bounding box center [584, 391] width 385 height 41
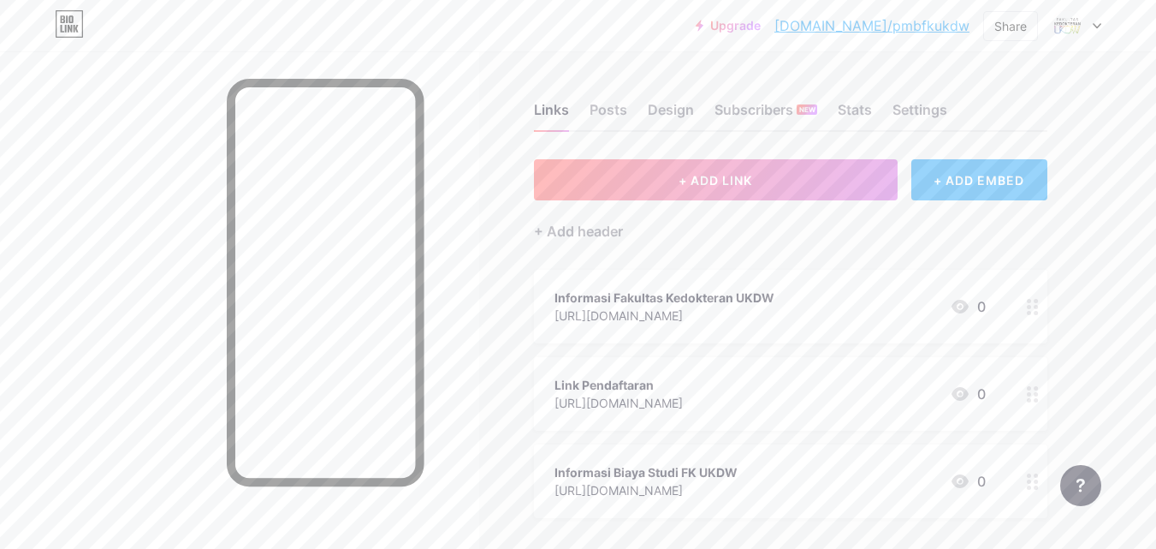
drag, startPoint x: 780, startPoint y: 391, endPoint x: 794, endPoint y: 260, distance: 131.7
click at [794, 260] on div "+ ADD LINK + ADD EMBED + Add header Informasi Fakultas Kedokteran UKDW https://…" at bounding box center [790, 523] width 513 height 729
click at [1011, 399] on div "Link Pendaftaran https://pmb.ukdw.ac.id/pendaftaran/index.php 0" at bounding box center [790, 394] width 513 height 74
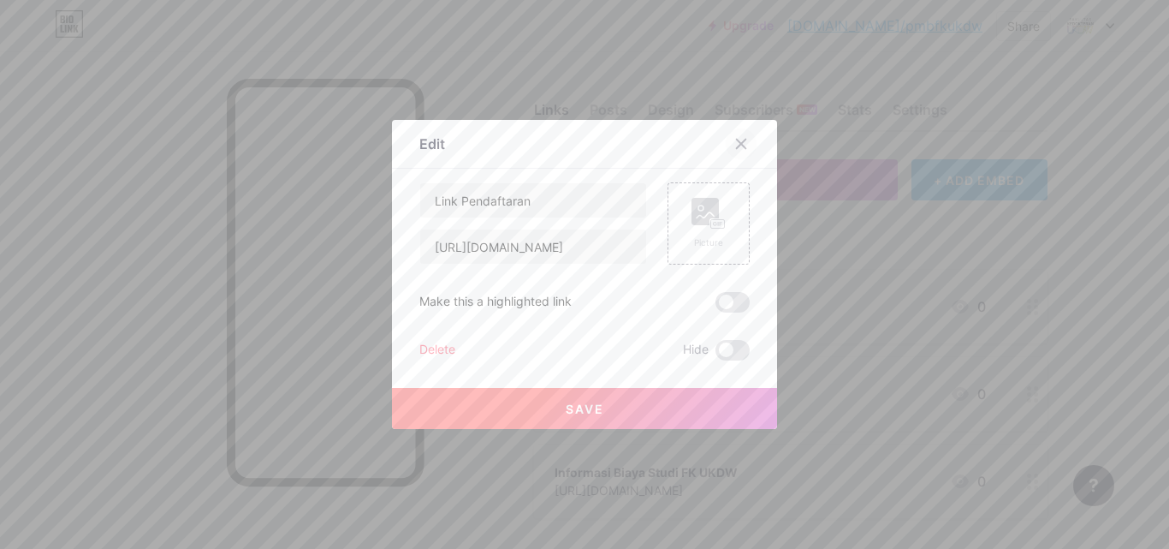
click at [738, 147] on icon at bounding box center [741, 143] width 9 height 9
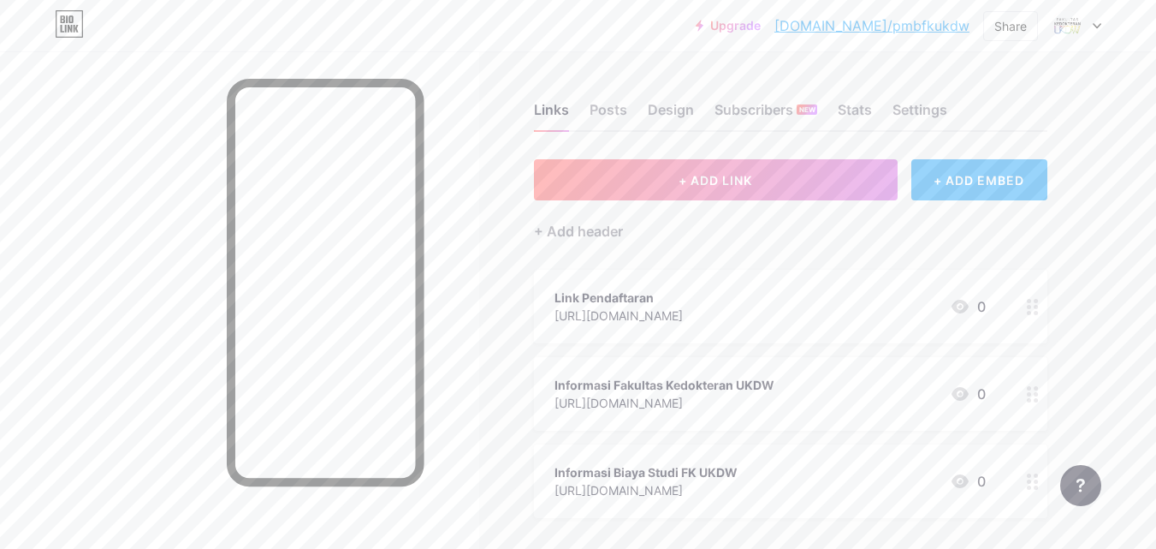
click at [1134, 327] on div "Upgrade bio.link/pmbfku... bio.link/pmbfkukdw Share Switch accounts FAKULTAS KE…" at bounding box center [578, 487] width 1156 height 974
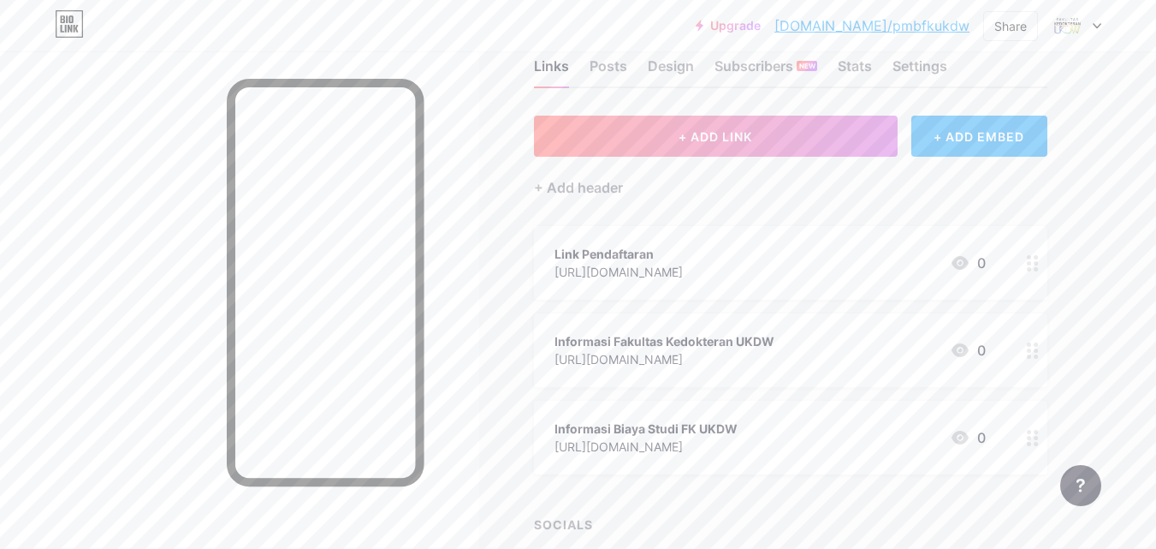
scroll to position [86, 0]
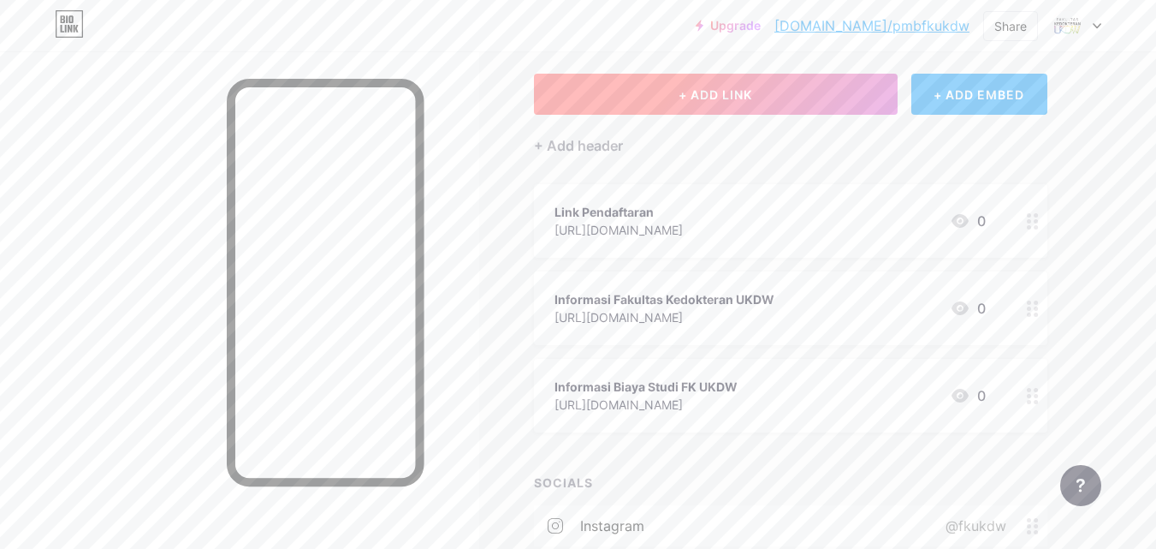
click at [729, 91] on span "+ ADD LINK" at bounding box center [716, 94] width 74 height 15
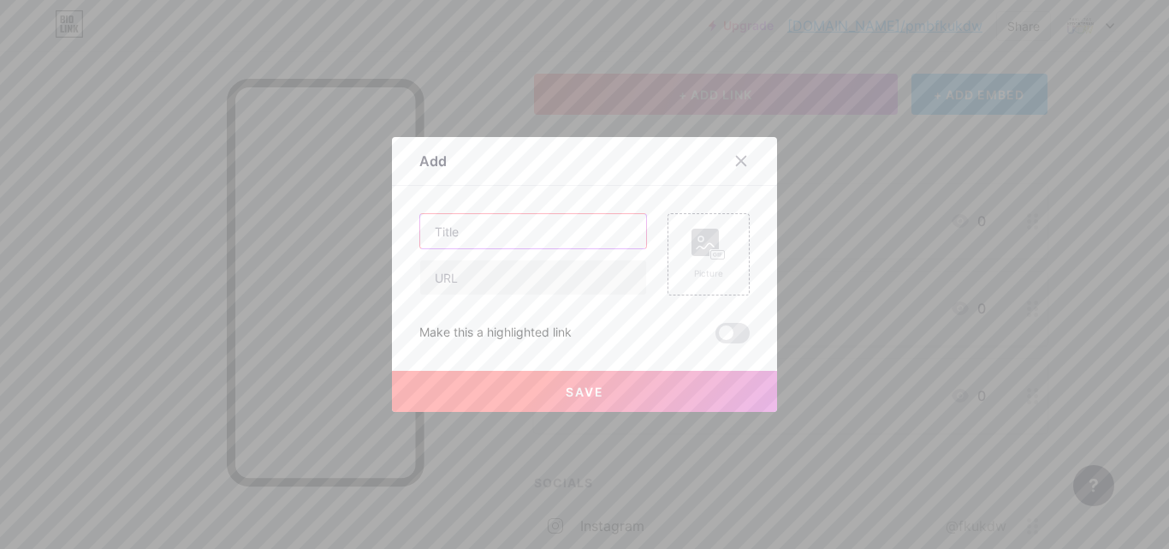
click at [483, 244] on input "text" at bounding box center [533, 231] width 226 height 34
type input "w"
type input "Whatsapp Sekretariat Fakultas"
click at [484, 276] on input "text" at bounding box center [533, 277] width 226 height 34
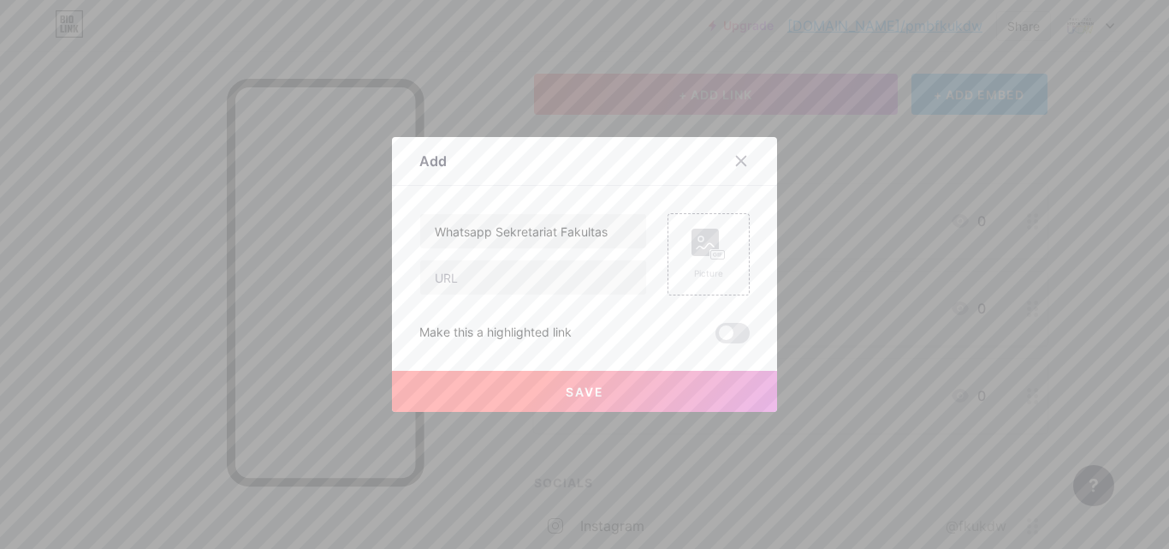
click at [732, 388] on button "Save" at bounding box center [584, 391] width 385 height 41
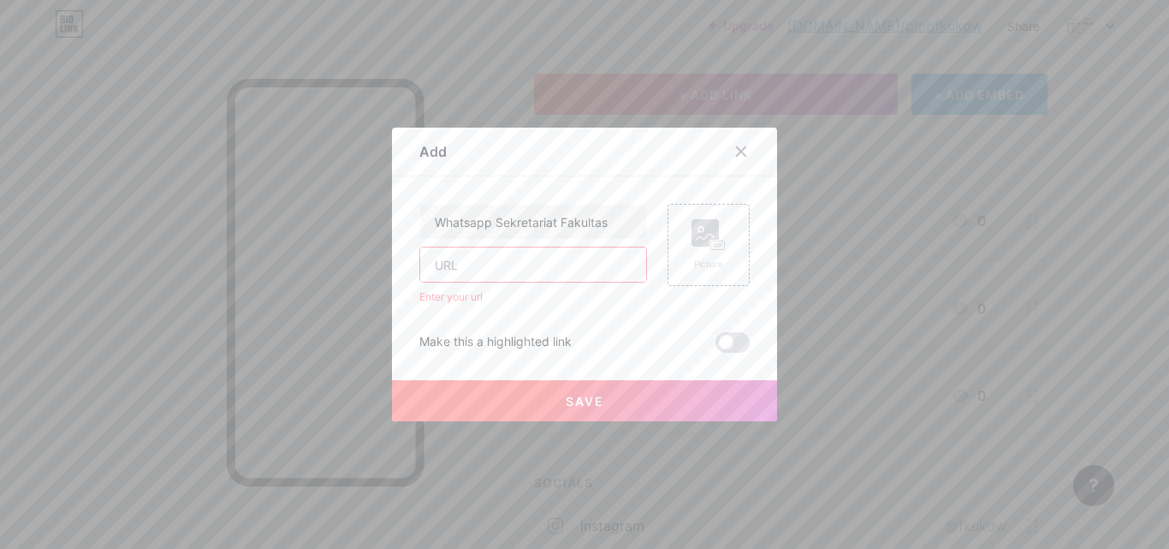
click at [958, 467] on div at bounding box center [584, 274] width 1169 height 549
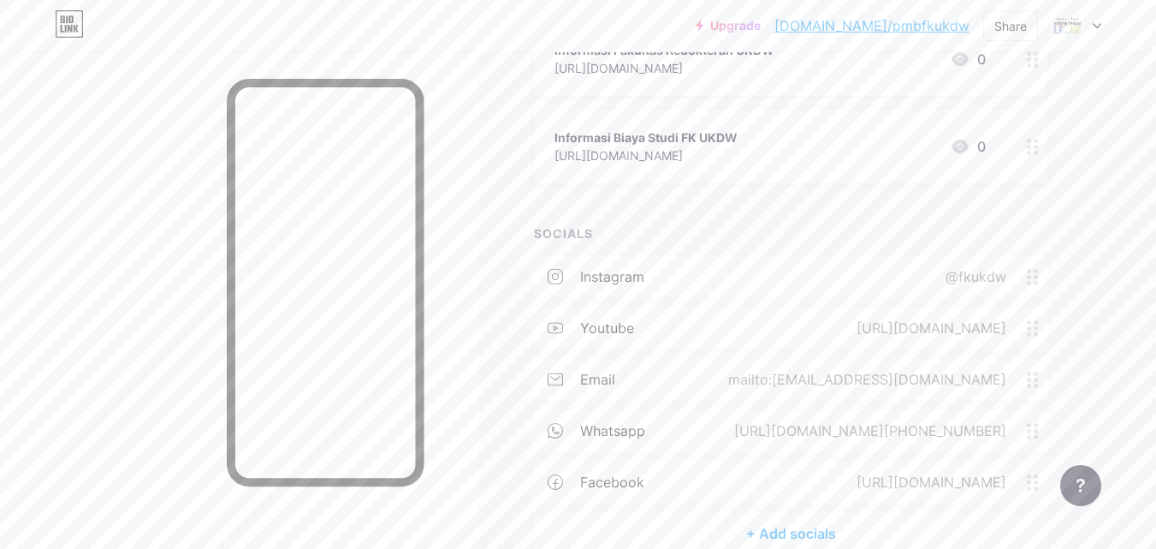
scroll to position [342, 0]
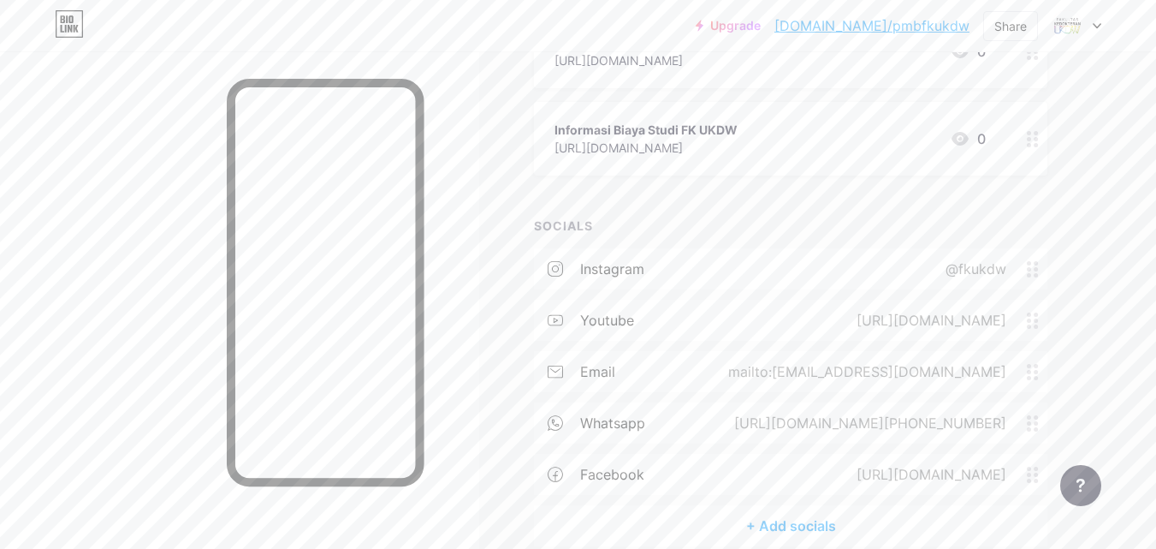
click at [804, 418] on div "https://wa.me/+628112643837" at bounding box center [867, 422] width 320 height 21
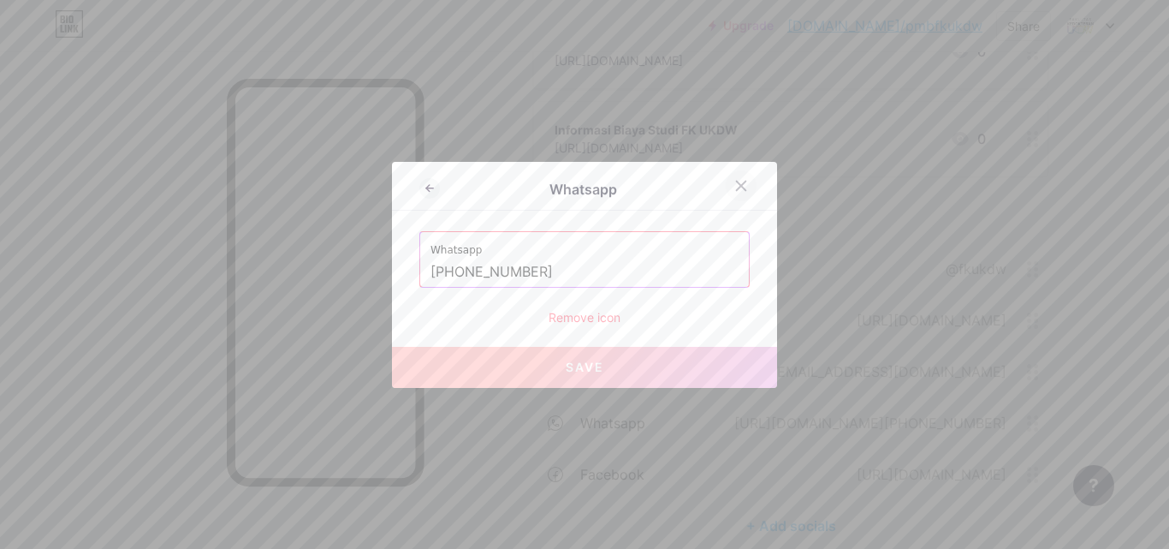
click at [744, 190] on div at bounding box center [741, 185] width 31 height 31
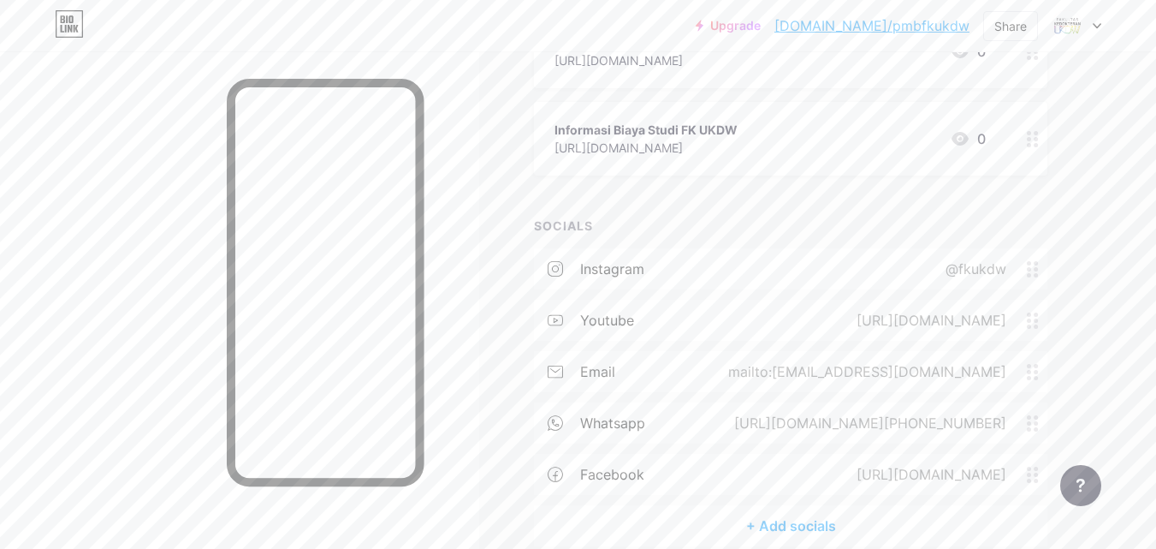
click at [1038, 421] on icon at bounding box center [1033, 423] width 12 height 16
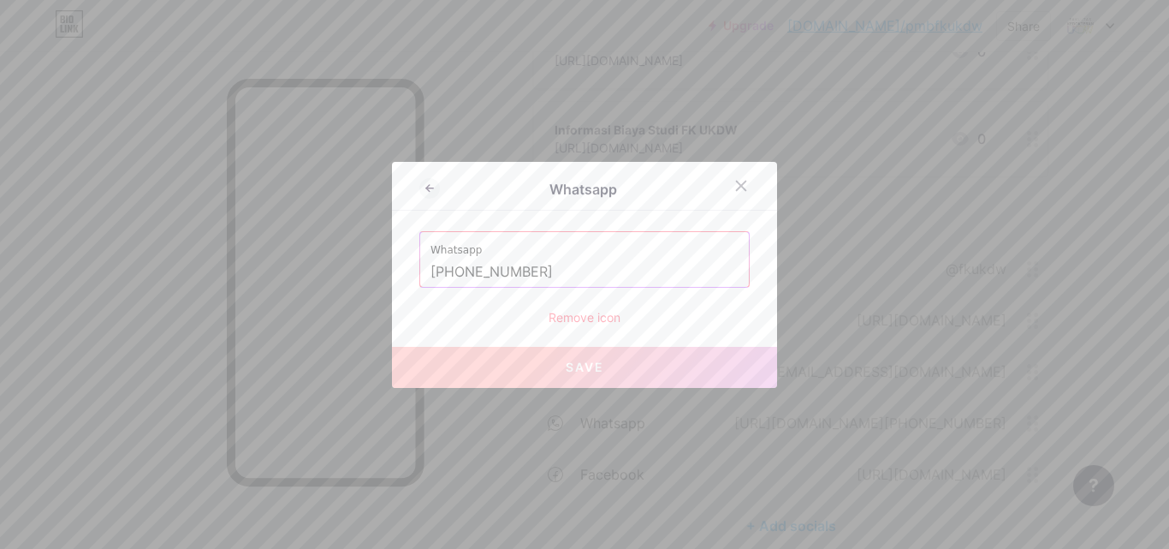
drag, startPoint x: 564, startPoint y: 275, endPoint x: 402, endPoint y: 274, distance: 161.7
click at [402, 274] on div "Whatsapp Whatsapp +628112643837 Remove icon Save" at bounding box center [584, 275] width 385 height 226
click at [906, 246] on div at bounding box center [584, 274] width 1169 height 549
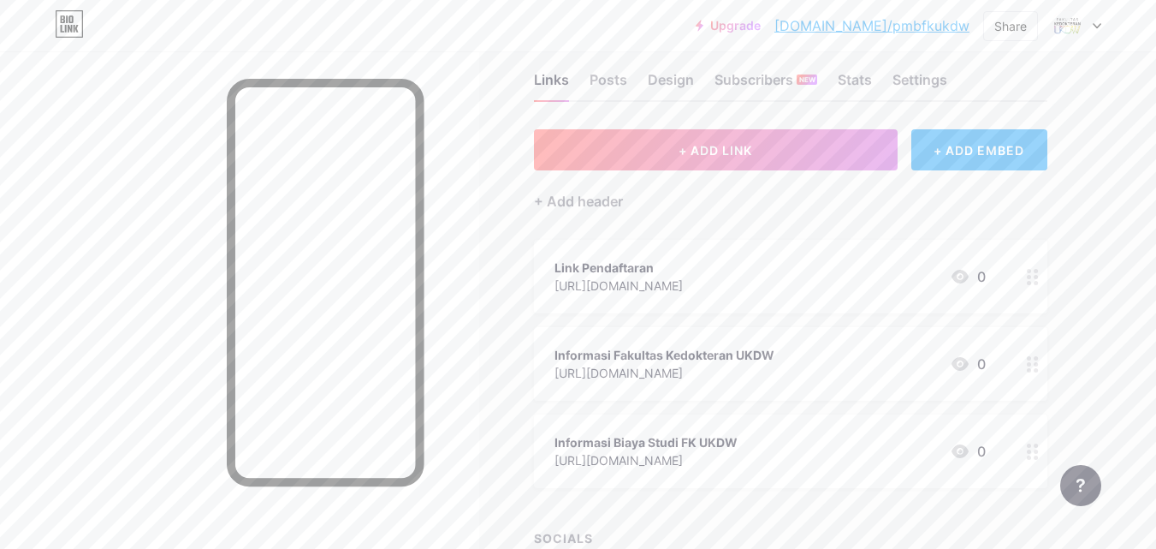
scroll to position [0, 0]
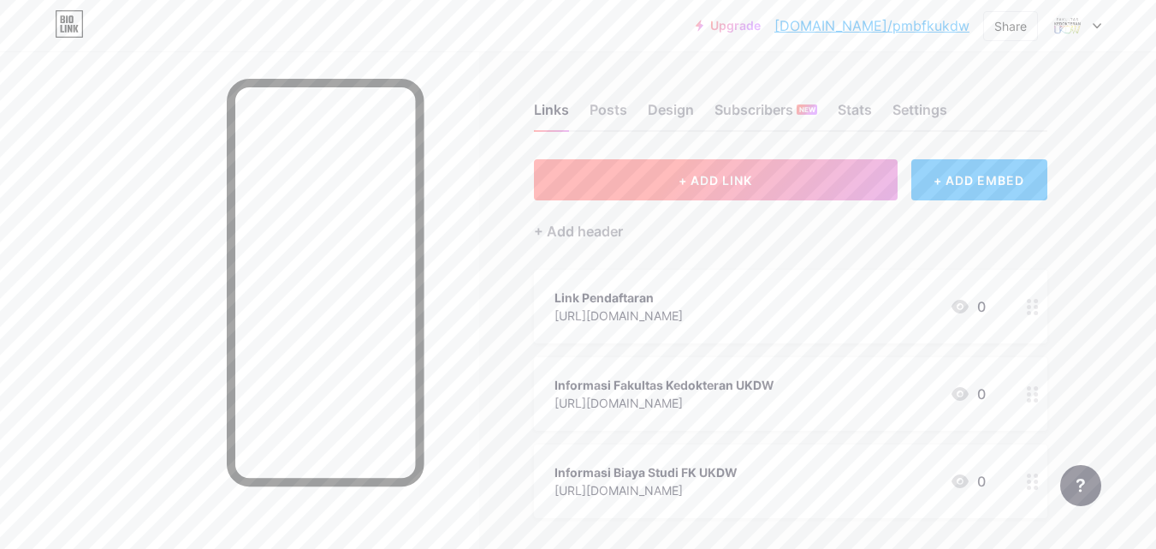
click at [784, 188] on button "+ ADD LINK" at bounding box center [716, 179] width 364 height 41
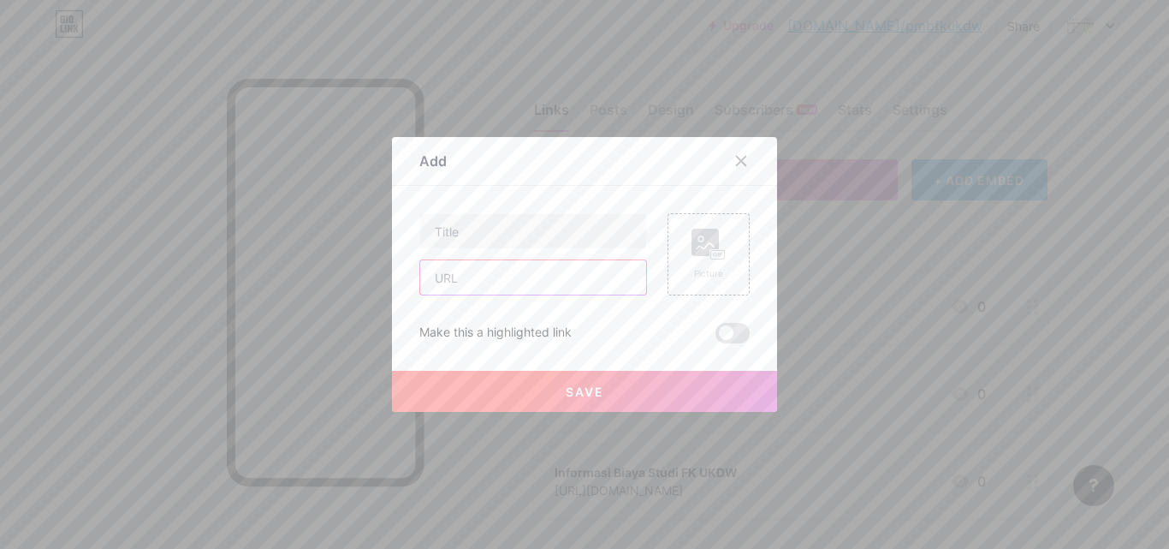
click at [509, 270] on input "text" at bounding box center [533, 277] width 226 height 34
paste input "+628112643837"
click at [430, 281] on input "+628112643837" at bounding box center [533, 277] width 226 height 34
paste input "https://wa.me/"
drag, startPoint x: 532, startPoint y: 277, endPoint x: 513, endPoint y: 277, distance: 18.8
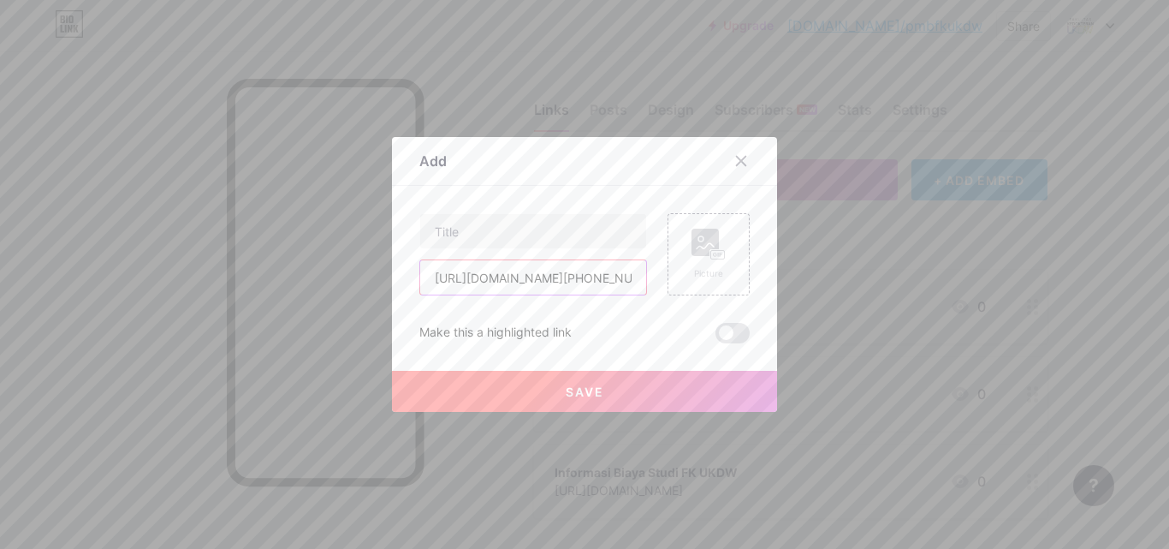
click at [513, 277] on input "https://wa.me/+628112643837" at bounding box center [533, 277] width 226 height 34
type input "https://wa.me/08112643837"
click at [510, 226] on input "text" at bounding box center [533, 231] width 226 height 34
type input "Whatsapp Sekretariat Fakultas"
click at [578, 394] on span "Save" at bounding box center [585, 391] width 39 height 15
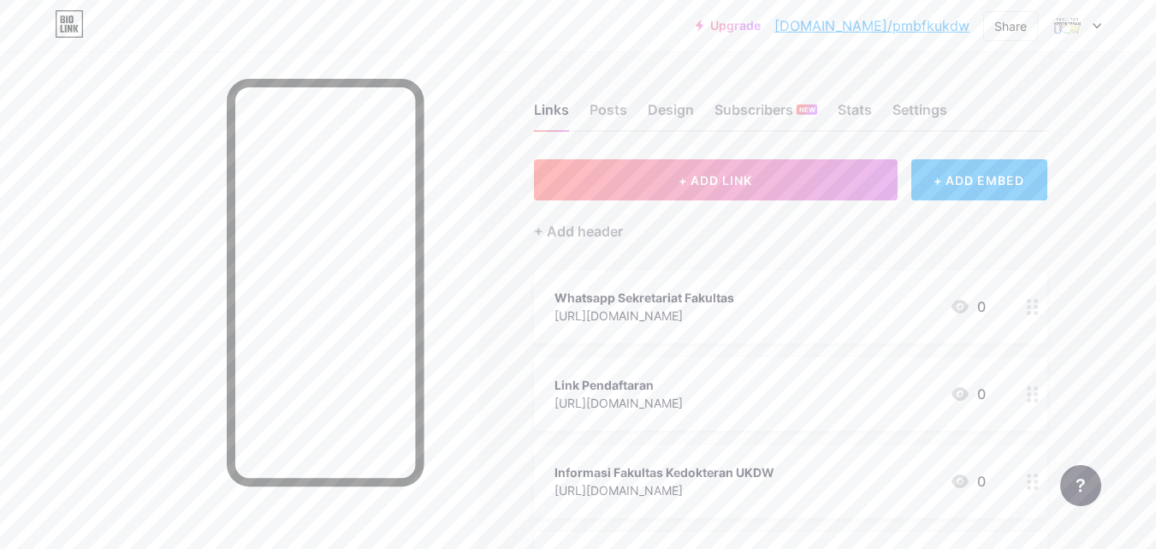
scroll to position [86, 0]
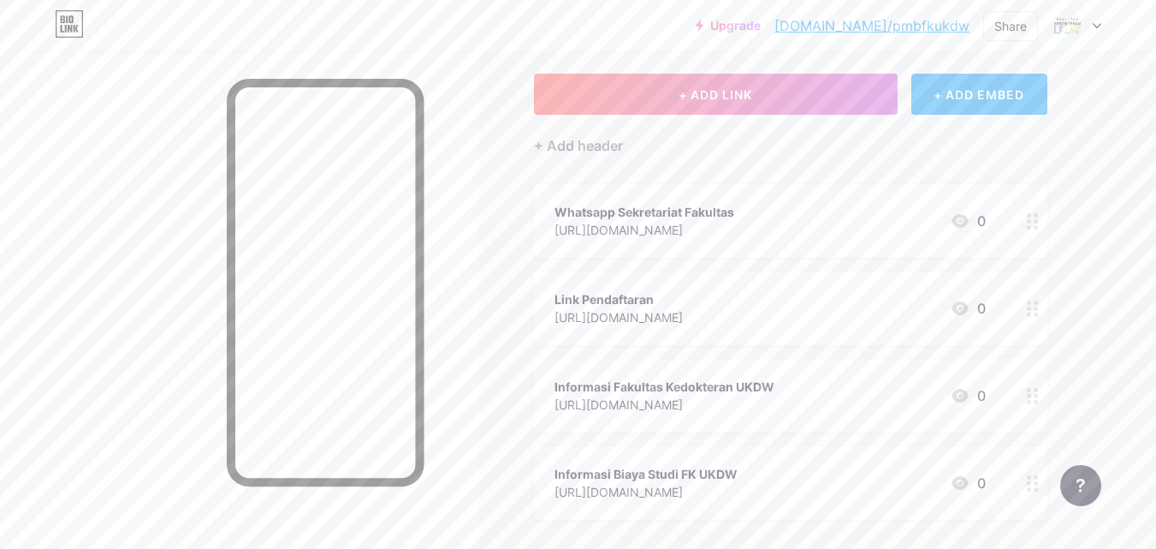
drag, startPoint x: 864, startPoint y: 209, endPoint x: 869, endPoint y: 348, distance: 139.5
click at [869, 348] on span "Whatsapp Sekretariat Fakultas https://wa.me/08112643837 0 Link Pendaftaran http…" at bounding box center [790, 351] width 513 height 335
click at [886, 220] on div "Whatsapp Sekretariat Fakultas https://wa.me/08112643837 0" at bounding box center [770, 220] width 431 height 39
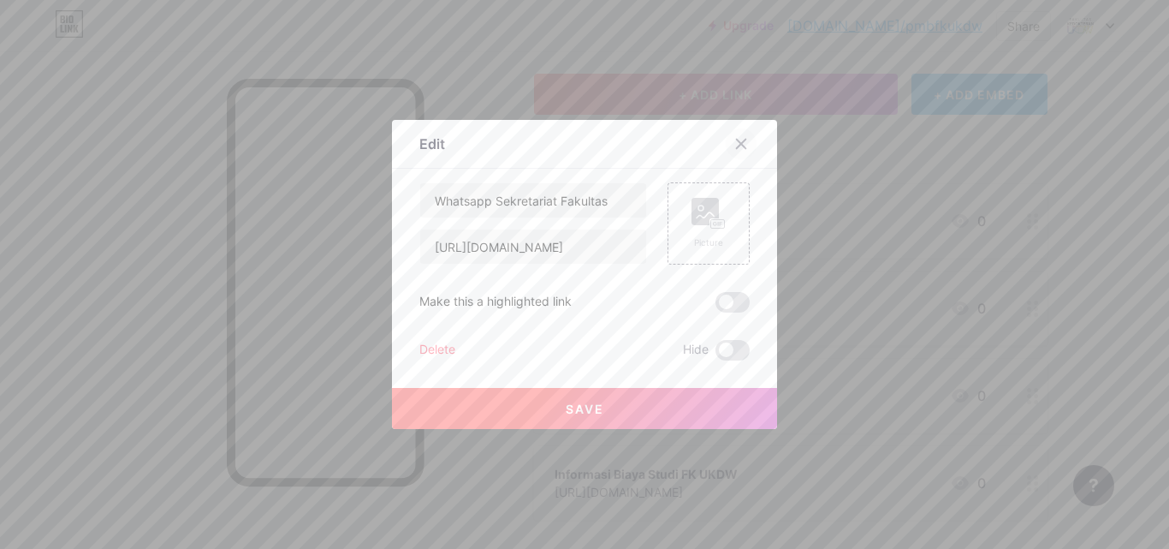
click at [734, 148] on icon at bounding box center [741, 144] width 14 height 14
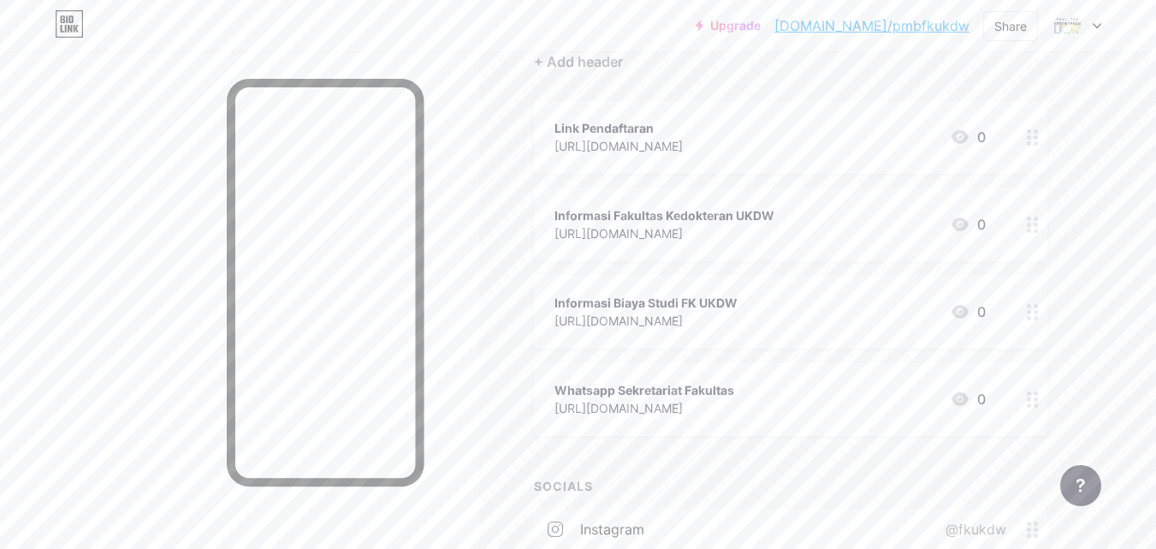
scroll to position [84, 0]
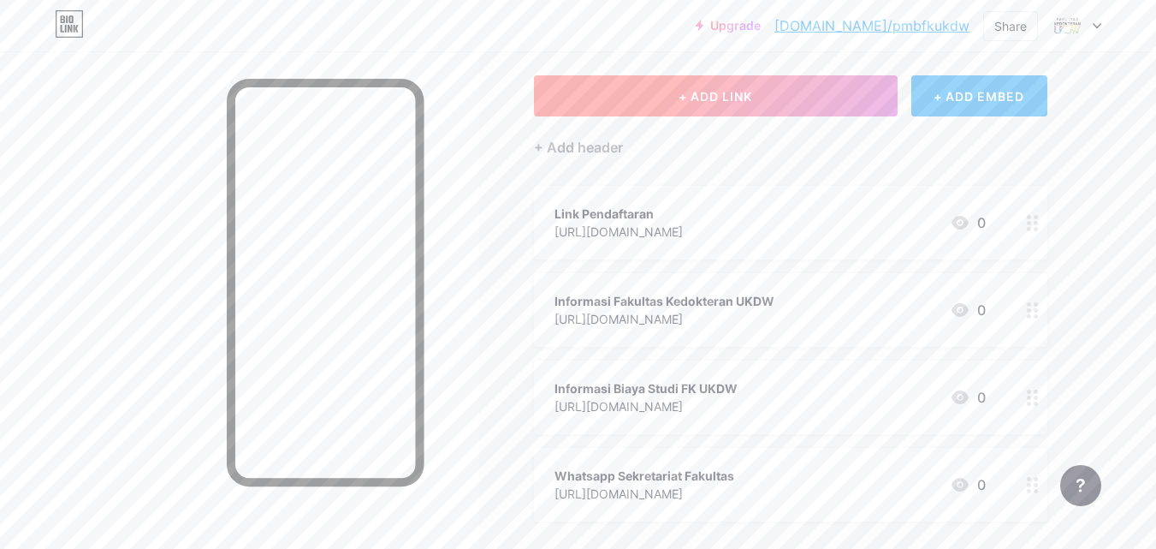
click at [762, 95] on button "+ ADD LINK" at bounding box center [716, 95] width 364 height 41
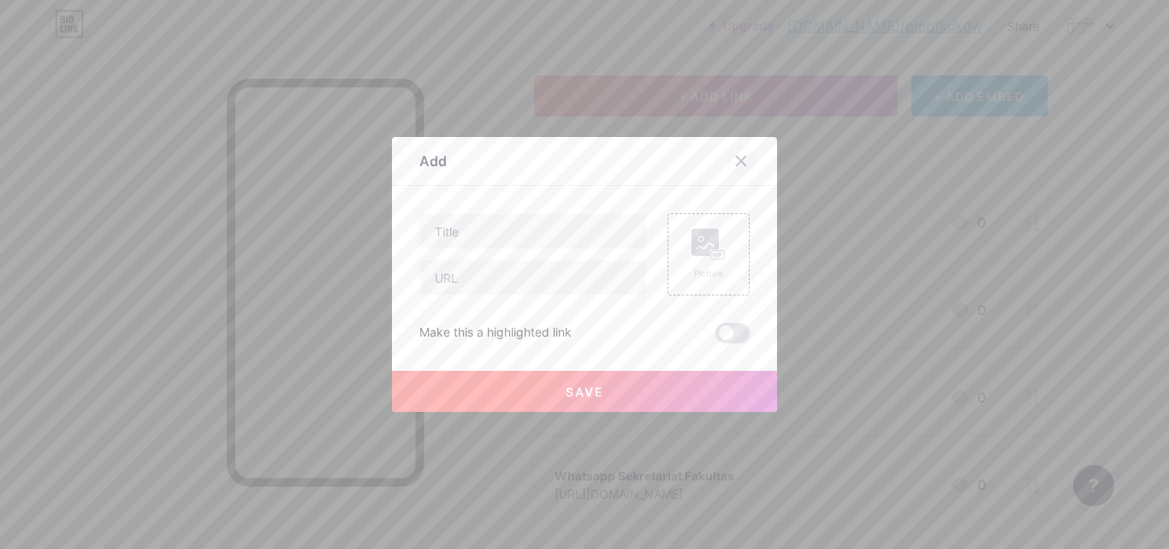
click at [738, 160] on icon at bounding box center [741, 161] width 14 height 14
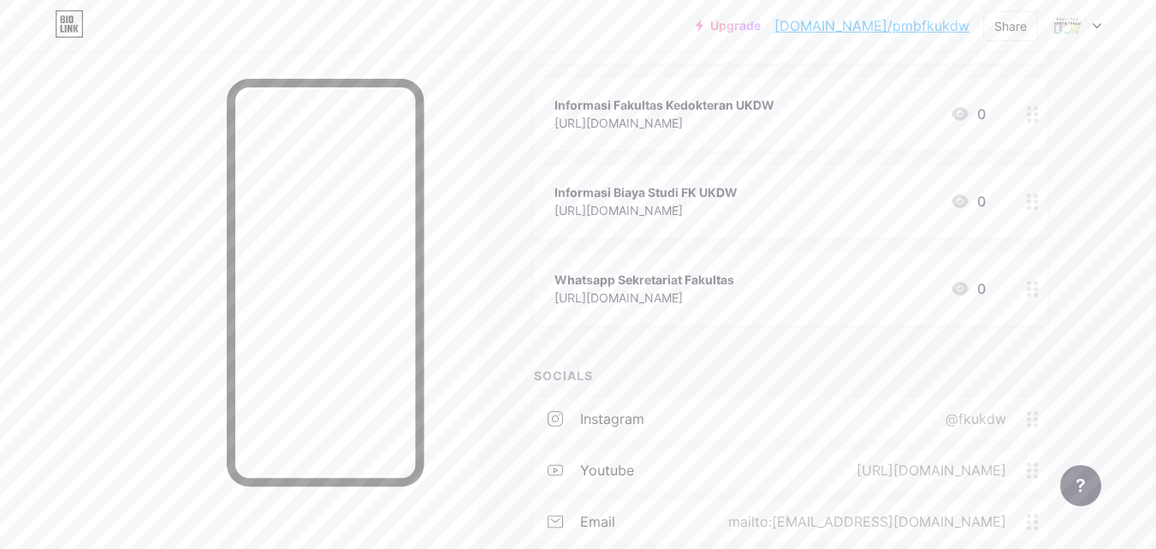
scroll to position [169, 0]
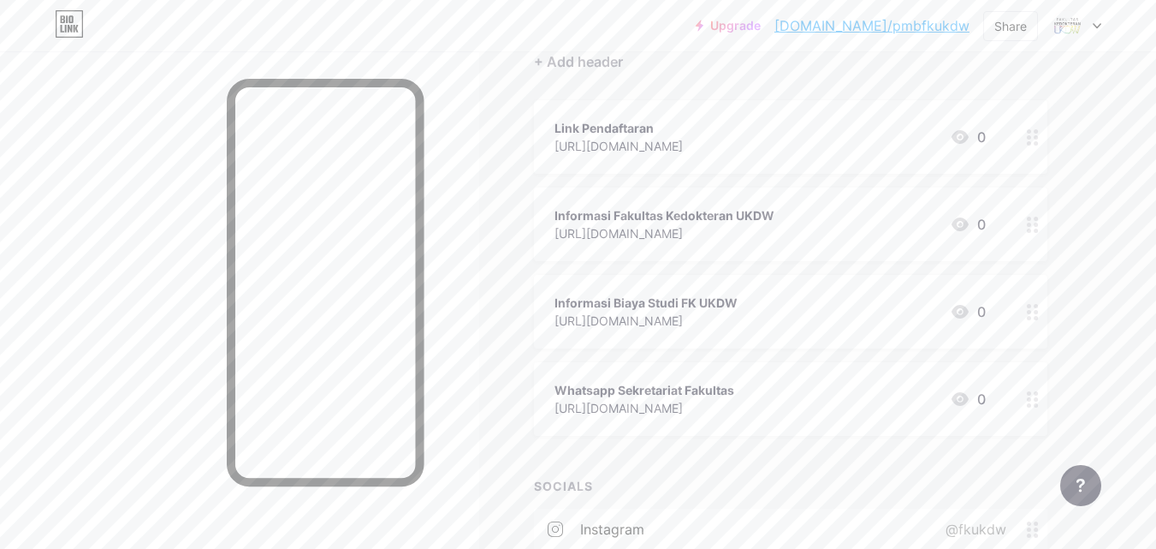
click at [1030, 405] on circle at bounding box center [1029, 405] width 4 height 4
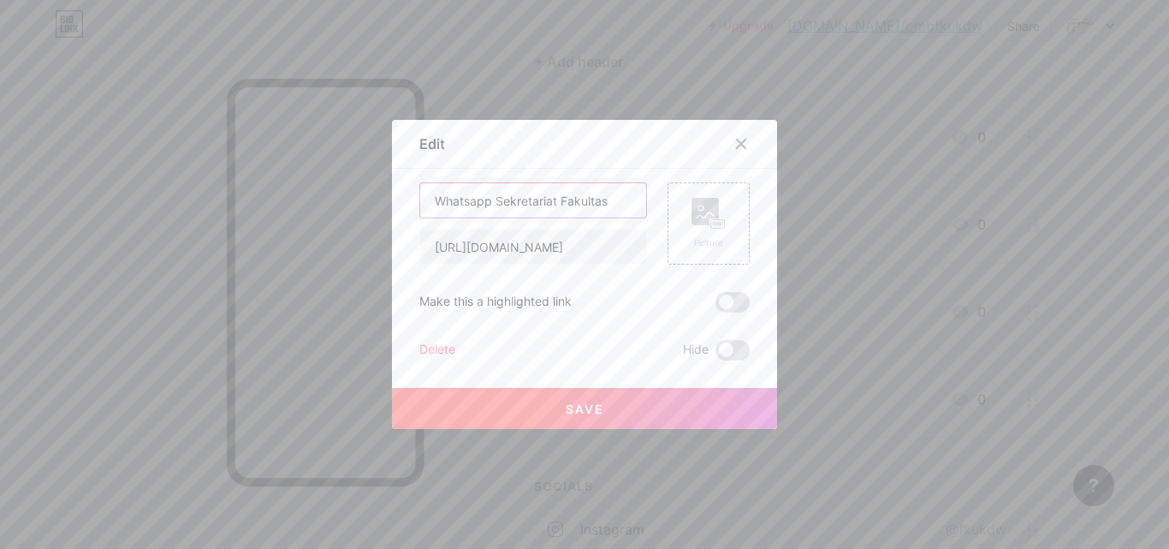
drag, startPoint x: 484, startPoint y: 200, endPoint x: 405, endPoint y: 199, distance: 79.6
click at [405, 199] on div "Edit Content YouTube Play YouTube video without leaving your page. ADD Vimeo Pl…" at bounding box center [584, 274] width 385 height 309
type input "WA Sekretariat Fakultas"
click at [561, 398] on button "Save" at bounding box center [584, 408] width 385 height 41
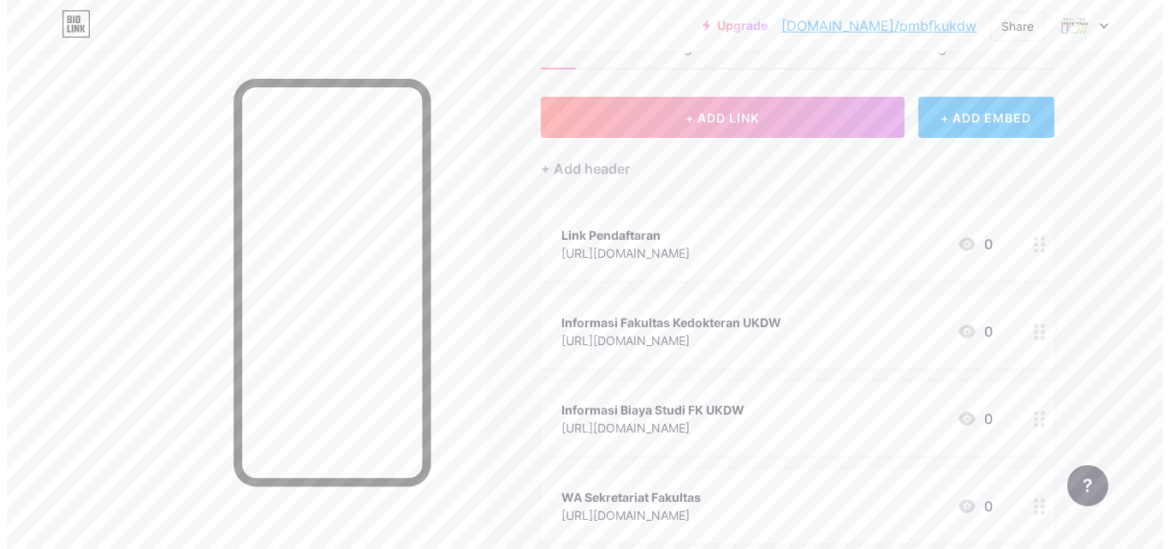
scroll to position [0, 0]
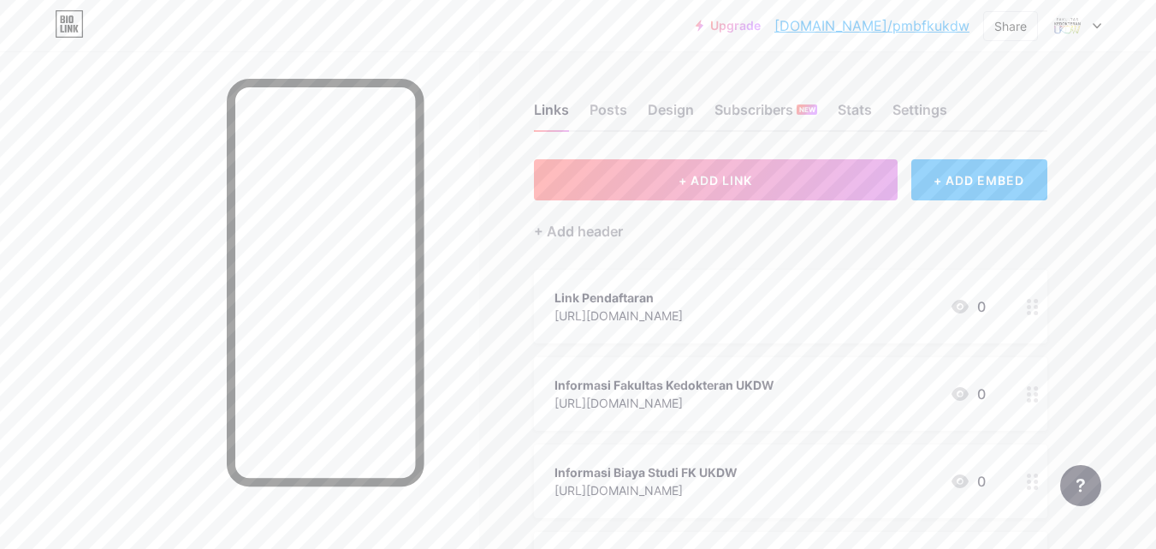
click at [1033, 311] on icon at bounding box center [1033, 307] width 12 height 16
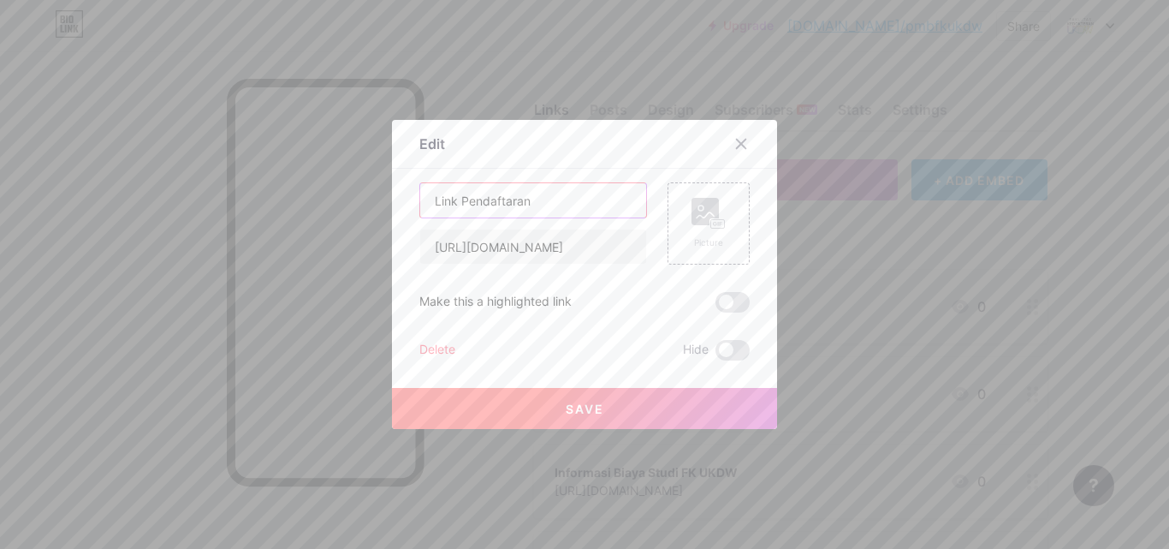
drag, startPoint x: 530, startPoint y: 199, endPoint x: 319, endPoint y: 177, distance: 211.7
click at [319, 177] on div "Edit Content YouTube Play YouTube video without leaving your page. ADD Vimeo Pl…" at bounding box center [584, 274] width 1169 height 549
type input "n"
type input "K"
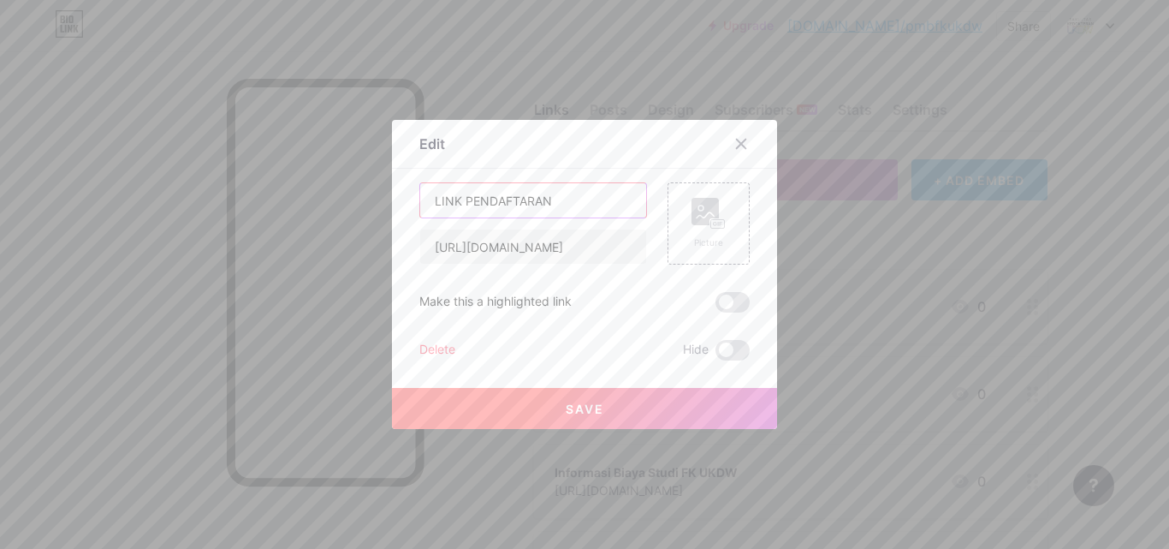
type input "LINK PENDAFTARAN"
click at [588, 396] on button "Save" at bounding box center [584, 408] width 385 height 41
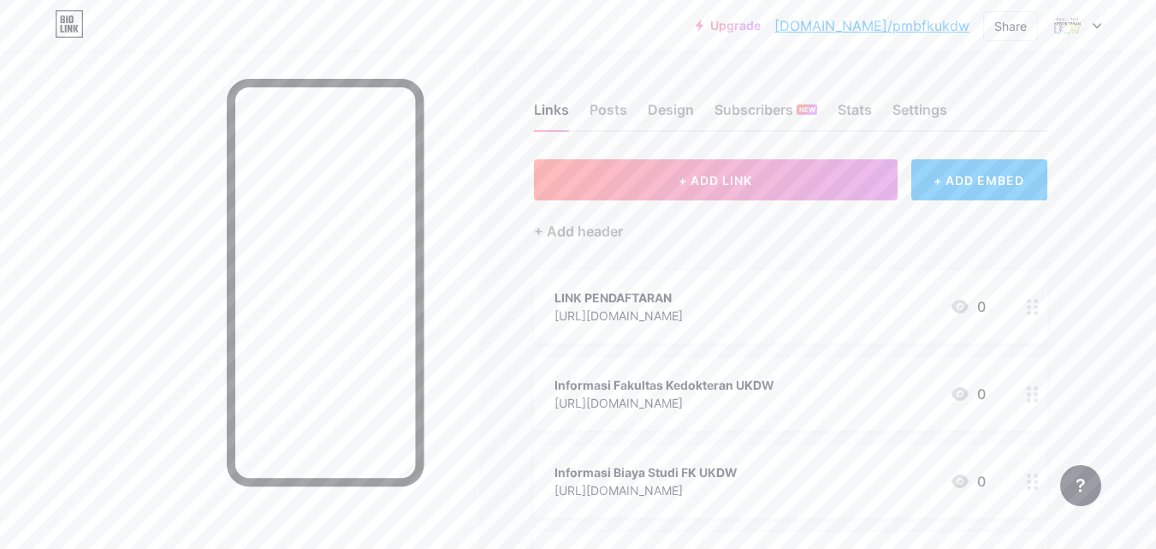
click at [1029, 398] on circle at bounding box center [1029, 400] width 4 height 4
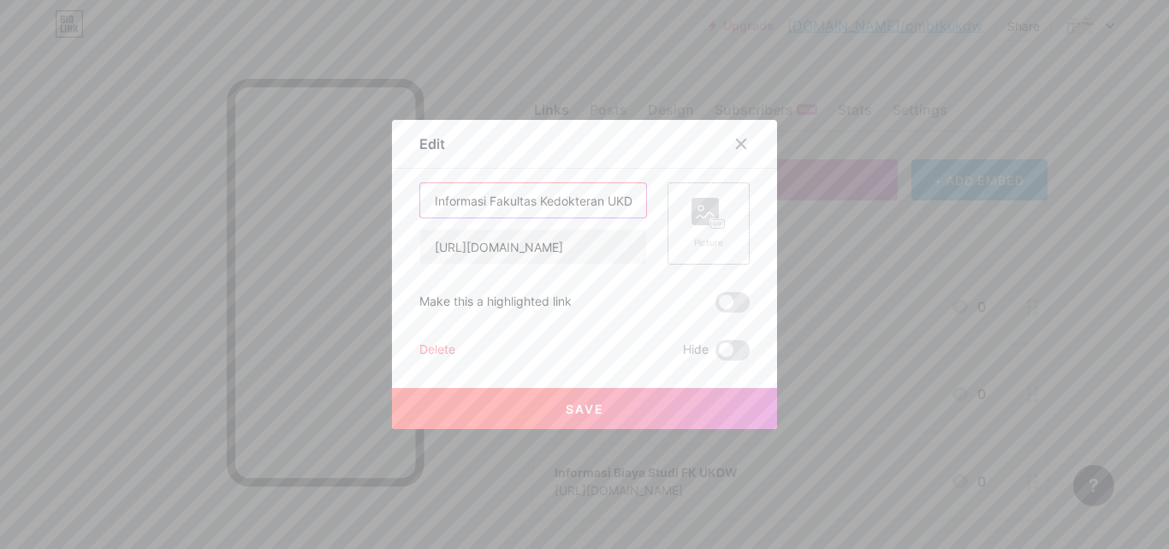
scroll to position [0, 15]
drag, startPoint x: 424, startPoint y: 197, endPoint x: 766, endPoint y: 214, distance: 342.7
click at [766, 214] on div "Edit Content YouTube Play YouTube video without leaving your page. ADD Vimeo Pl…" at bounding box center [584, 274] width 385 height 309
type input "INFORMASI FK UKDW"
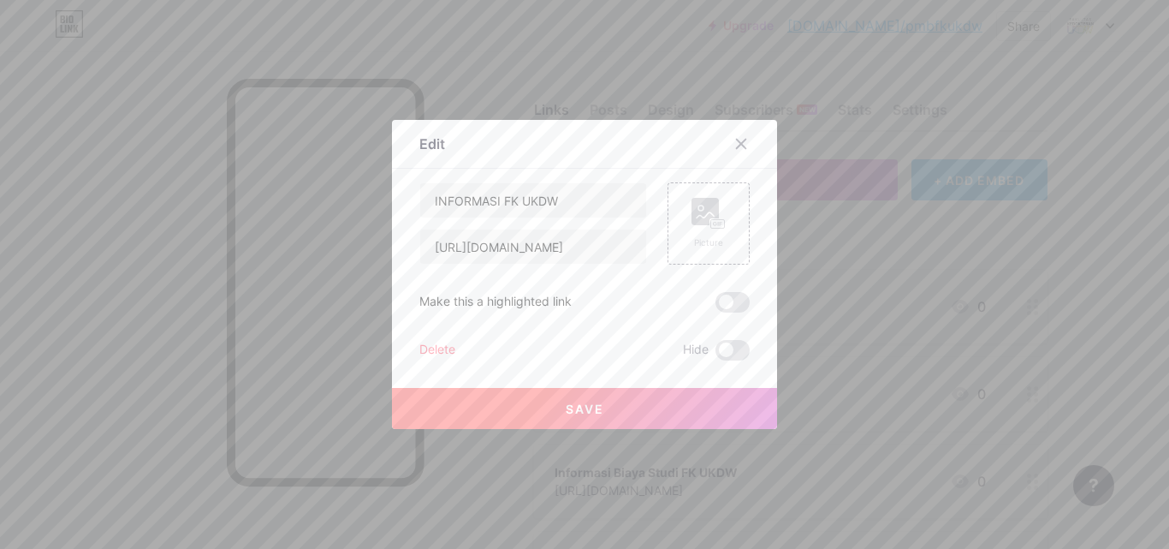
click at [650, 404] on button "Save" at bounding box center [584, 408] width 385 height 41
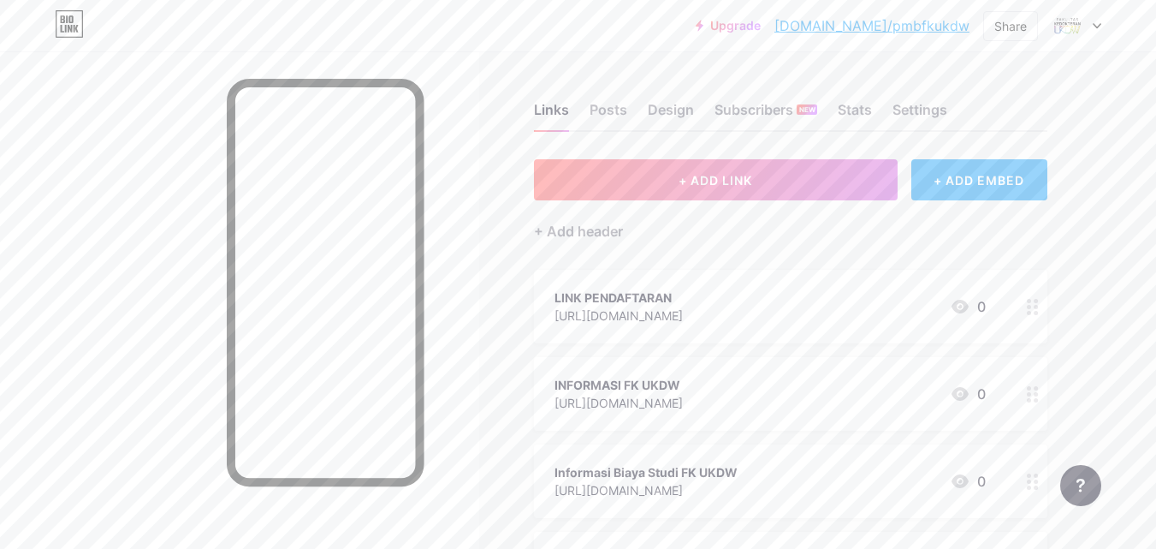
click at [1029, 485] on circle at bounding box center [1029, 487] width 4 height 4
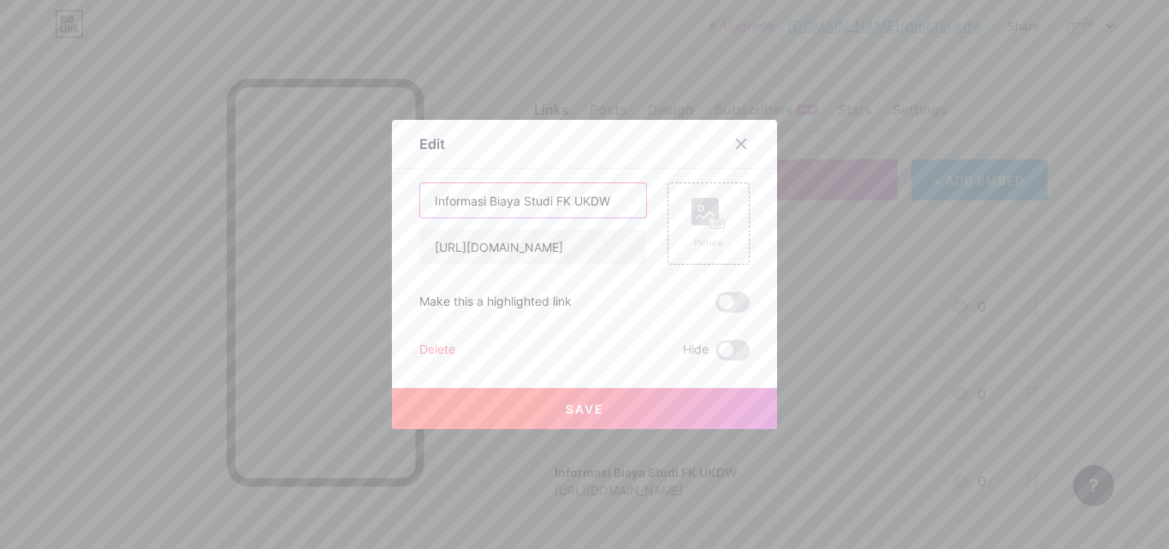
drag, startPoint x: 607, startPoint y: 201, endPoint x: 302, endPoint y: 135, distance: 311.7
click at [302, 135] on div "Edit Content YouTube Play YouTube video without leaving your page. ADD Vimeo Pl…" at bounding box center [584, 274] width 1169 height 549
type input "INFORMASI BIAYA STUDI FK UKDW"
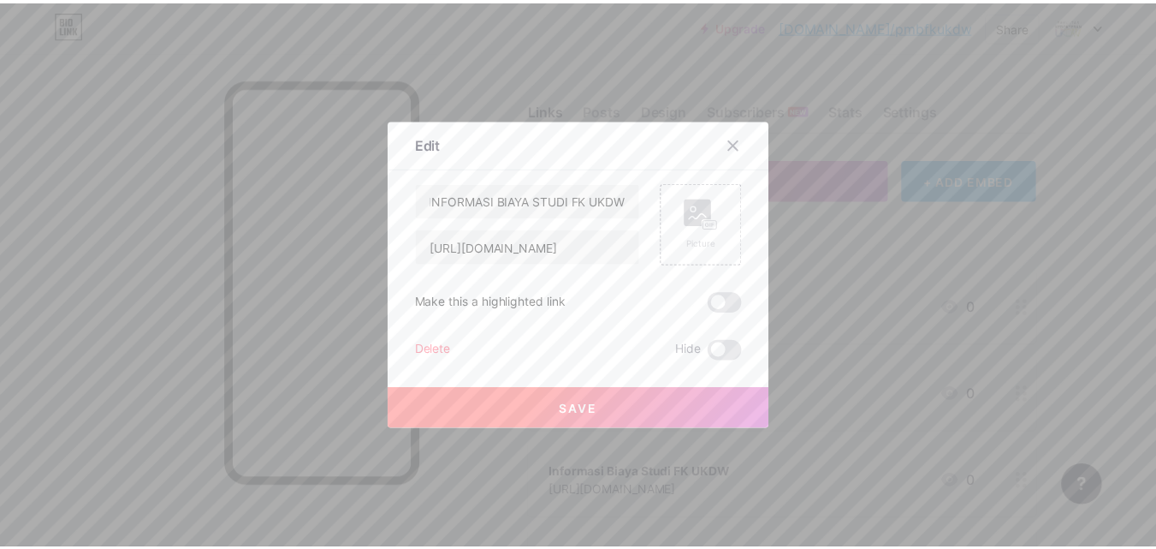
scroll to position [0, 0]
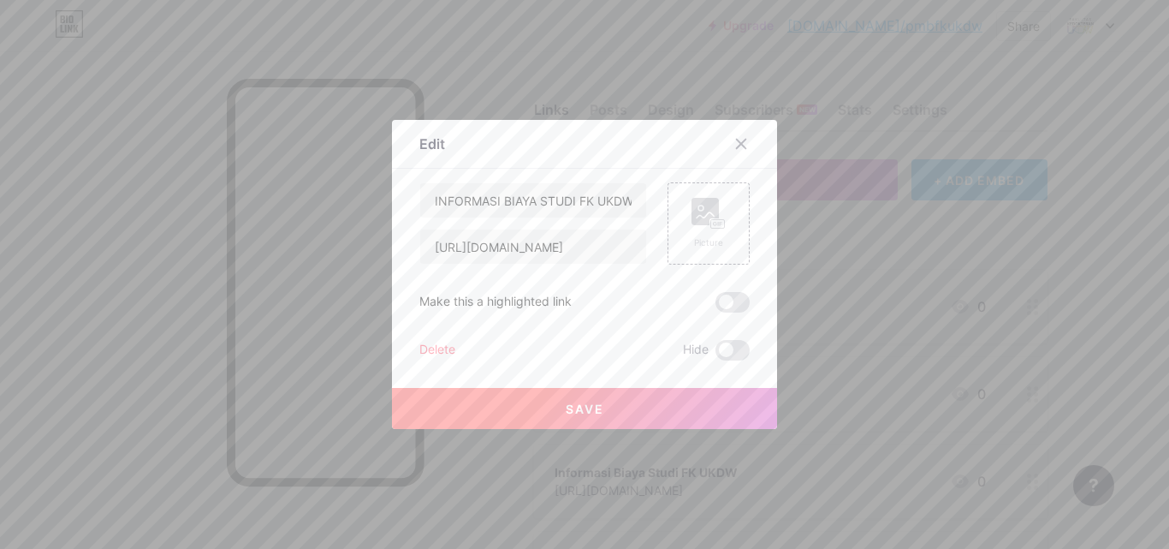
click at [574, 411] on span "Save" at bounding box center [585, 408] width 39 height 15
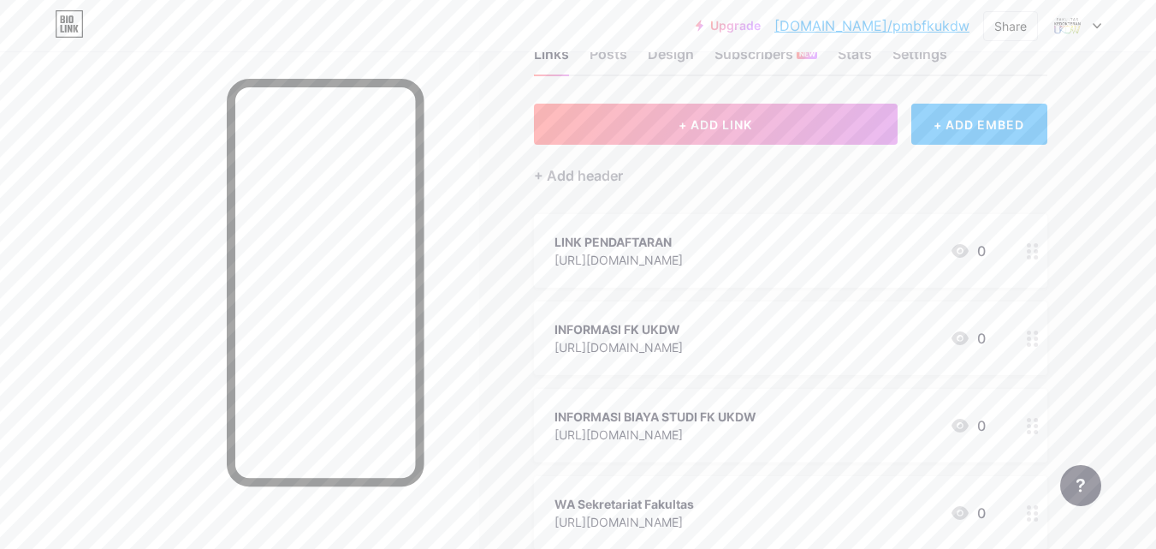
scroll to position [86, 0]
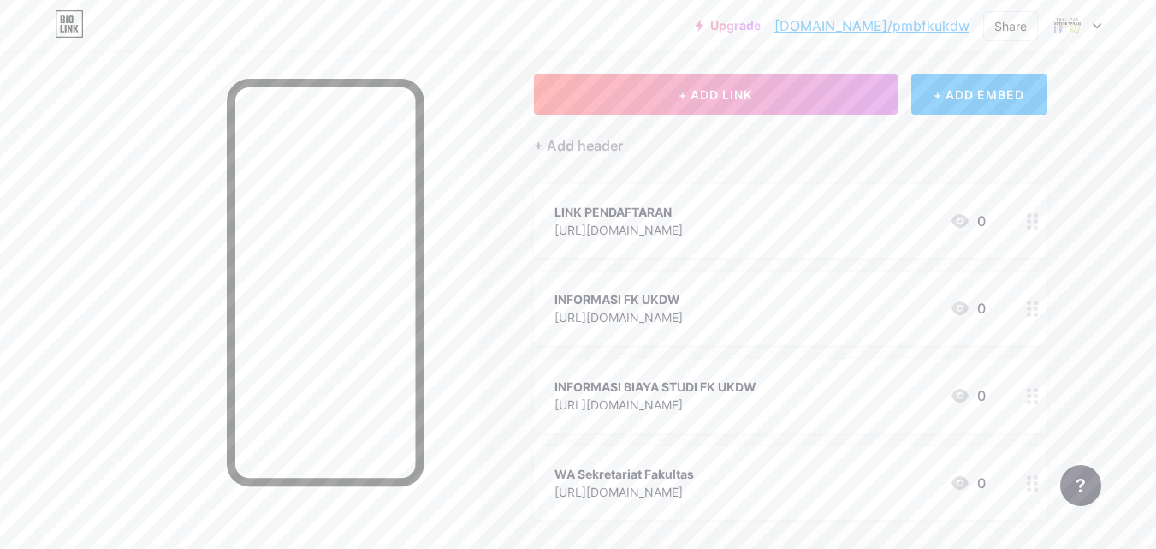
click at [1027, 484] on icon at bounding box center [1033, 483] width 12 height 16
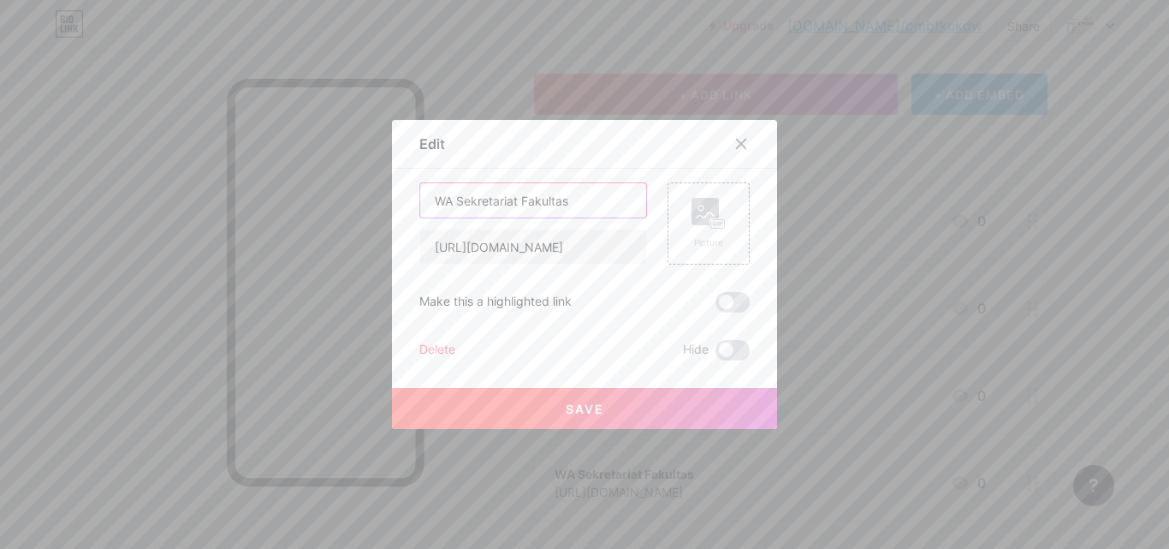
drag, startPoint x: 516, startPoint y: 193, endPoint x: 458, endPoint y: 199, distance: 58.5
click at [458, 199] on input "WA Sekretariat Fakultas" at bounding box center [533, 200] width 226 height 34
type input "WA SEKRETARIAT FAKULTAS"
click at [622, 412] on button "Save" at bounding box center [584, 408] width 385 height 41
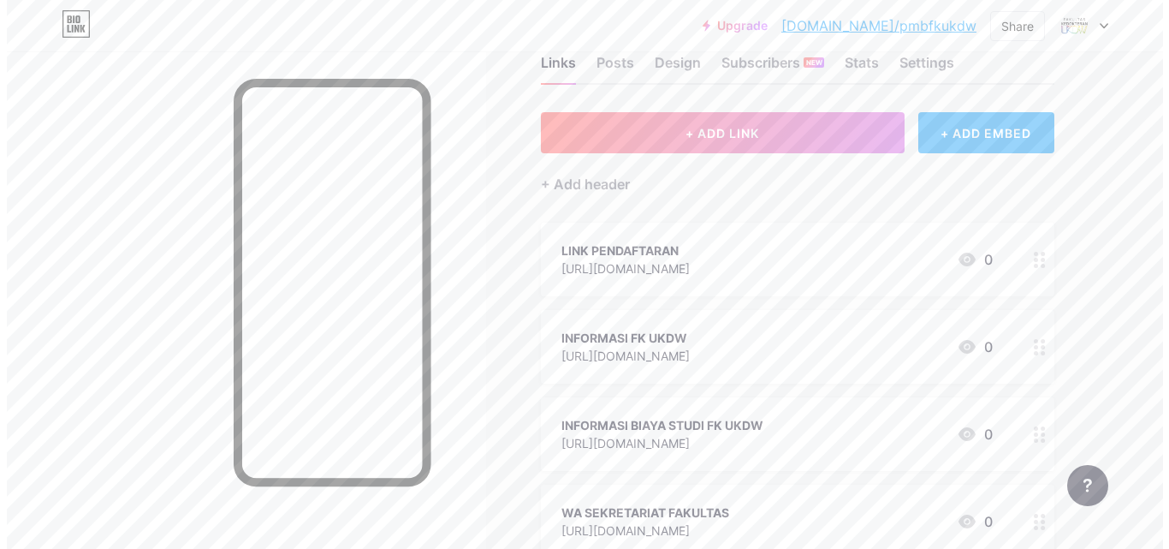
scroll to position [0, 0]
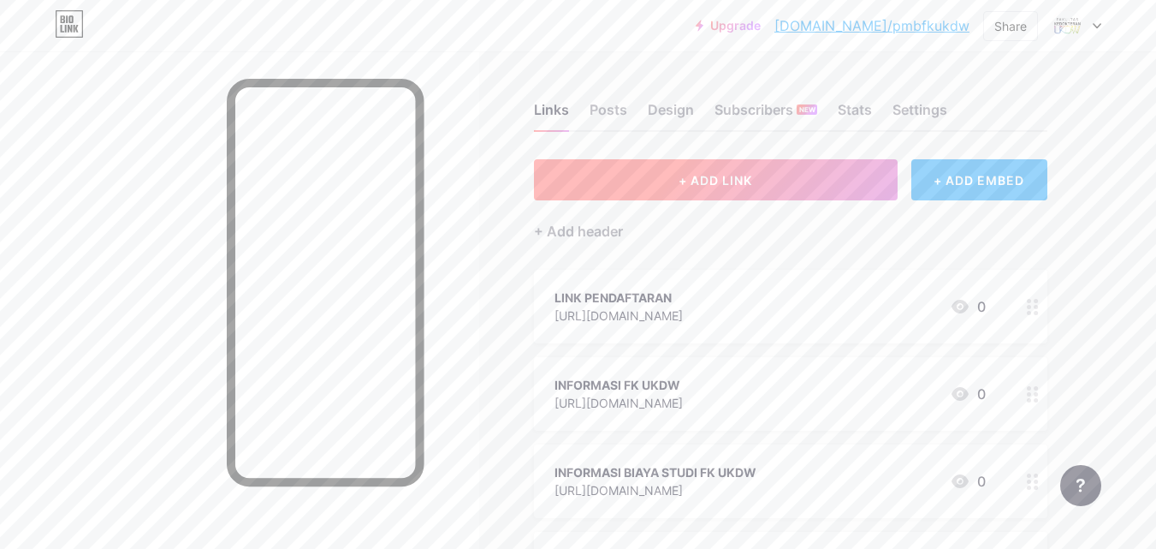
click at [795, 181] on button "+ ADD LINK" at bounding box center [716, 179] width 364 height 41
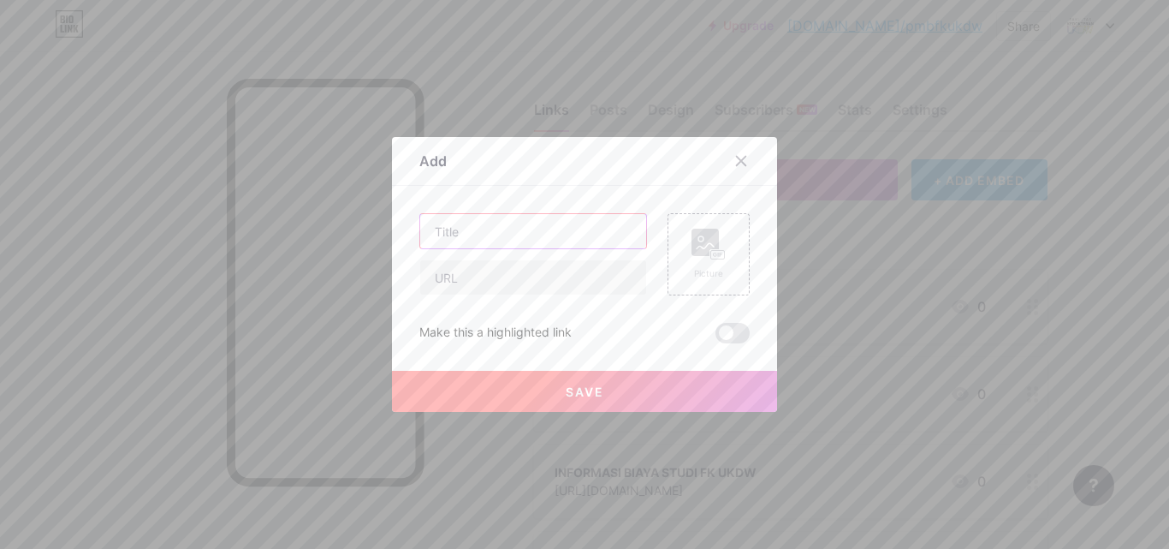
click at [528, 242] on input "text" at bounding box center [533, 231] width 226 height 34
type input "LINK PENERIMAAN MAHASISWA BARU FK UKDW"
click at [530, 282] on input "text" at bounding box center [533, 277] width 226 height 34
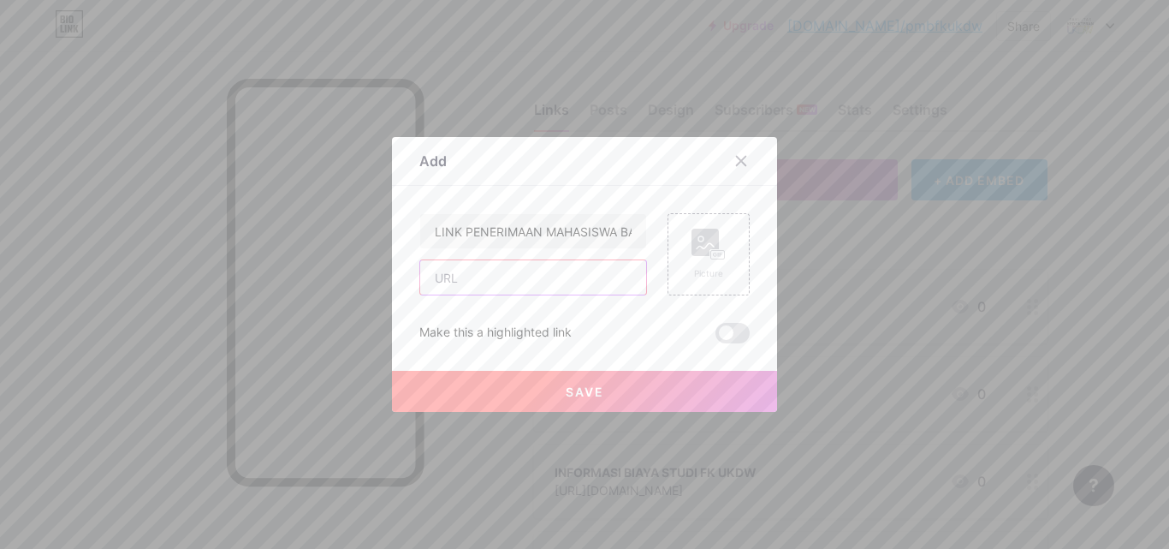
paste input "https://drive.google.com/drive/folders/1vjngPETlYlRKAcoGdFBFgR6G19TdzahA"
type input "https://drive.google.com/drive/folders/1vjngPETlYlRKAcoGdFBFgR6G19TdzahA"
drag, startPoint x: 631, startPoint y: 280, endPoint x: 305, endPoint y: 269, distance: 325.4
click at [305, 269] on div "Add Content YouTube Play YouTube video without leaving your page. ADD Vimeo Pla…" at bounding box center [584, 274] width 1169 height 549
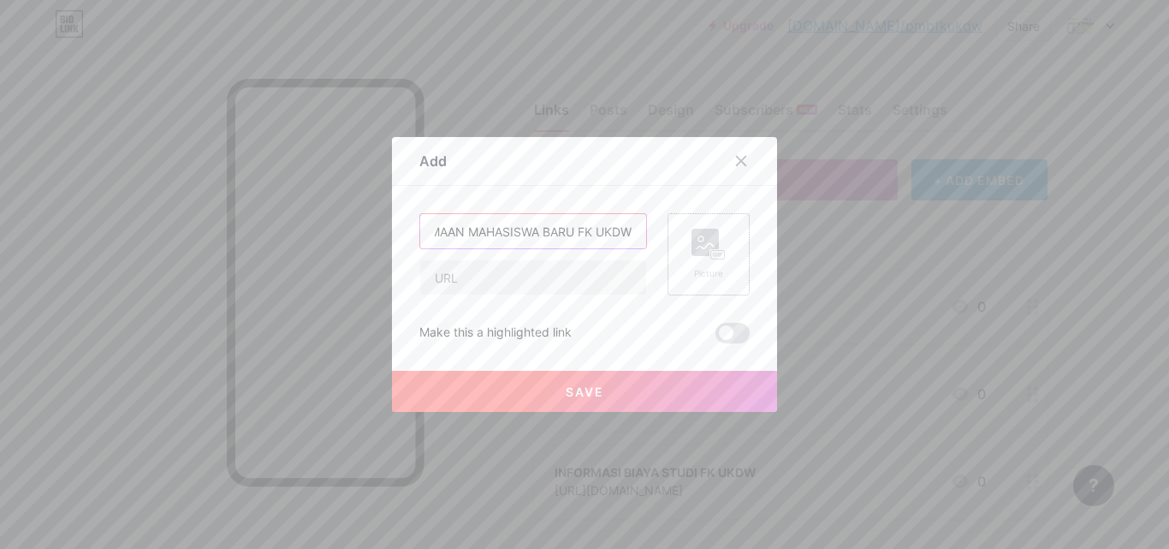
drag, startPoint x: 430, startPoint y: 233, endPoint x: 738, endPoint y: 233, distance: 307.2
click at [738, 233] on div "LINK PENERIMAAN MAHASISWA BARU FK UKDW Picture" at bounding box center [584, 254] width 330 height 82
type input "INFORMASI PMB FK UKDW"
click at [474, 285] on input "text" at bounding box center [533, 277] width 226 height 34
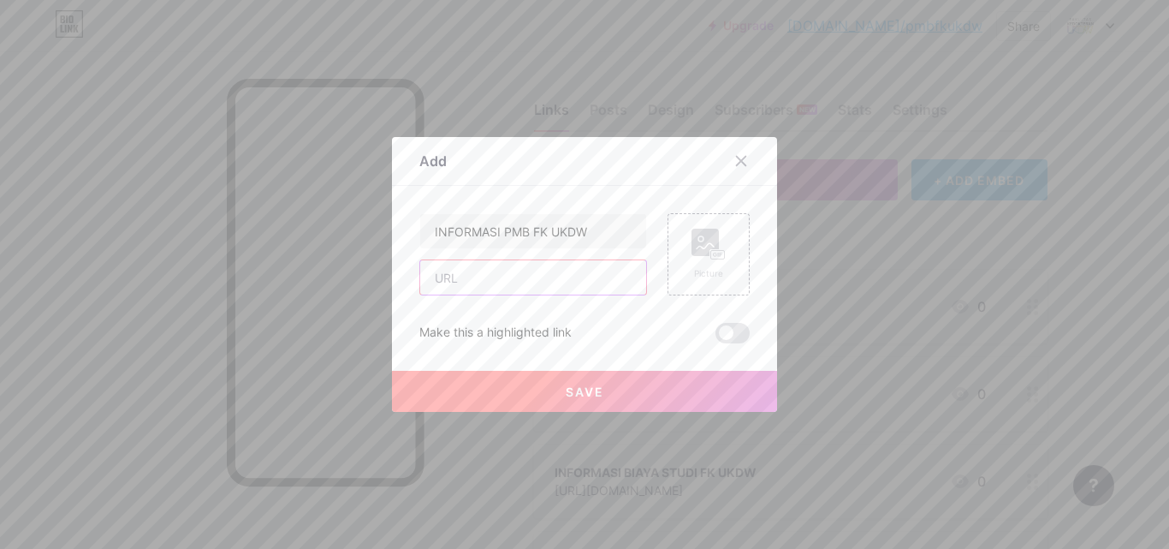
paste input "https://pmb.ukdw.ac.id/info/reguler/"
type input "https://pmb.ukdw.ac.id/info/reguler/"
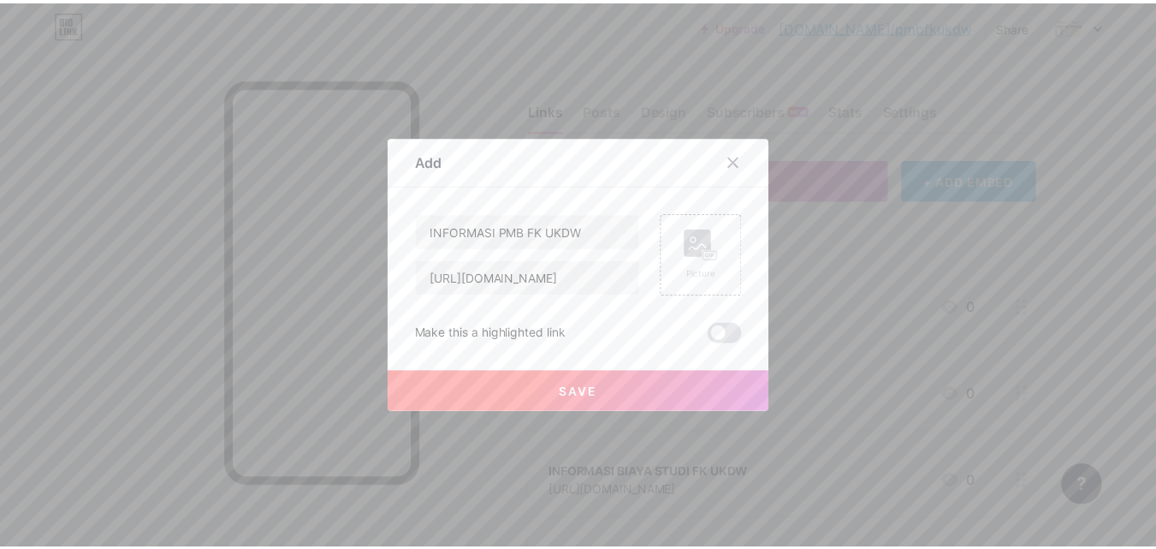
scroll to position [0, 0]
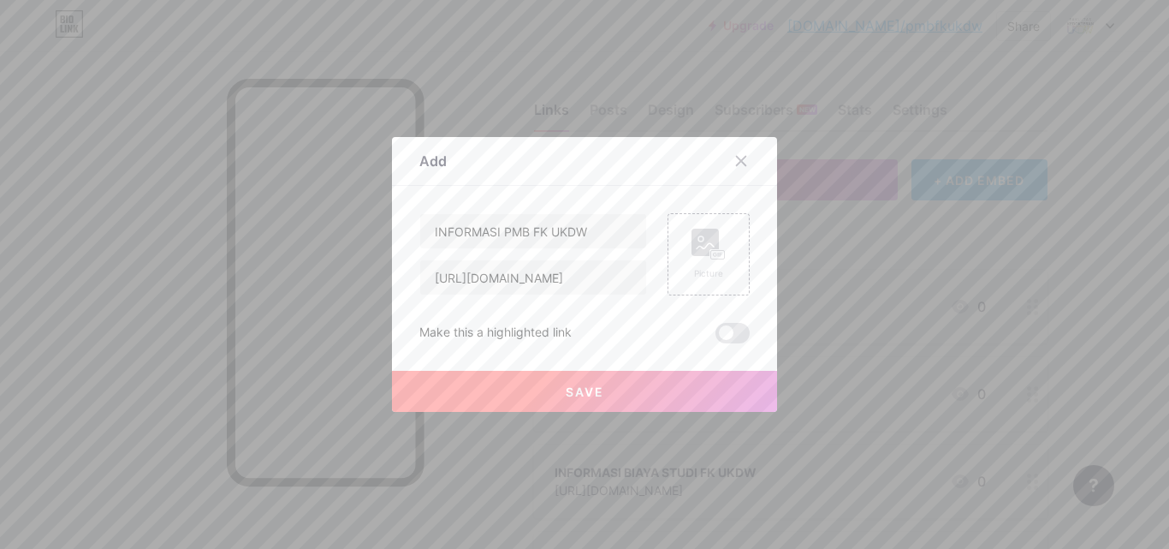
click at [552, 382] on button "Save" at bounding box center [584, 391] width 385 height 41
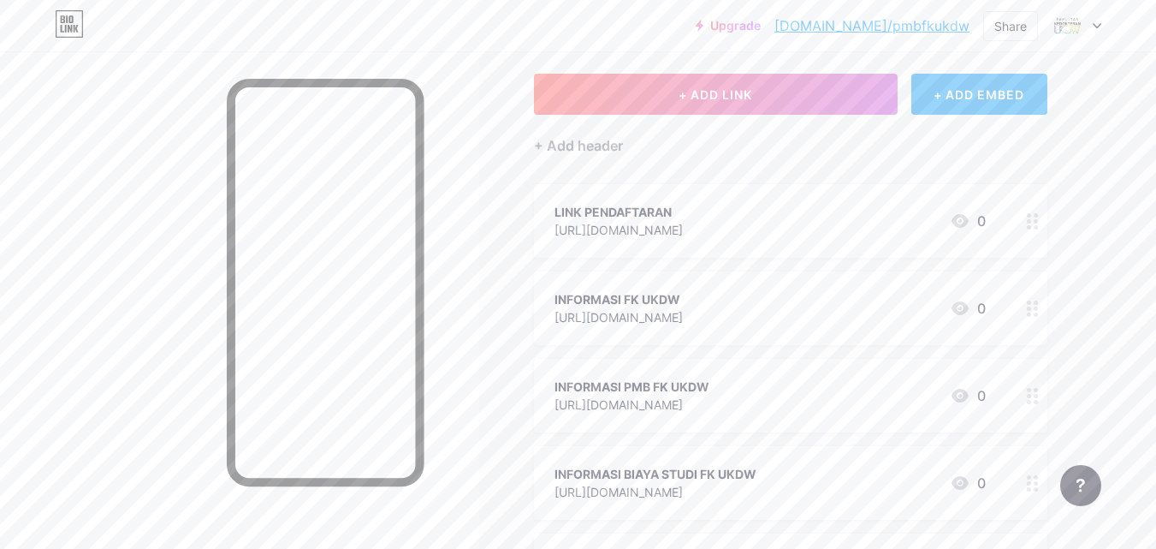
scroll to position [257, 0]
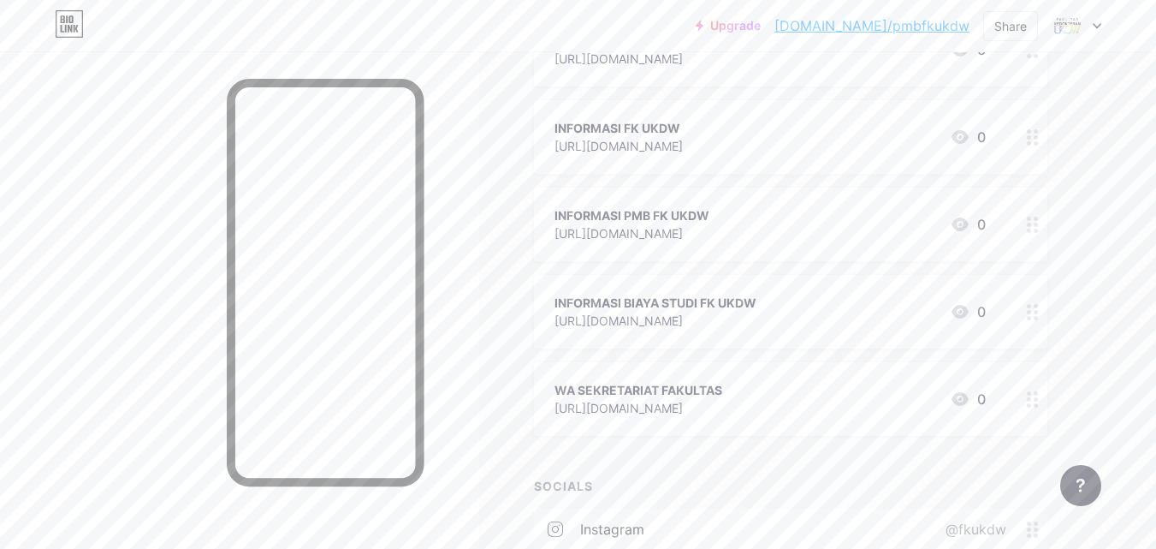
click at [1029, 397] on circle at bounding box center [1029, 399] width 4 height 4
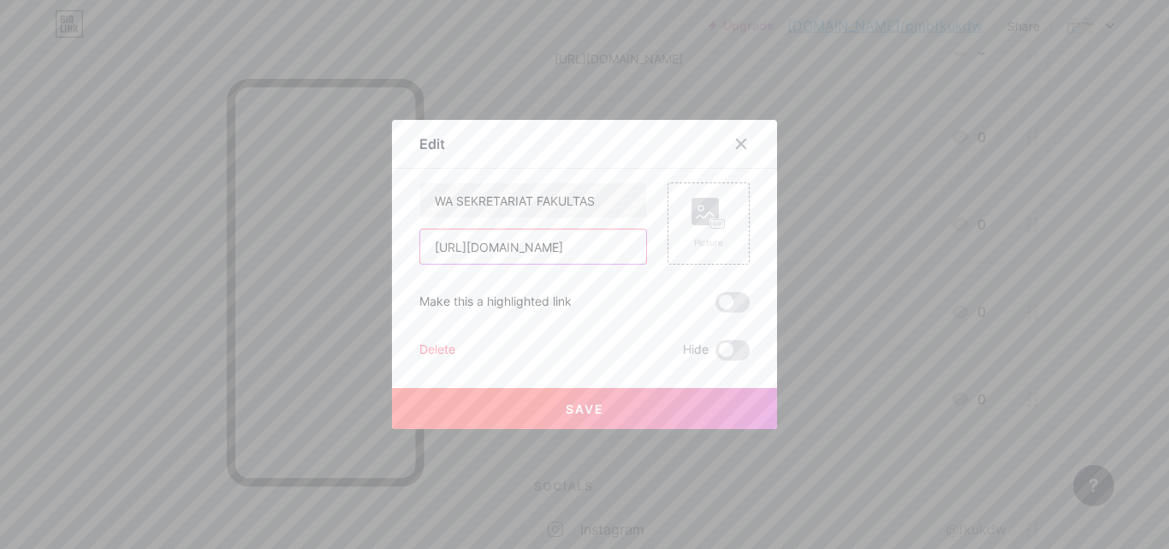
drag, startPoint x: 612, startPoint y: 242, endPoint x: 329, endPoint y: 200, distance: 286.3
click at [329, 200] on div "Edit Content YouTube Play YouTube video without leaving your page. ADD Vimeo Pl…" at bounding box center [584, 274] width 1169 height 549
click at [734, 147] on icon at bounding box center [741, 144] width 14 height 14
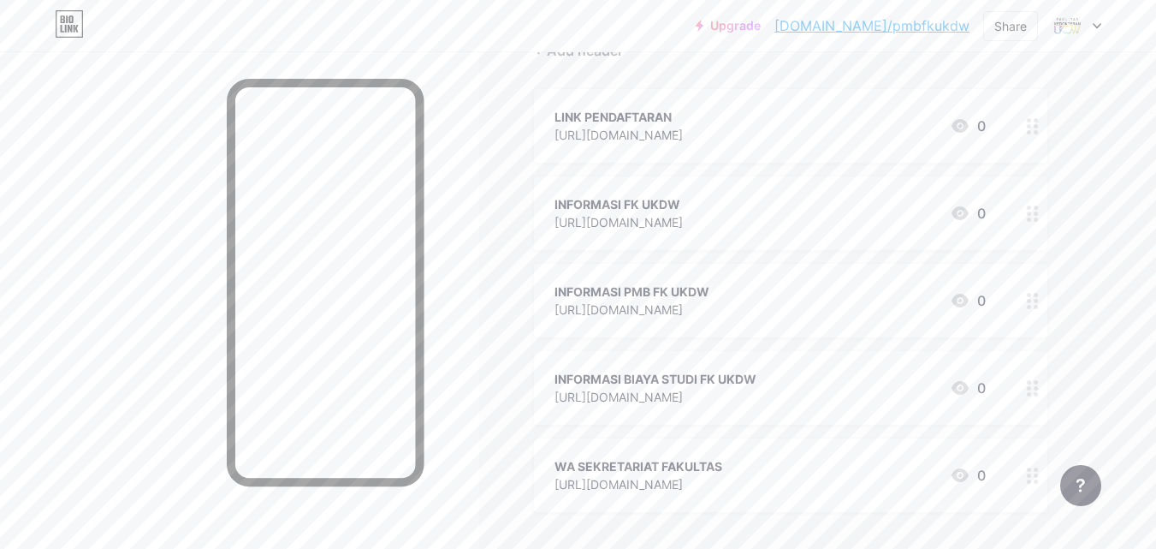
scroll to position [86, 0]
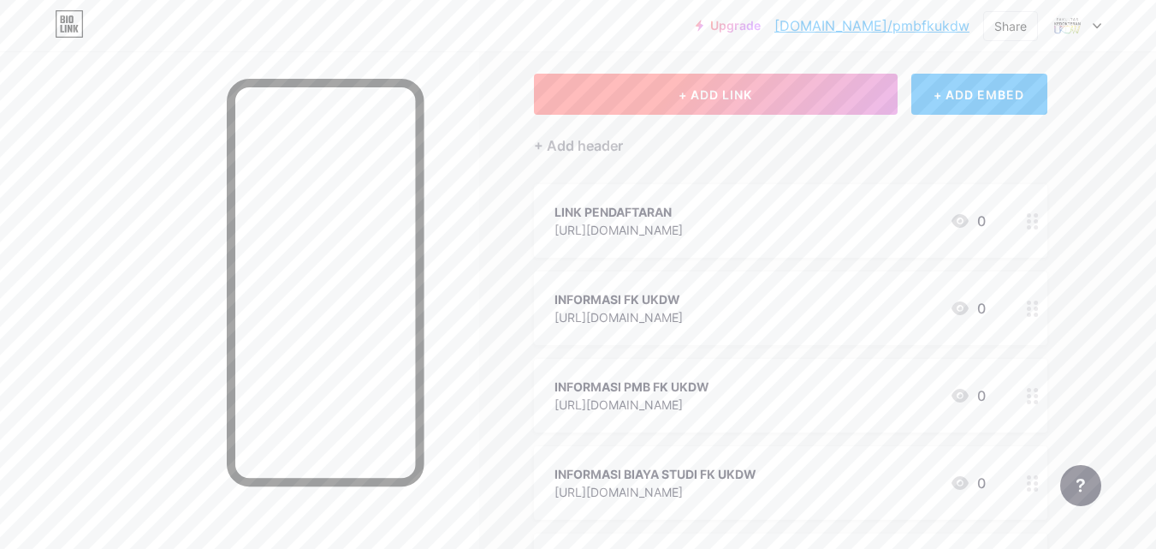
click at [685, 108] on button "+ ADD LINK" at bounding box center [716, 94] width 364 height 41
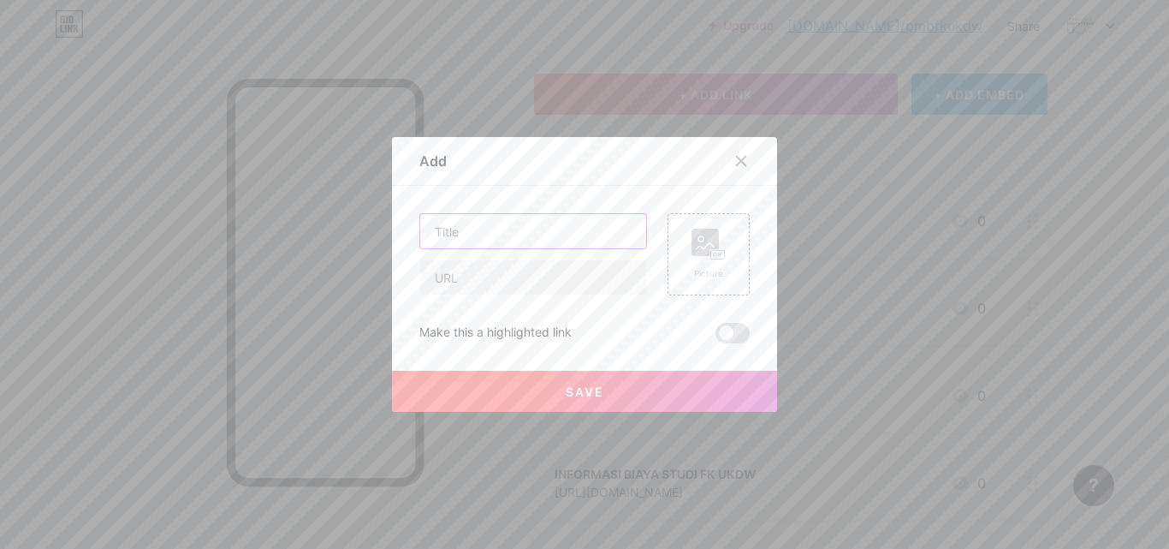
click at [465, 235] on input "text" at bounding box center [533, 231] width 226 height 34
type input "HOTLINE PMB UKDW"
click at [465, 282] on input "text" at bounding box center [533, 277] width 226 height 34
paste input "https://wa.me/08112643837"
drag, startPoint x: 596, startPoint y: 277, endPoint x: 513, endPoint y: 276, distance: 83.0
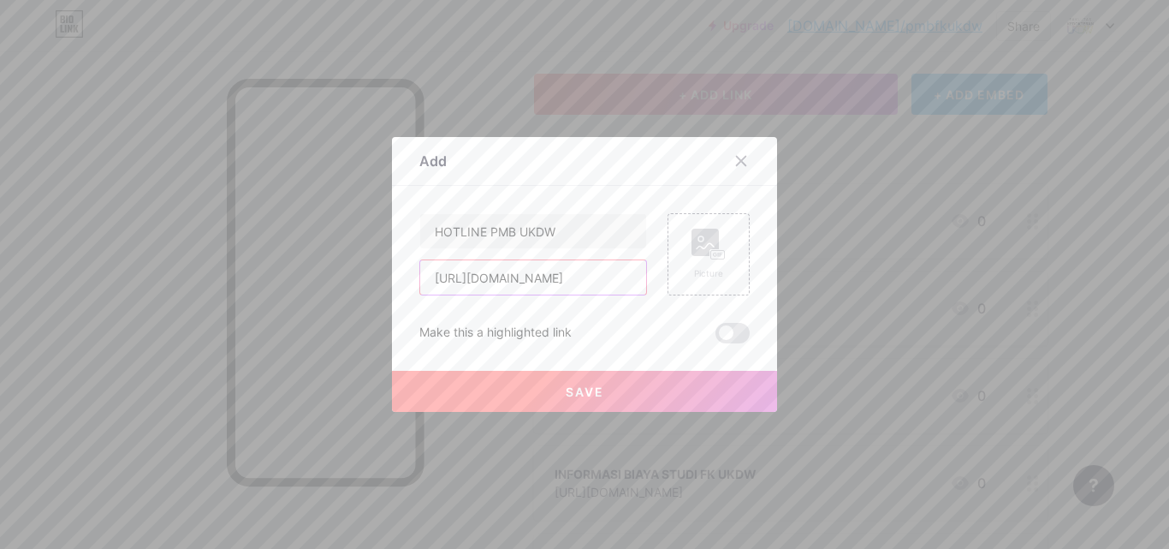
click at [513, 276] on input "https://wa.me/08112643837" at bounding box center [533, 277] width 226 height 34
paste input "3 9160 7395"
click at [543, 277] on input "https://wa.me/0813 9160 7395" at bounding box center [533, 277] width 226 height 34
type input "https://wa.me/081391607395"
click at [613, 398] on button "Save" at bounding box center [584, 391] width 385 height 41
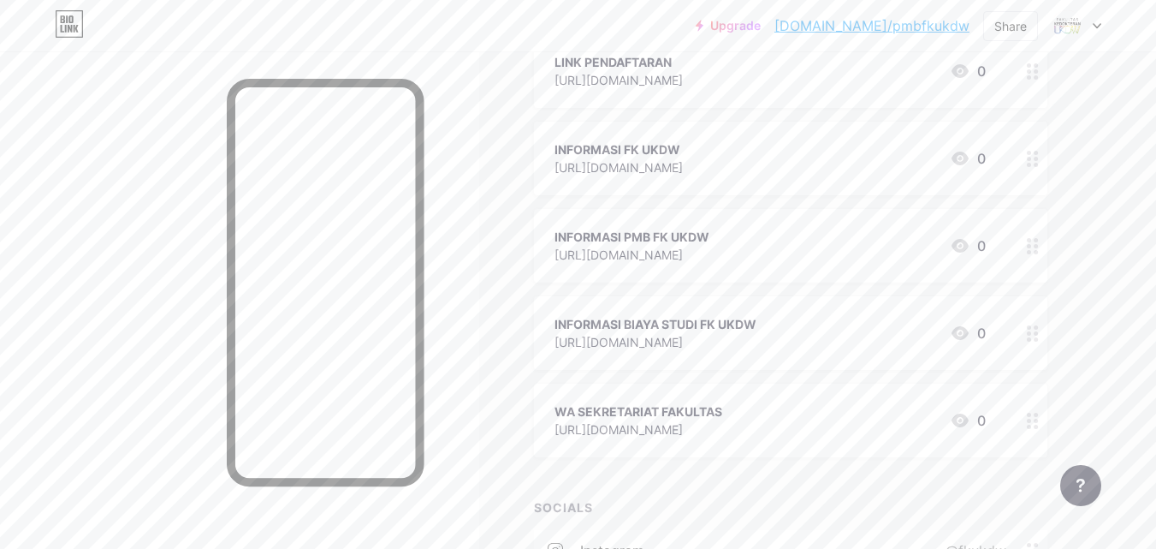
scroll to position [171, 0]
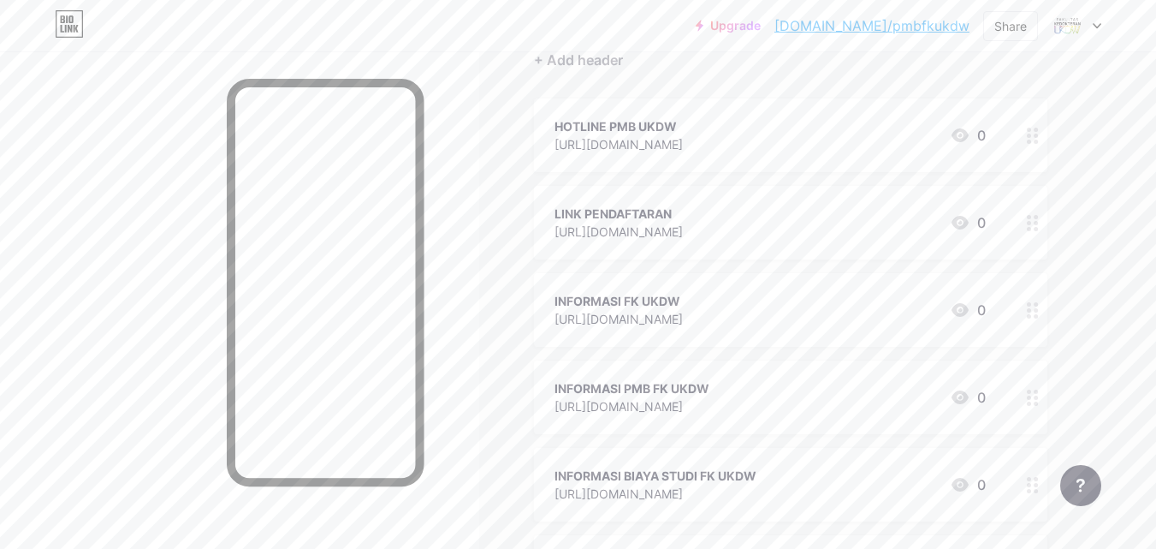
drag, startPoint x: 834, startPoint y: 122, endPoint x: 838, endPoint y: 477, distance: 356.0
click at [838, 477] on span "HOTLINE PMB UKDW https://wa.me/081391607395 0 LINK PENDAFTARAN https://pmb.ukdw…" at bounding box center [790, 353] width 513 height 510
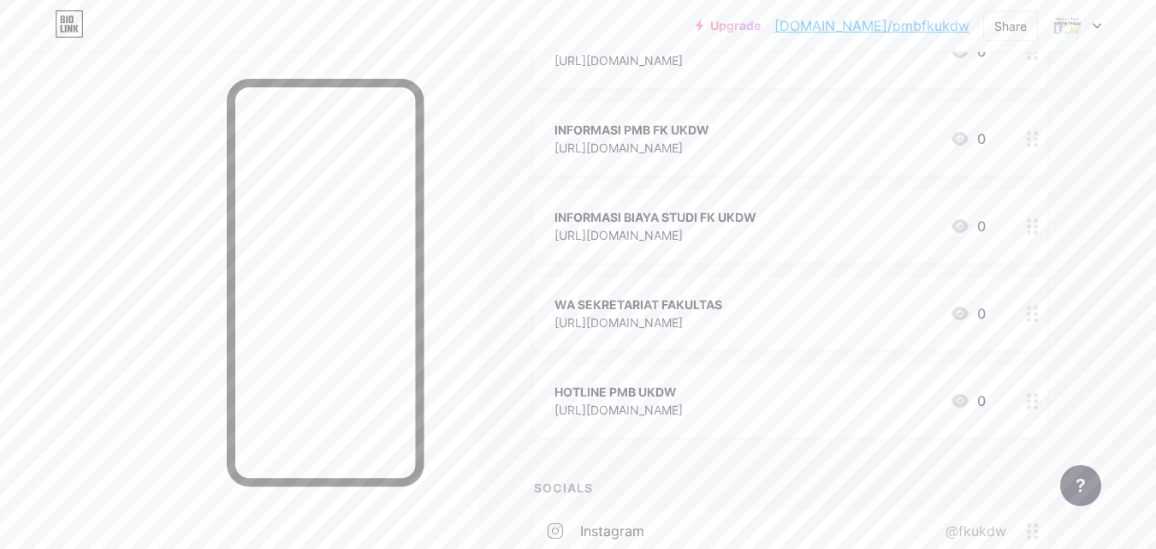
click at [1036, 311] on circle at bounding box center [1036, 313] width 4 height 4
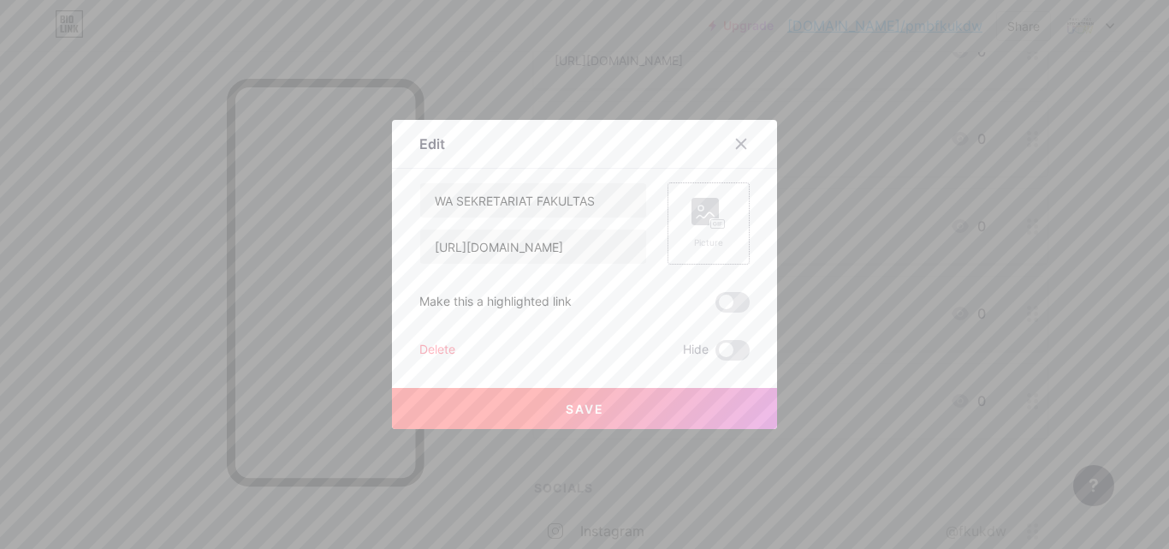
click at [693, 220] on rect at bounding box center [704, 211] width 27 height 27
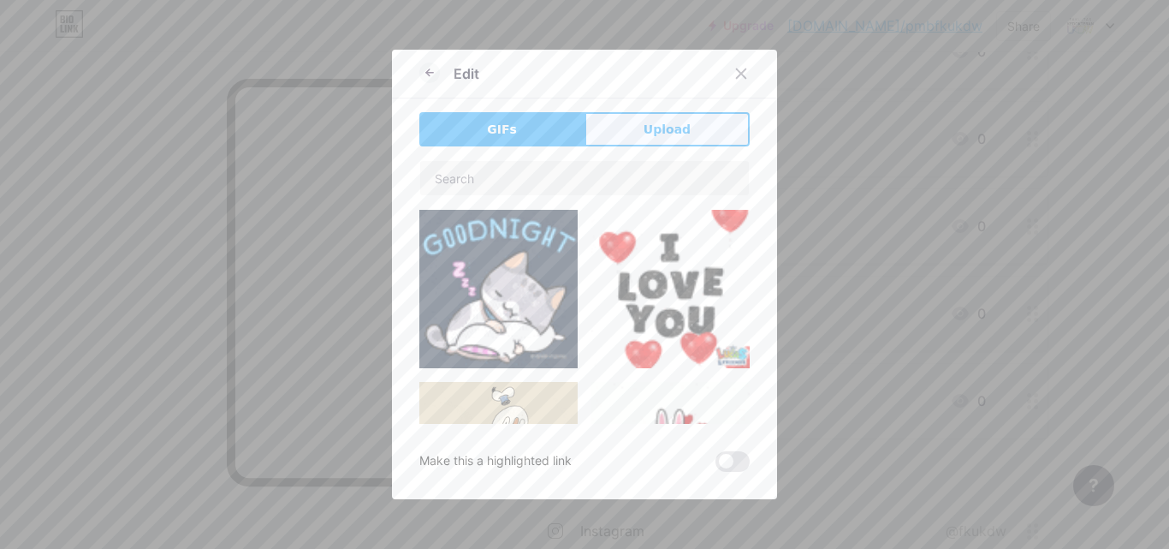
click at [676, 133] on span "Upload" at bounding box center [666, 130] width 47 height 18
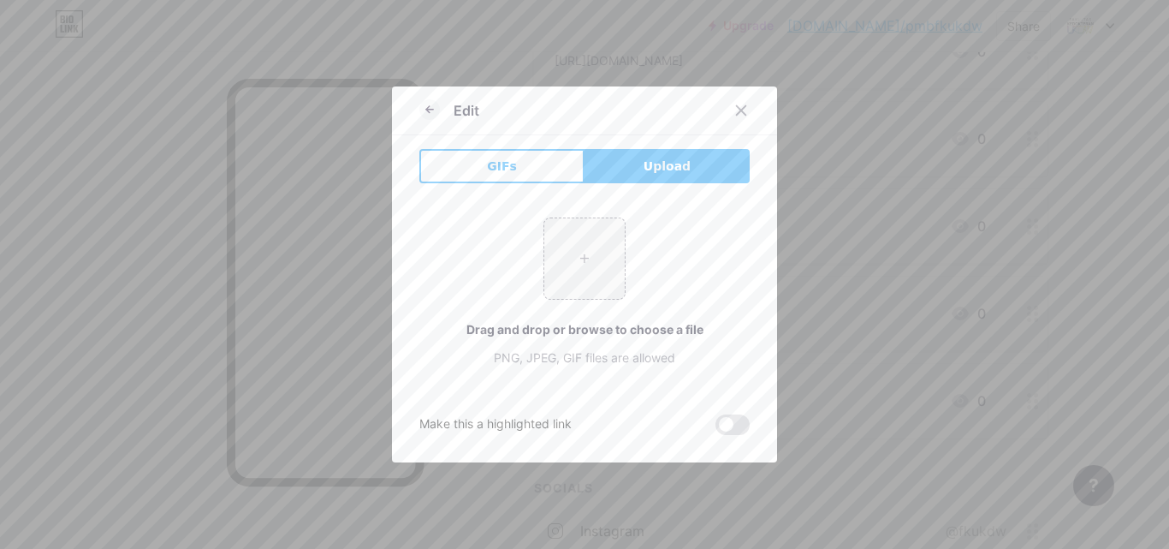
click at [674, 163] on span "Upload" at bounding box center [666, 166] width 47 height 18
click at [651, 165] on span "Upload" at bounding box center [666, 166] width 47 height 18
click at [590, 240] on input "file" at bounding box center [584, 258] width 80 height 80
type input "C:\fakepath\whatsapp-icon-free-png.webp"
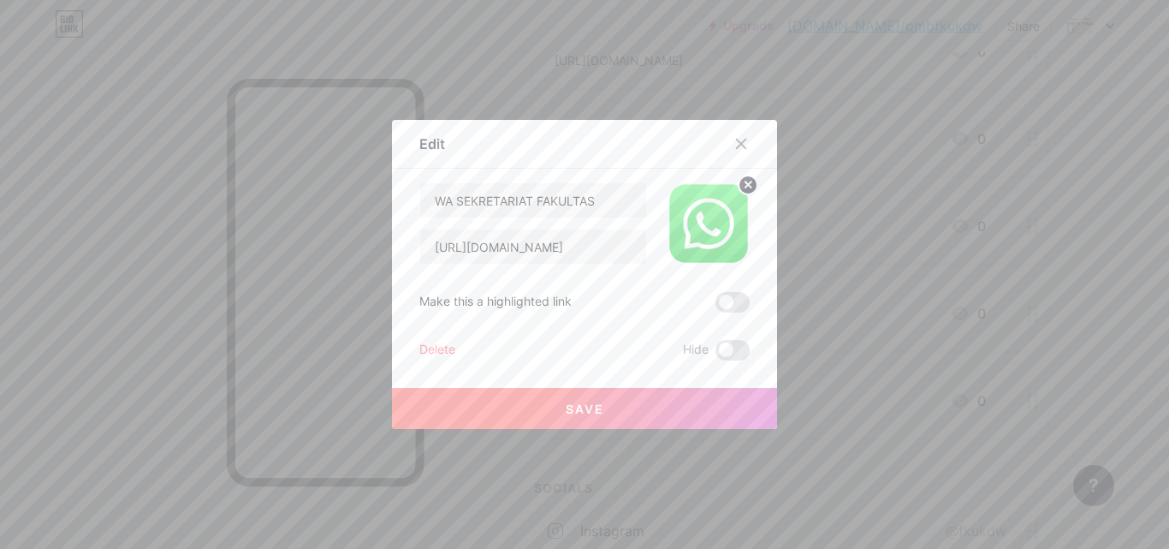
click at [661, 412] on button "Save" at bounding box center [584, 408] width 385 height 41
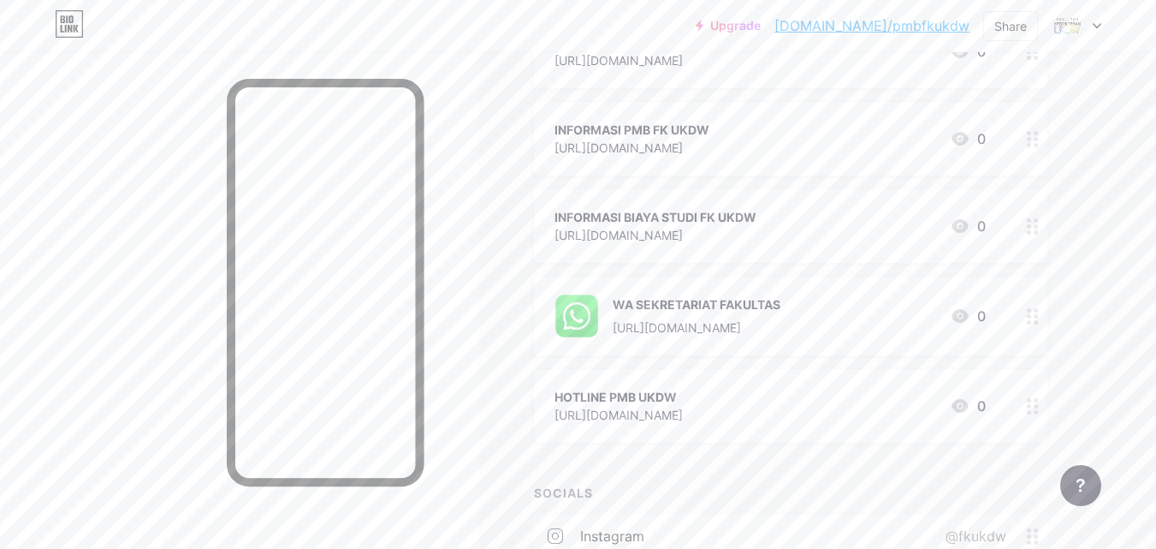
scroll to position [428, 0]
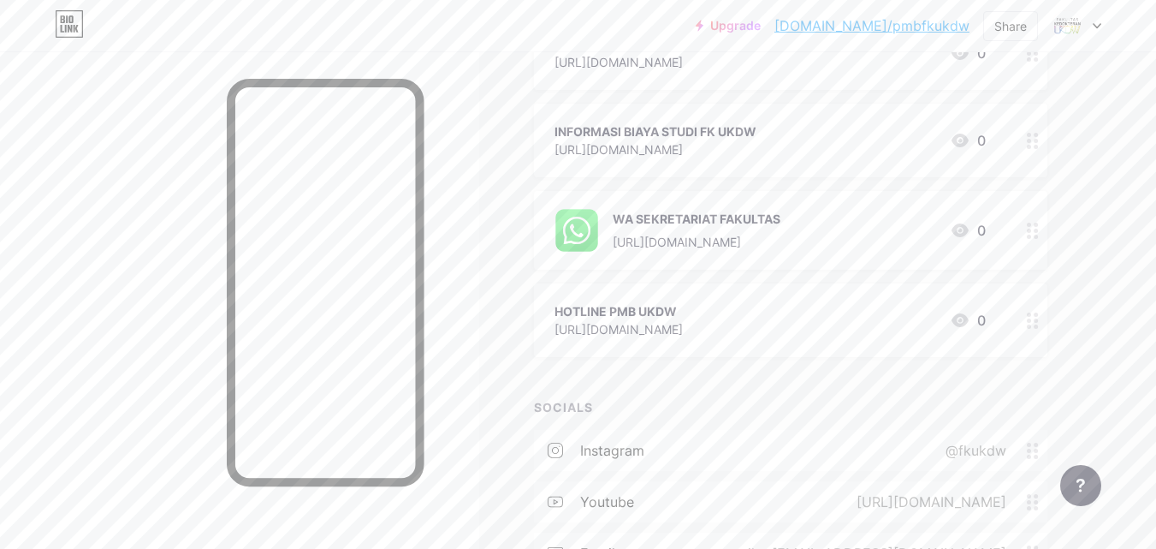
click at [1028, 322] on icon at bounding box center [1033, 320] width 12 height 16
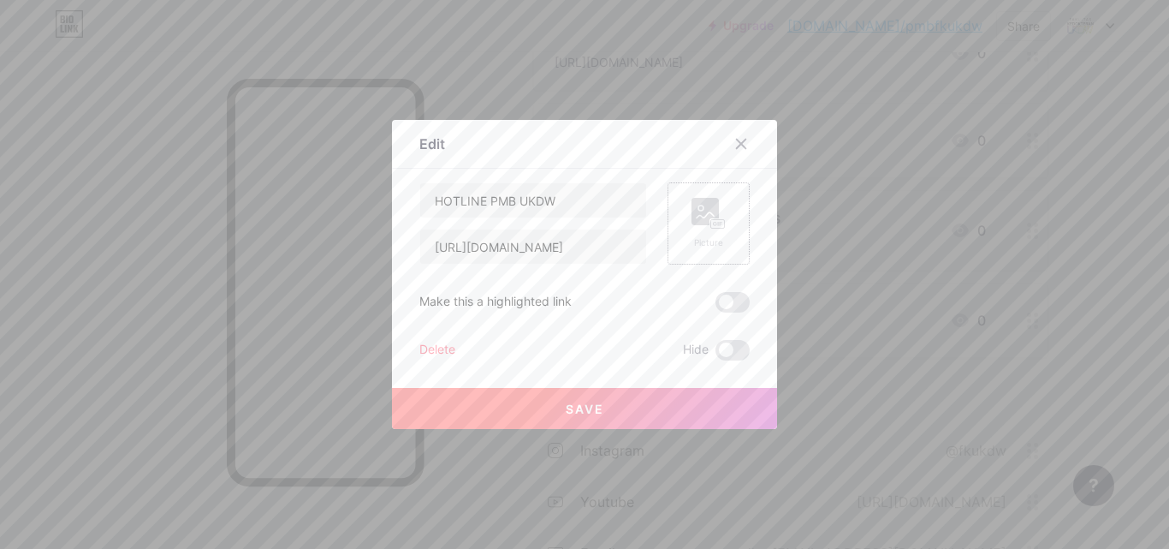
click at [693, 231] on div "Picture" at bounding box center [708, 223] width 34 height 51
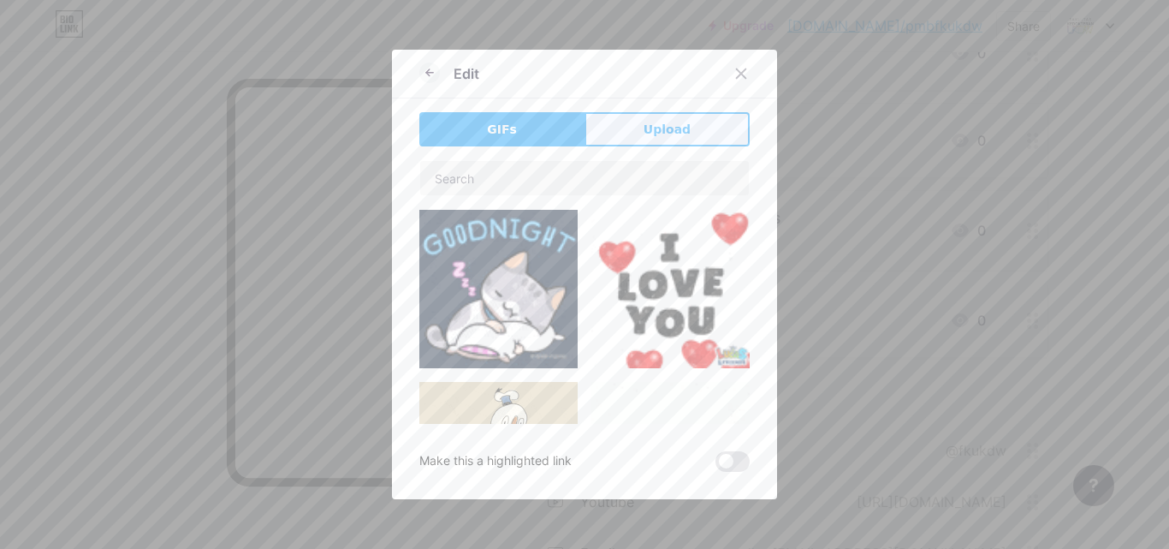
click at [688, 132] on button "Upload" at bounding box center [666, 129] width 165 height 34
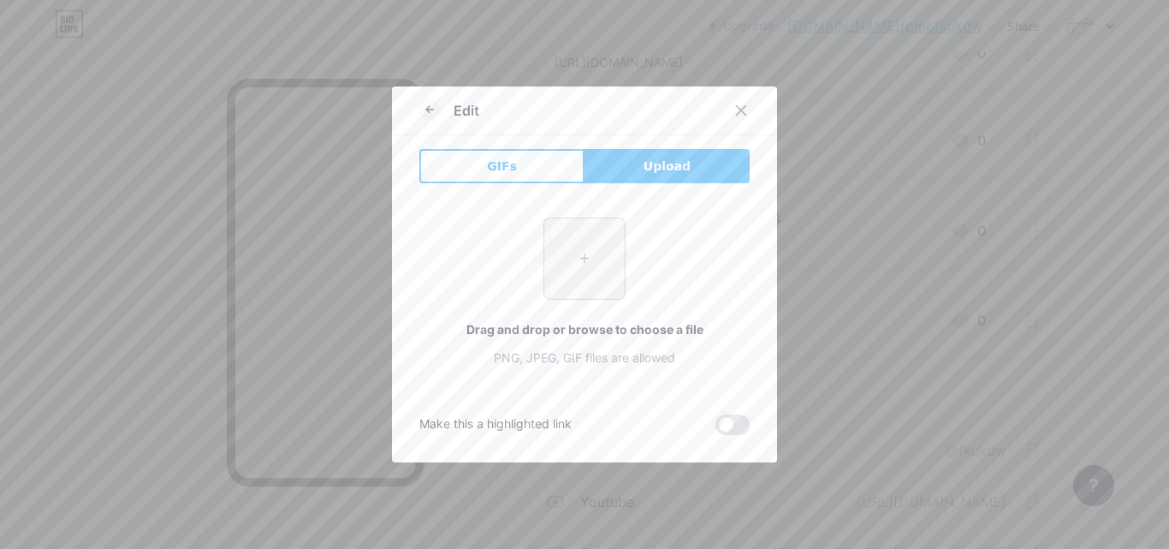
click at [570, 258] on input "file" at bounding box center [584, 258] width 80 height 80
type input "C:\fakepath\whatsapp-icon-free-png.webp"
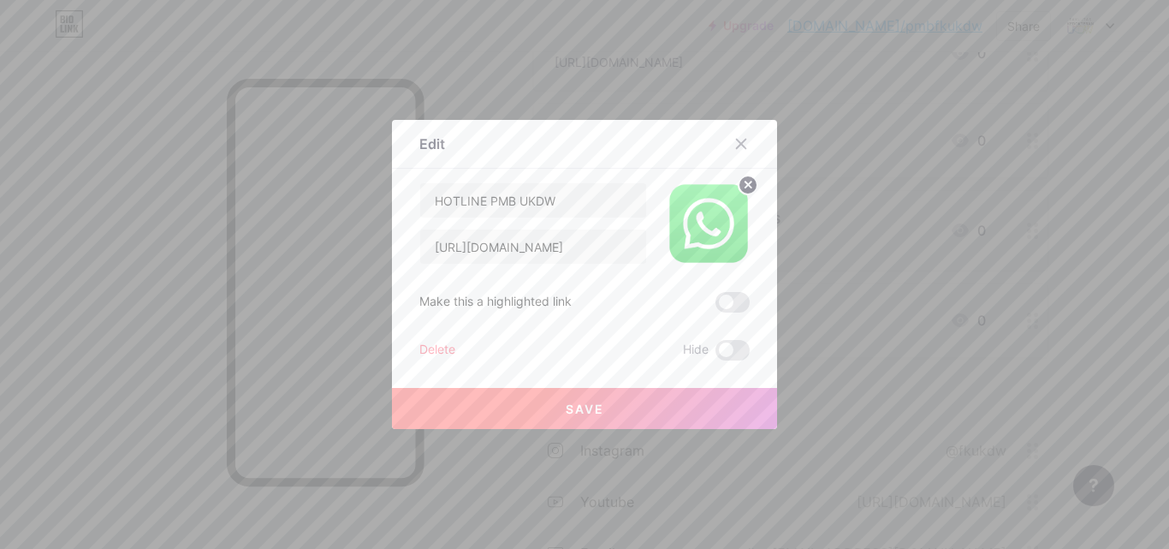
click at [711, 407] on button "Save" at bounding box center [584, 408] width 385 height 41
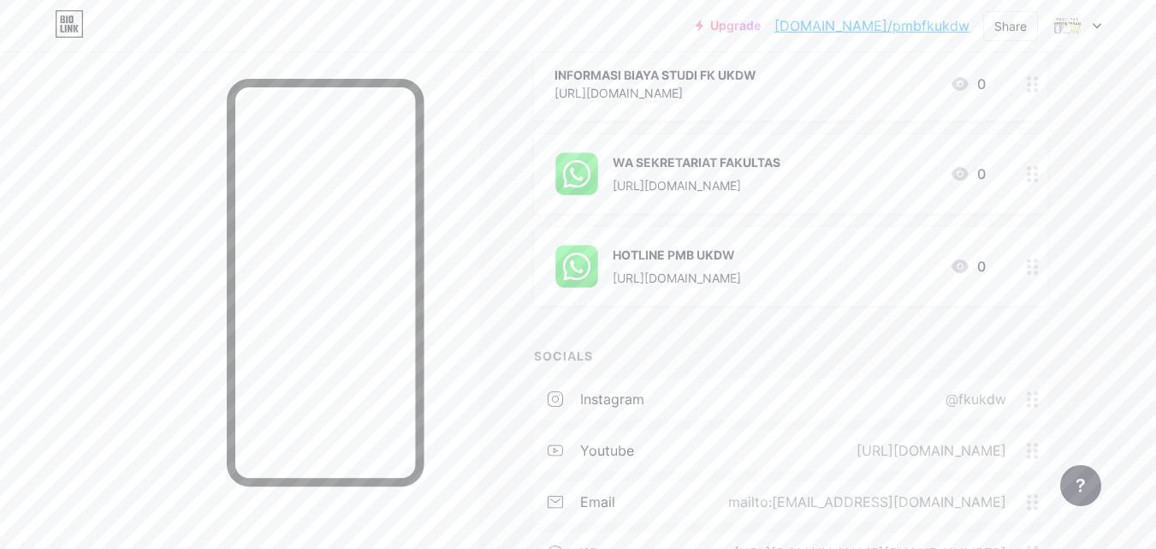
scroll to position [513, 0]
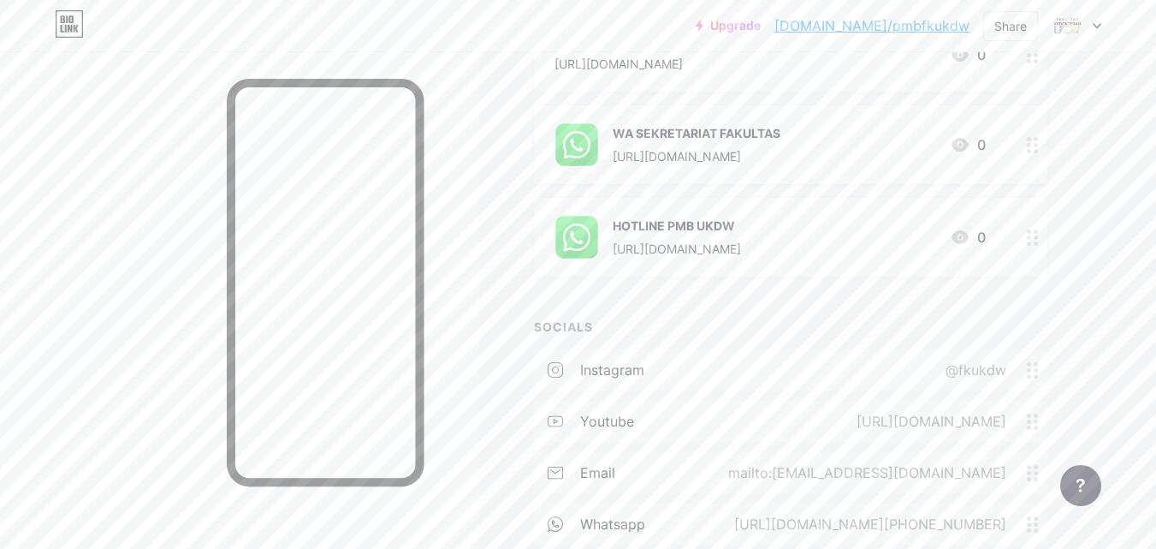
click at [1032, 240] on icon at bounding box center [1033, 237] width 12 height 16
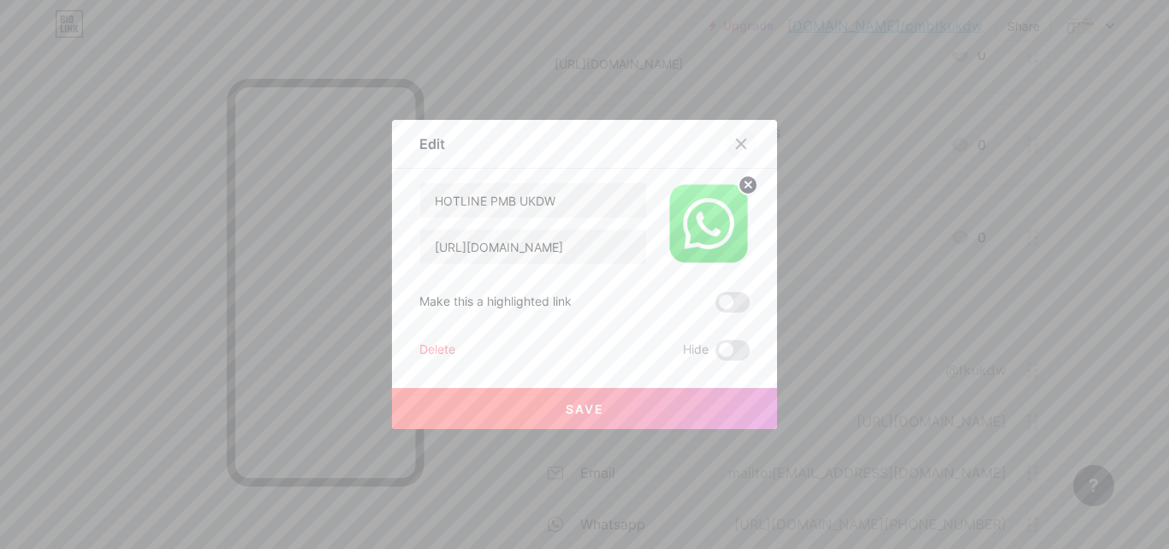
click at [737, 139] on icon at bounding box center [741, 144] width 14 height 14
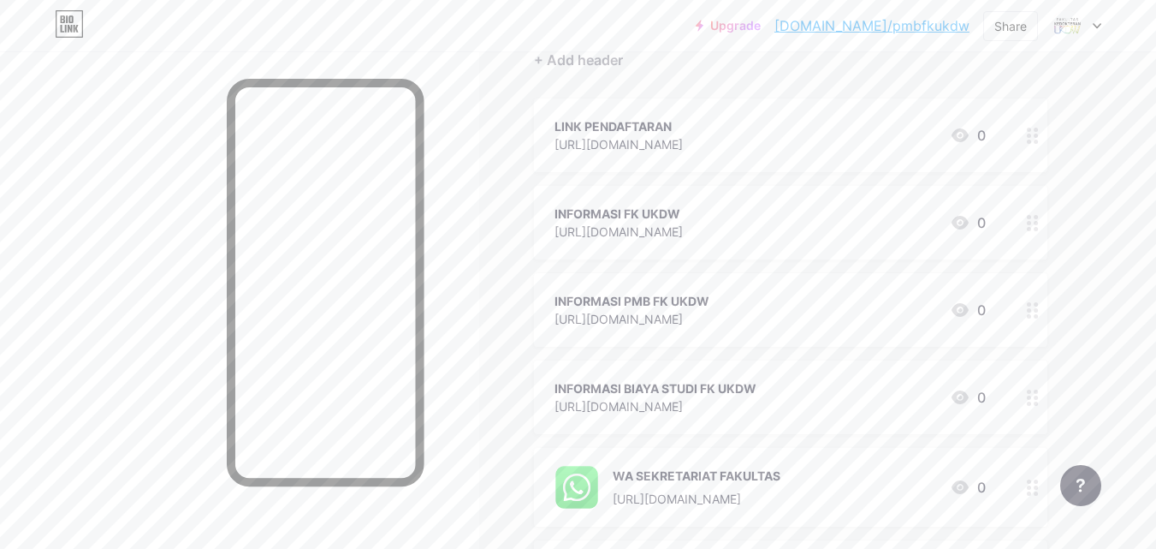
scroll to position [0, 0]
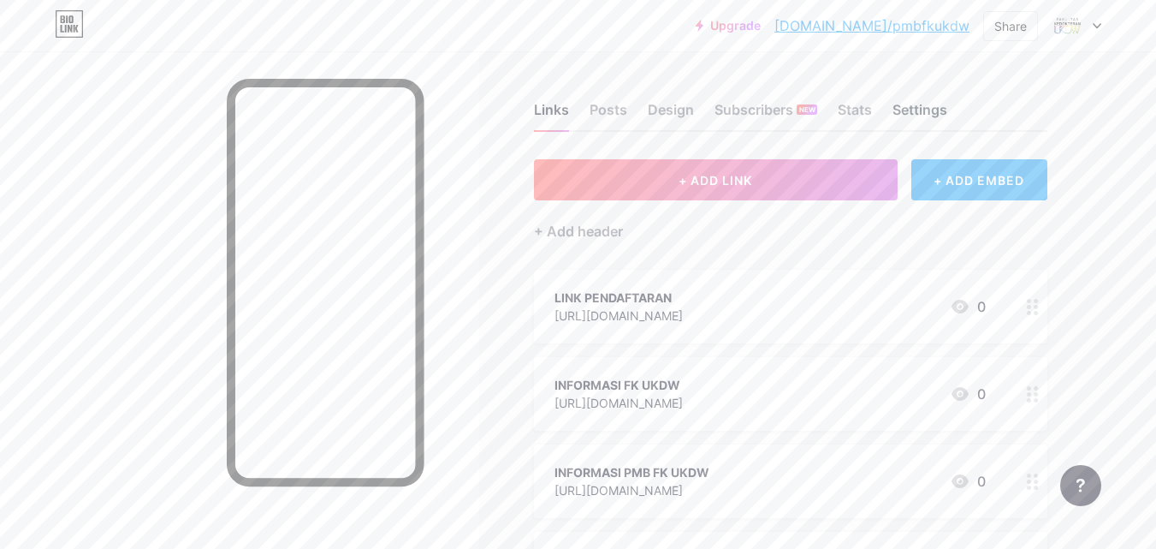
click at [937, 106] on div "Settings" at bounding box center [920, 114] width 55 height 31
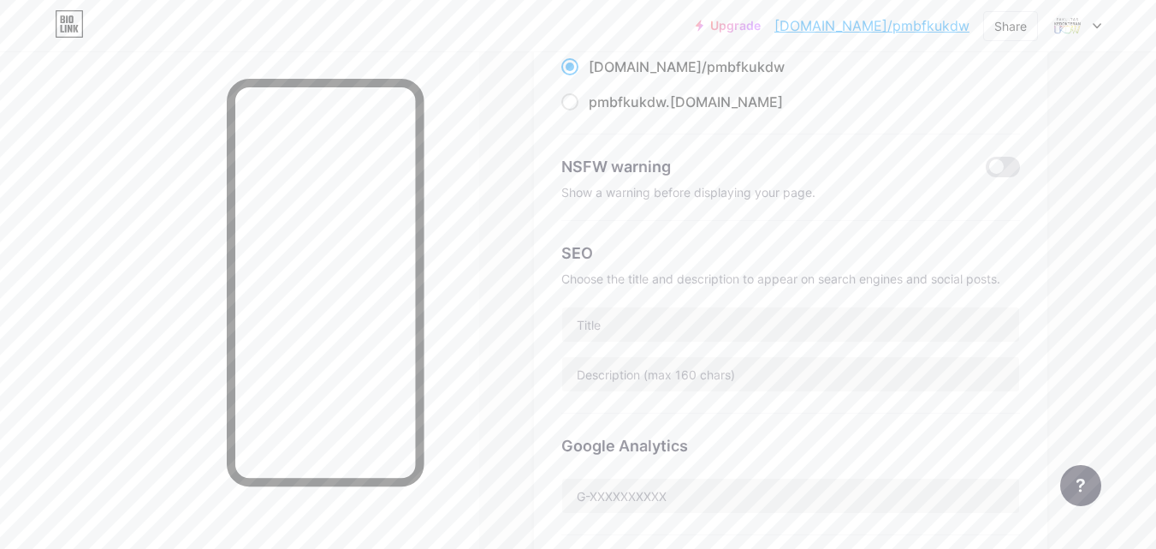
scroll to position [20, 0]
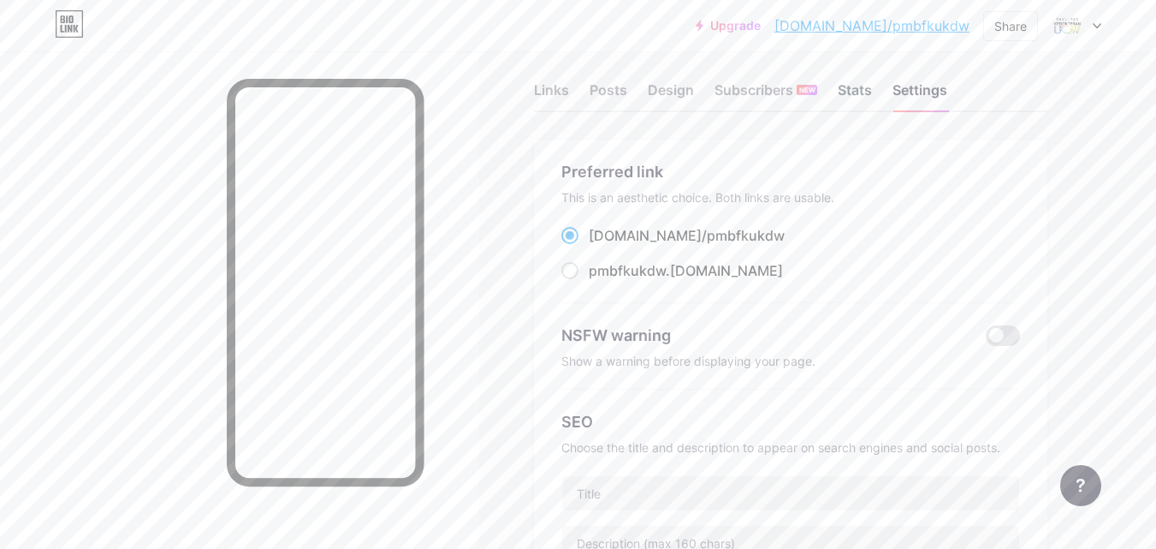
click at [859, 91] on div "Stats" at bounding box center [855, 95] width 34 height 31
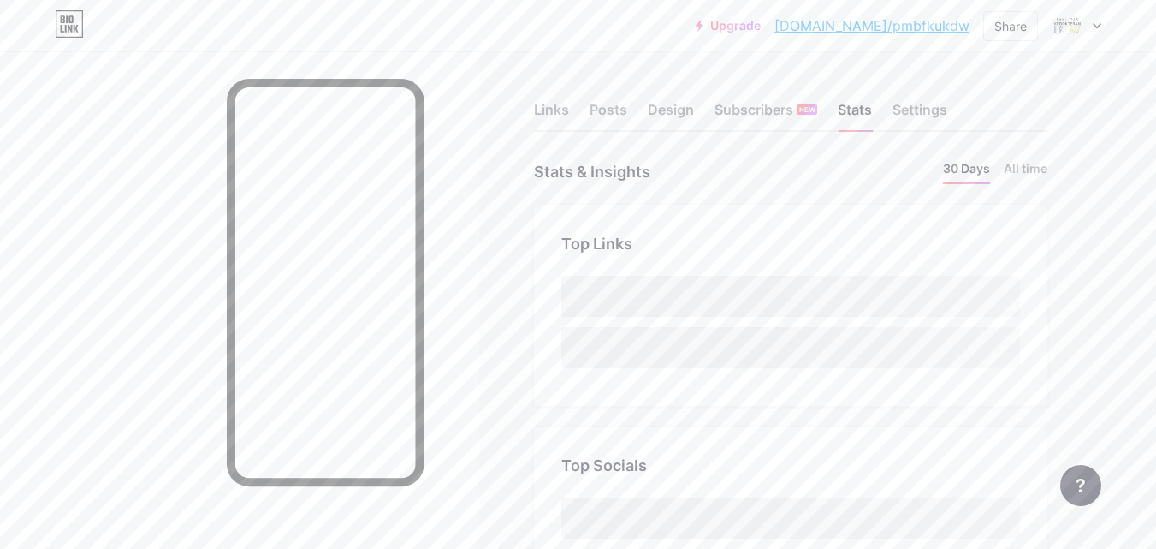
scroll to position [549, 1156]
click at [673, 104] on div "Design" at bounding box center [671, 114] width 46 height 31
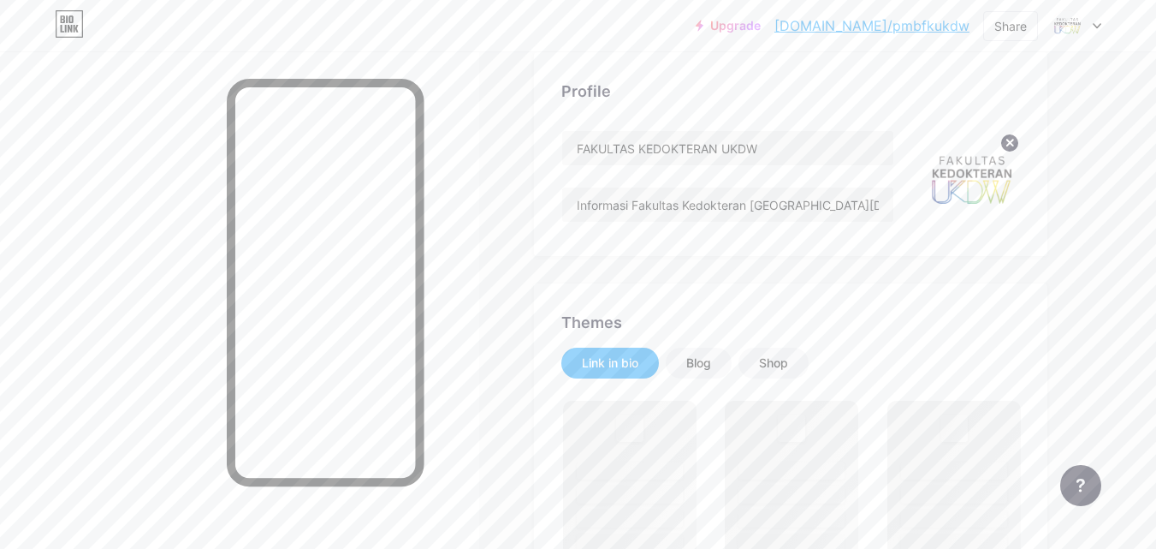
scroll to position [257, 0]
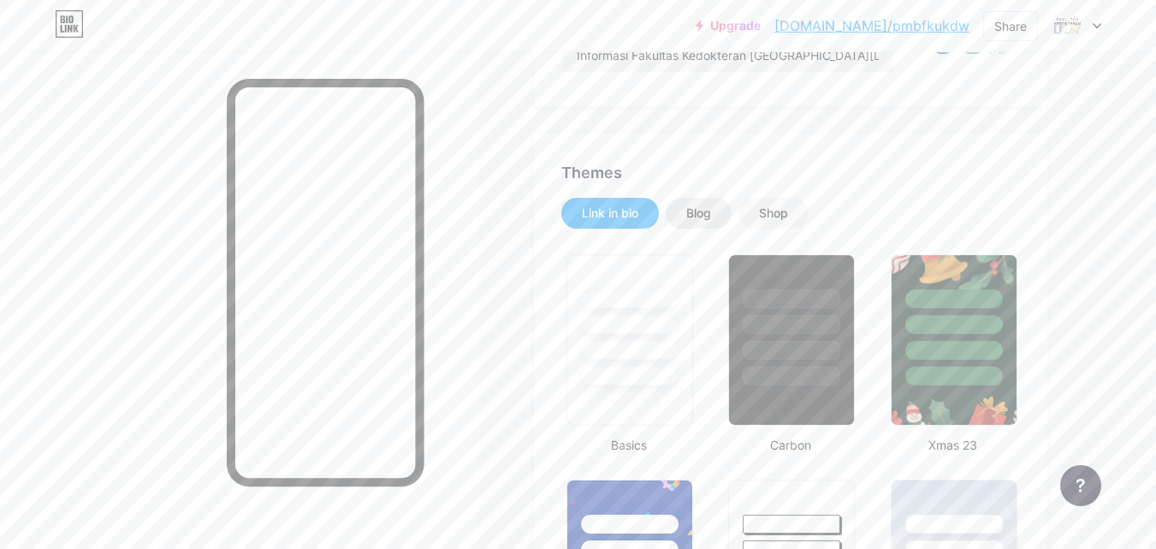
click at [703, 205] on div "Blog" at bounding box center [698, 213] width 25 height 17
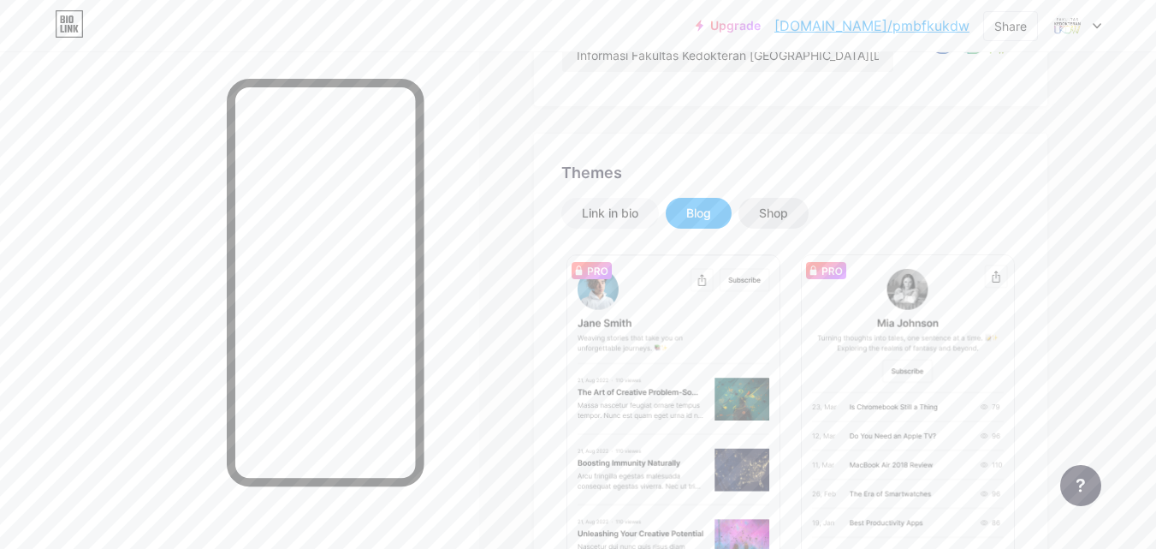
click at [756, 205] on div "Shop" at bounding box center [773, 213] width 70 height 31
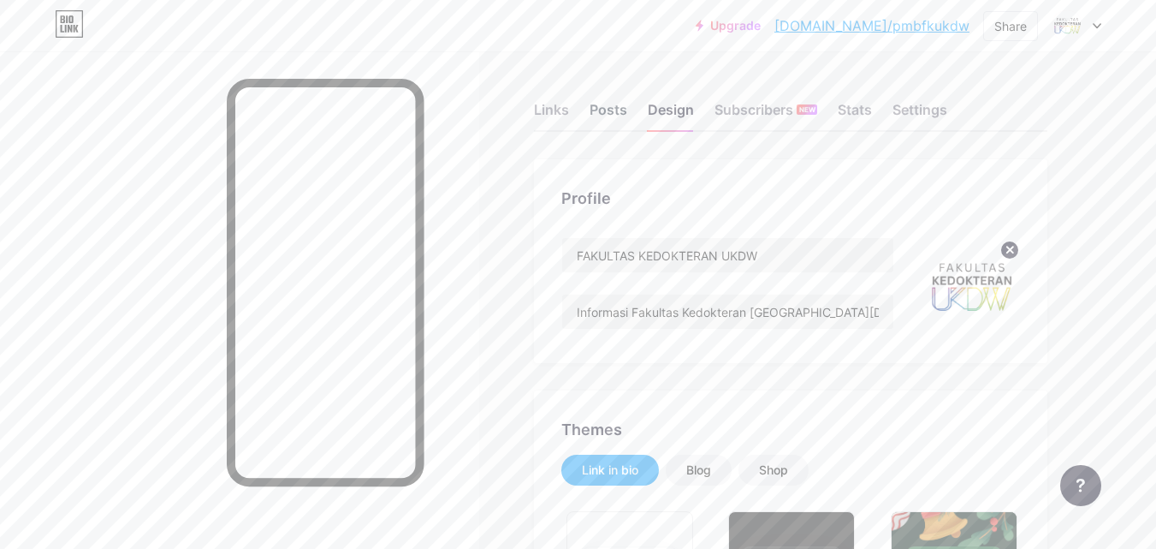
click at [598, 111] on div "Posts" at bounding box center [609, 114] width 38 height 31
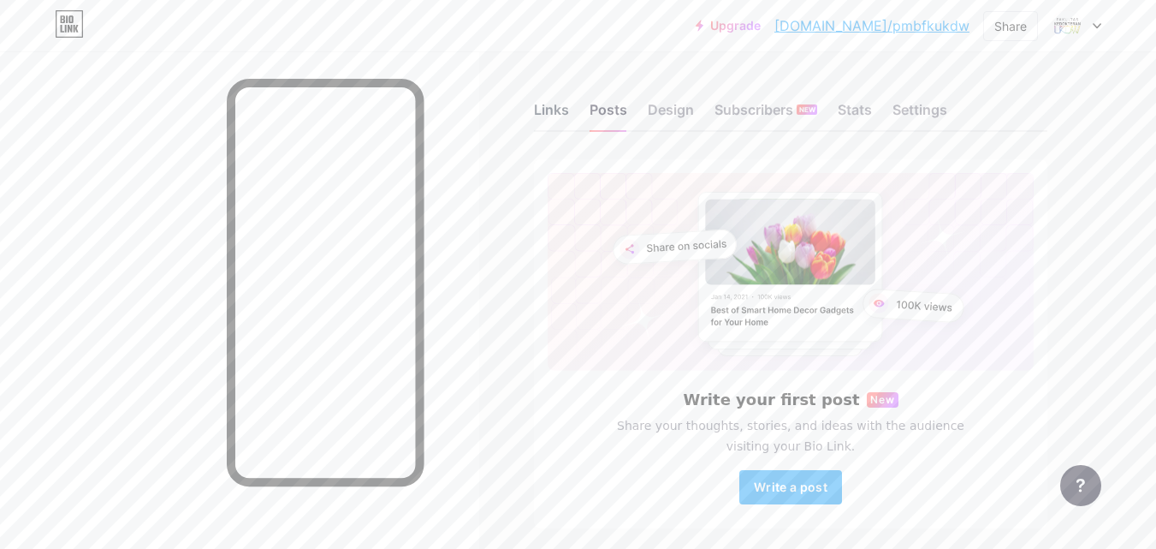
click at [534, 105] on div "Links" at bounding box center [551, 114] width 35 height 31
